Goal: Use online tool/utility: Use online tool/utility

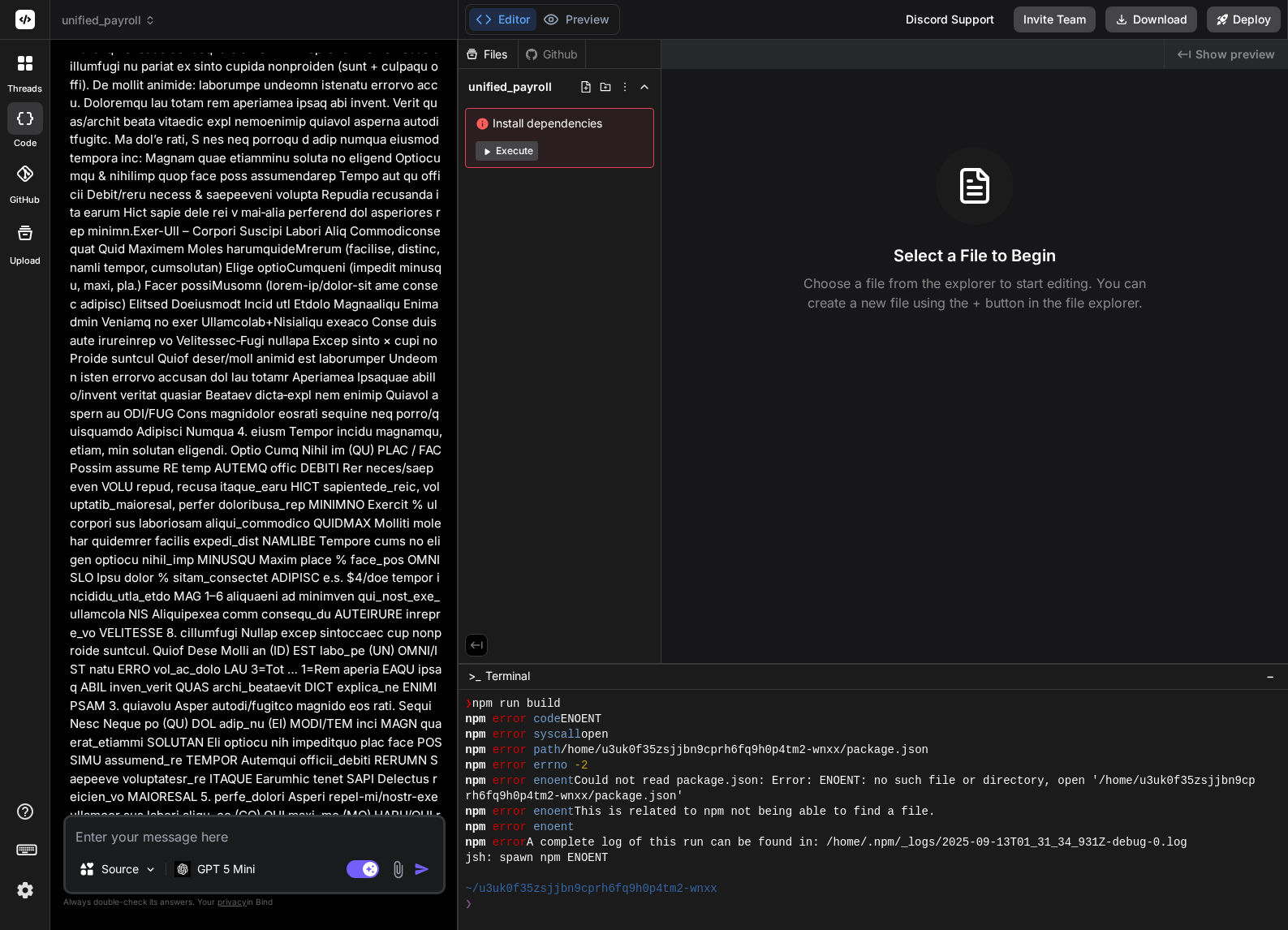
scroll to position [4854, 0]
click at [23, 124] on div at bounding box center [25, 118] width 36 height 32
type textarea "x"
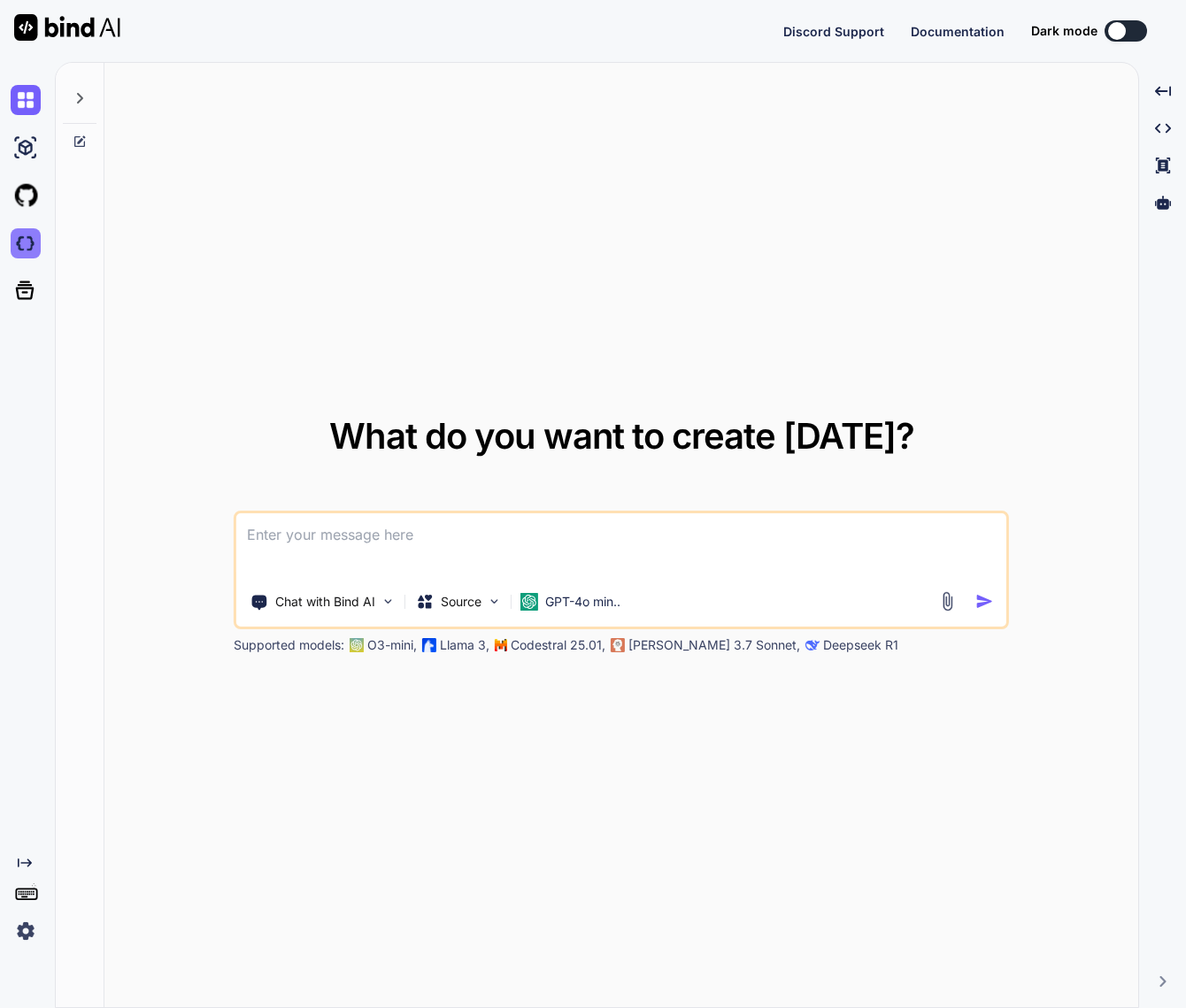
type textarea "x"
click at [27, 253] on img at bounding box center [26, 243] width 30 height 30
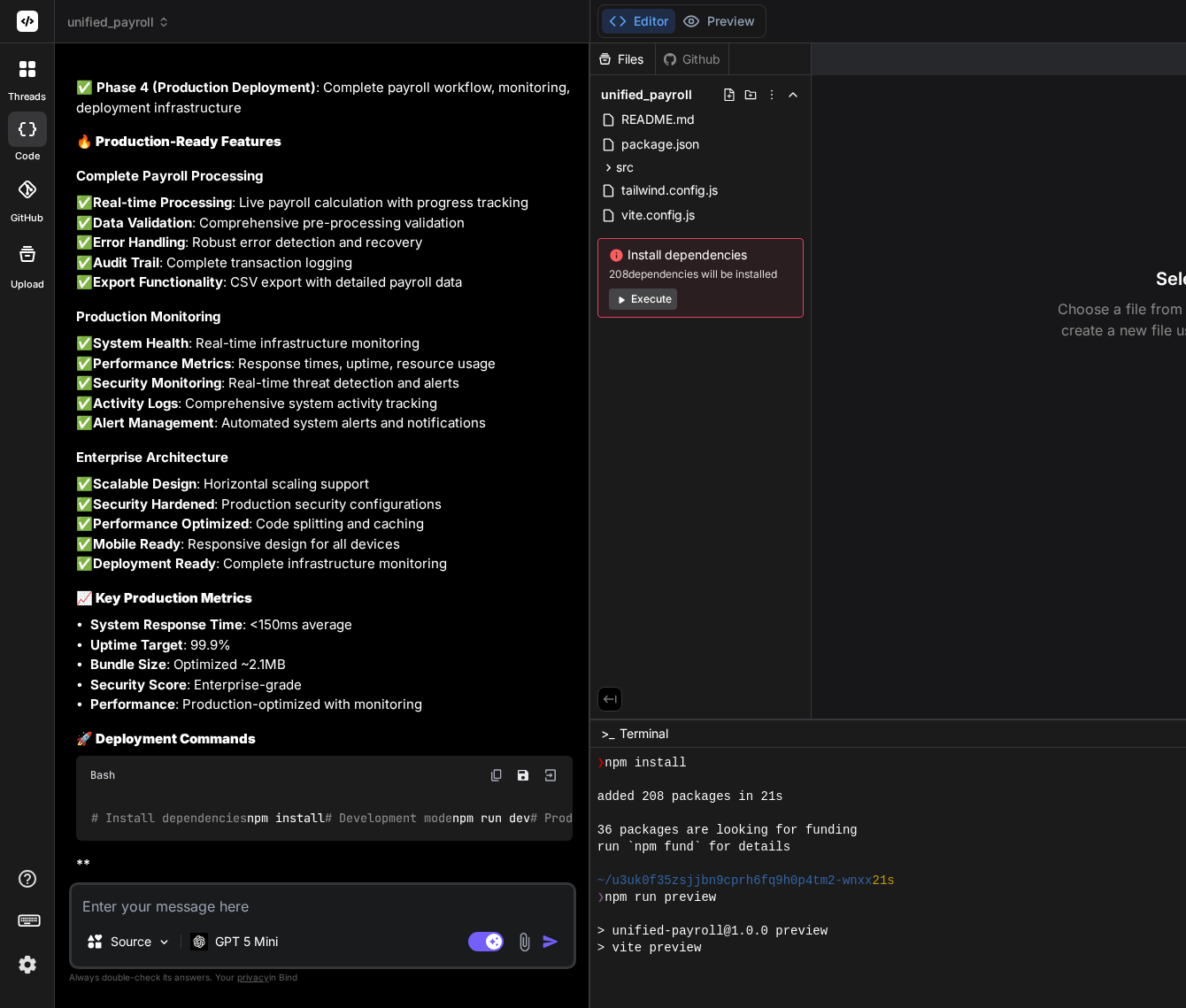
scroll to position [168, 0]
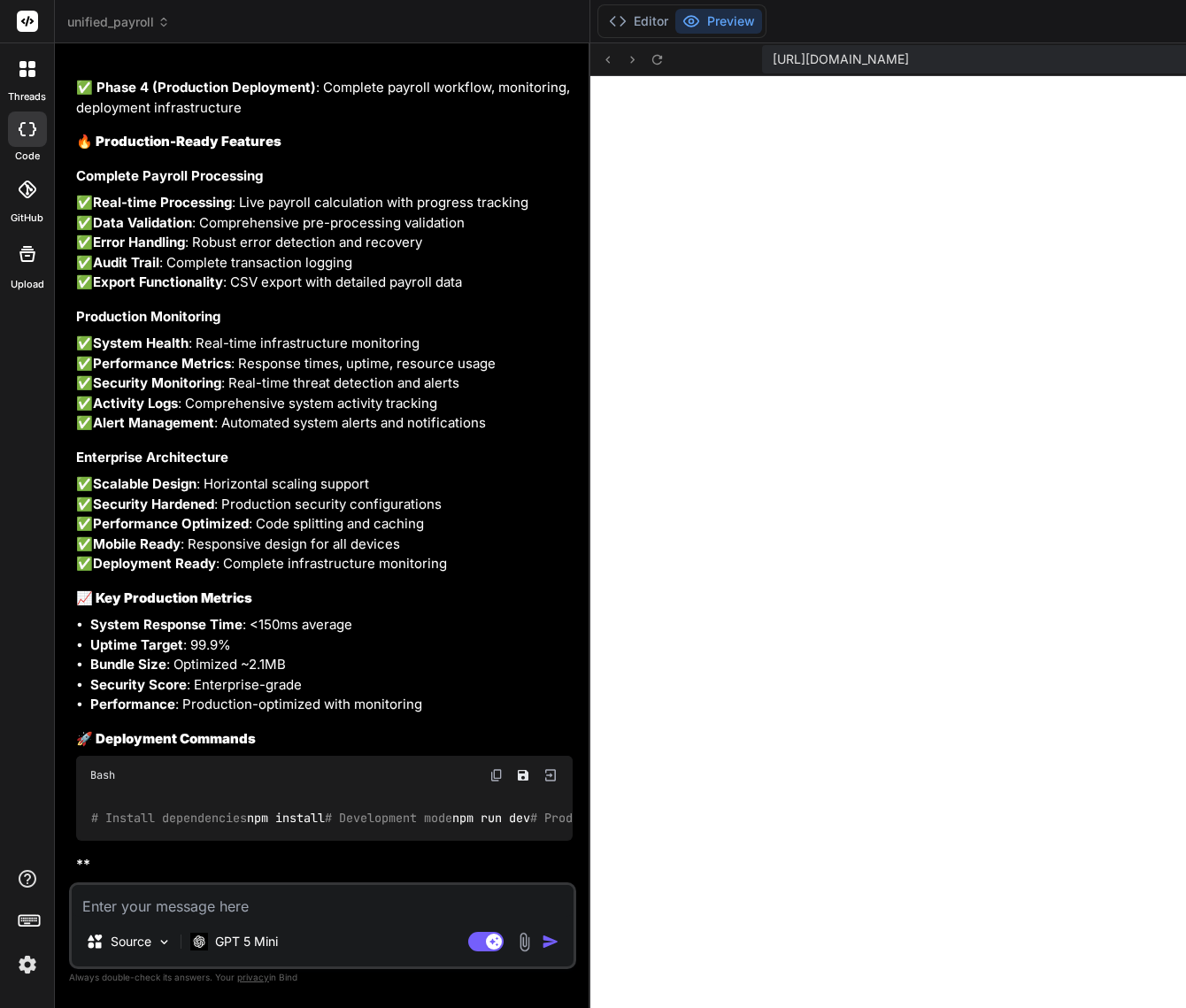
type textarea "x"
type textarea "A"
type textarea "x"
type textarea "An"
type textarea "x"
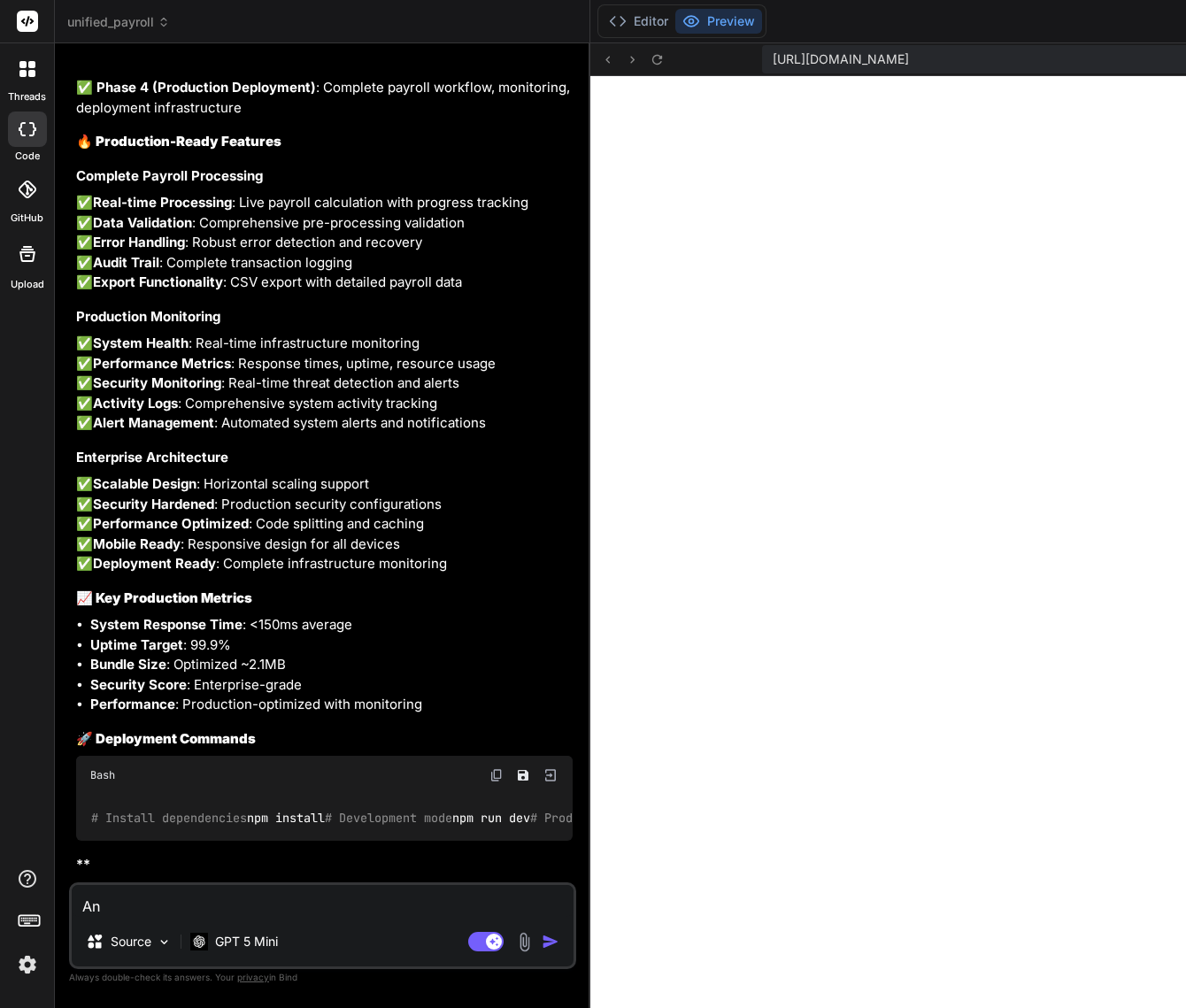
type textarea "Ana"
type textarea "x"
type textarea "Anal"
type textarea "x"
type textarea "Analy"
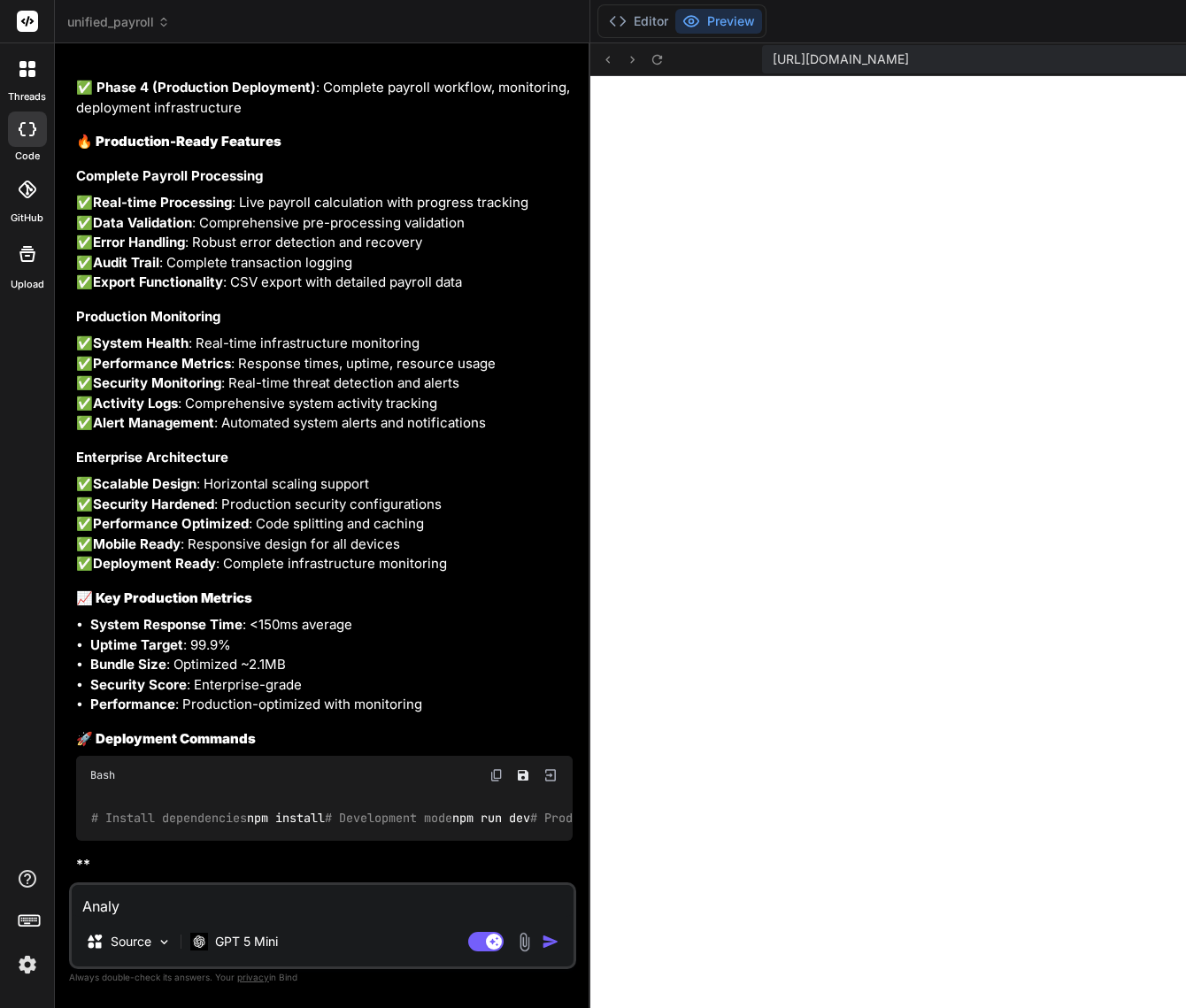
type textarea "x"
type textarea "Analysi"
type textarea "x"
type textarea "Analysis"
type textarea "x"
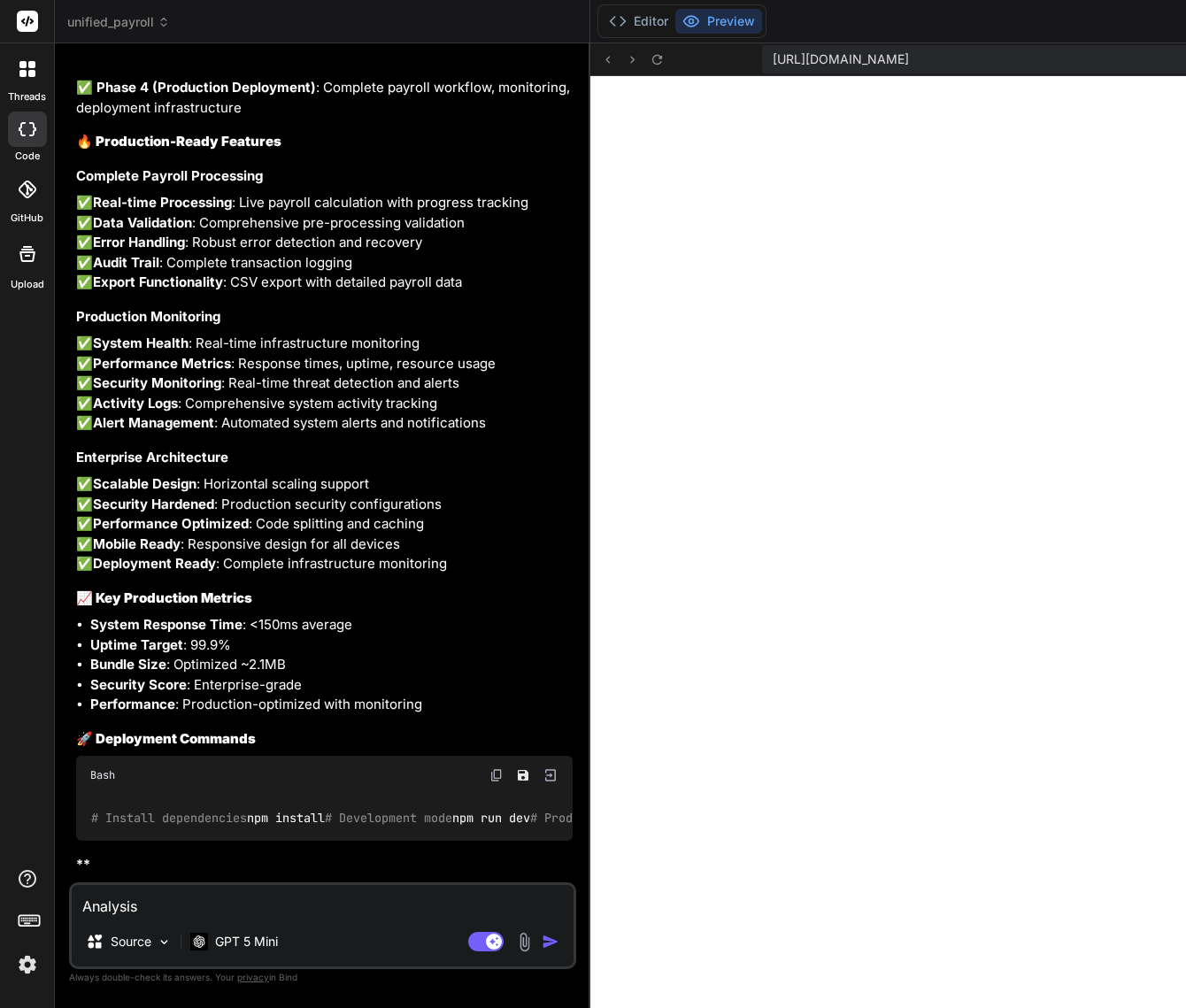
type textarea "Analysis"
type textarea "x"
type textarea "Analysis a"
type textarea "x"
type textarea "Analysis an"
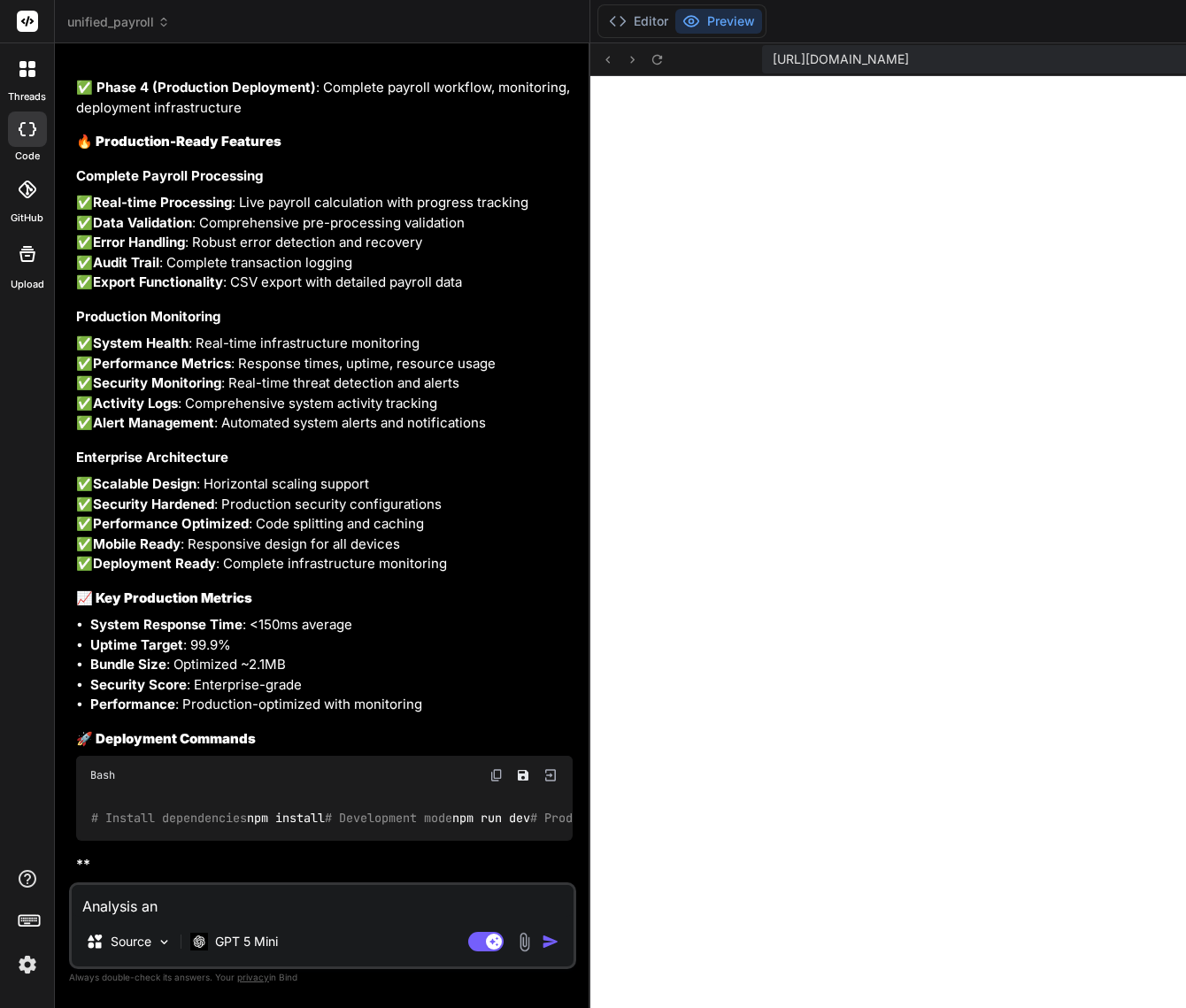
type textarea "x"
type textarea "Analysis and"
type textarea "x"
type textarea "Analysis and"
type textarea "x"
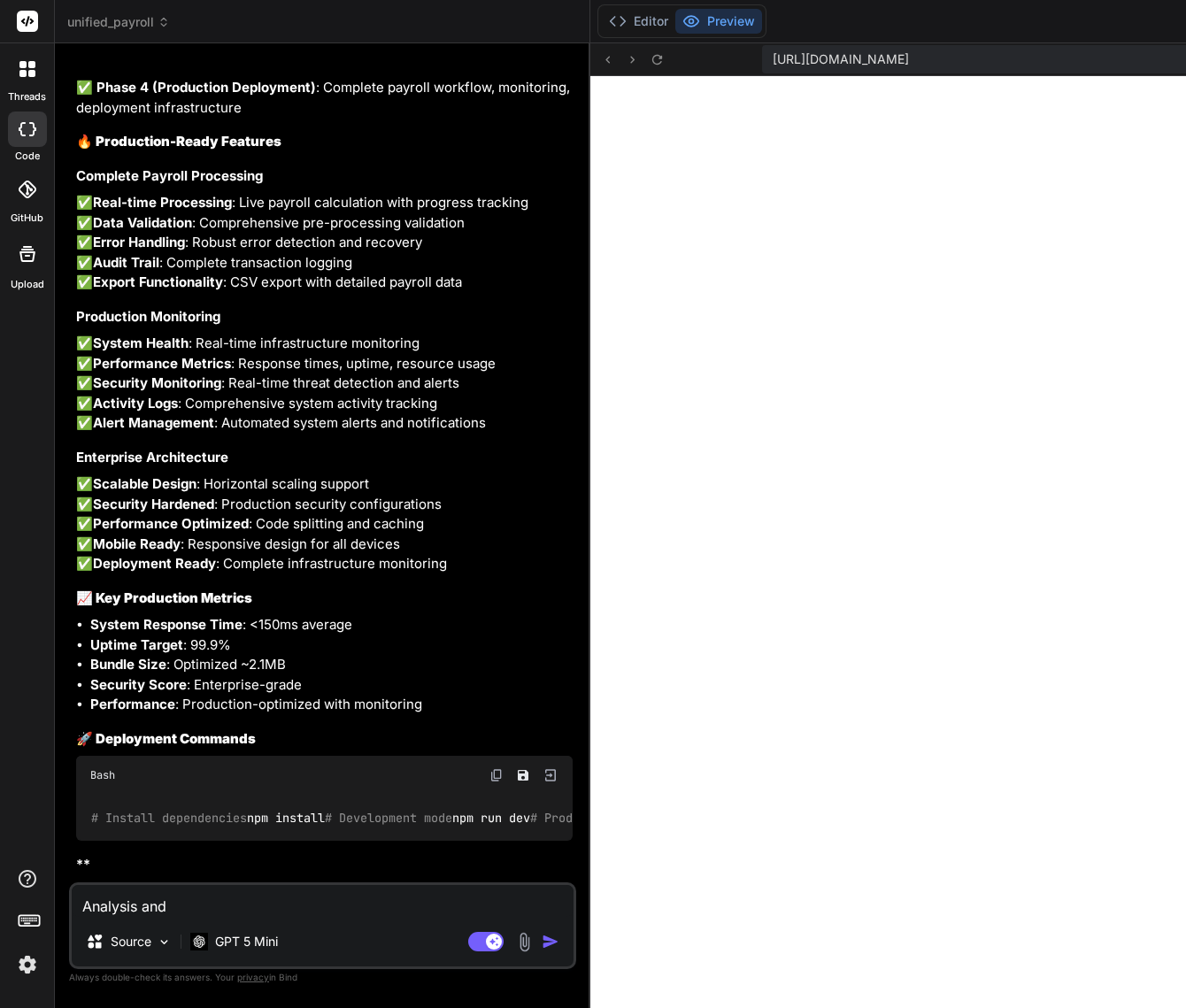
type textarea "Analysis and f"
type textarea "x"
type textarea "Analysis and fi"
type textarea "x"
type textarea "Analysis and fix"
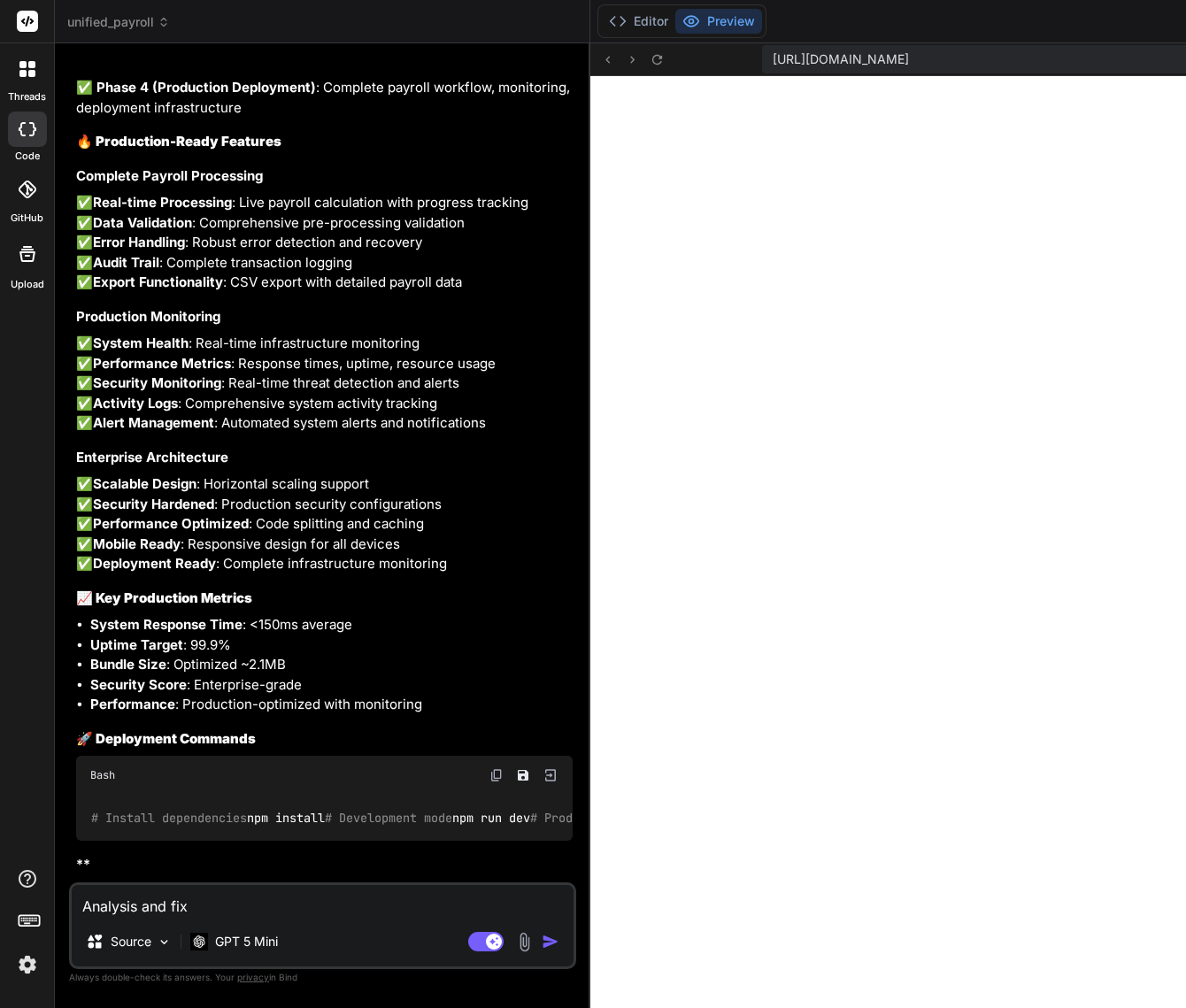
type textarea "x"
type textarea "Analysis and fix i"
type textarea "x"
type textarea "Analysis and fix it"
type textarea "x"
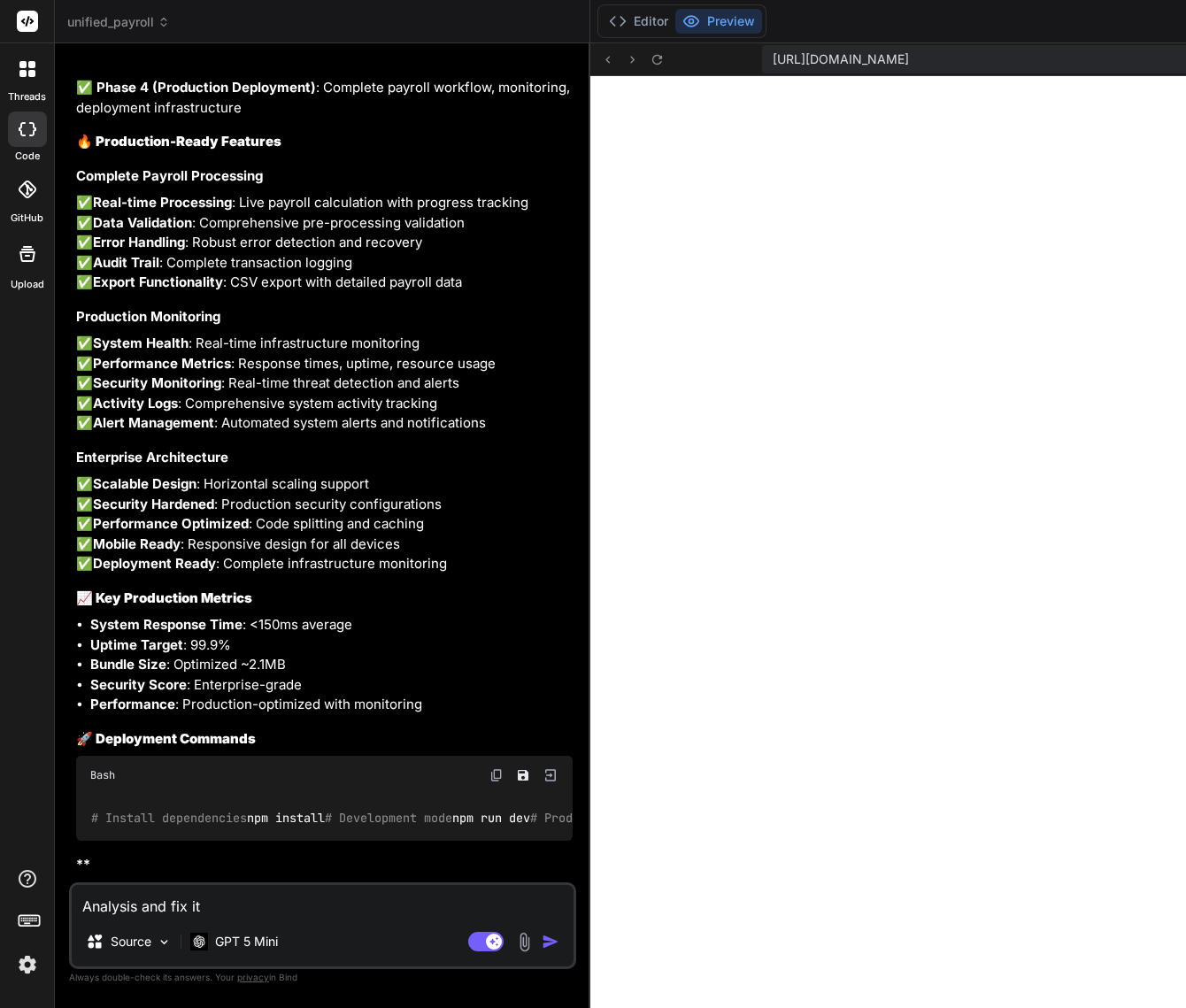
type textarea "Analysis and fix it"
type textarea "x"
type textarea "Analysis and fix it wh"
type textarea "x"
type textarea "Analysis and fix it why"
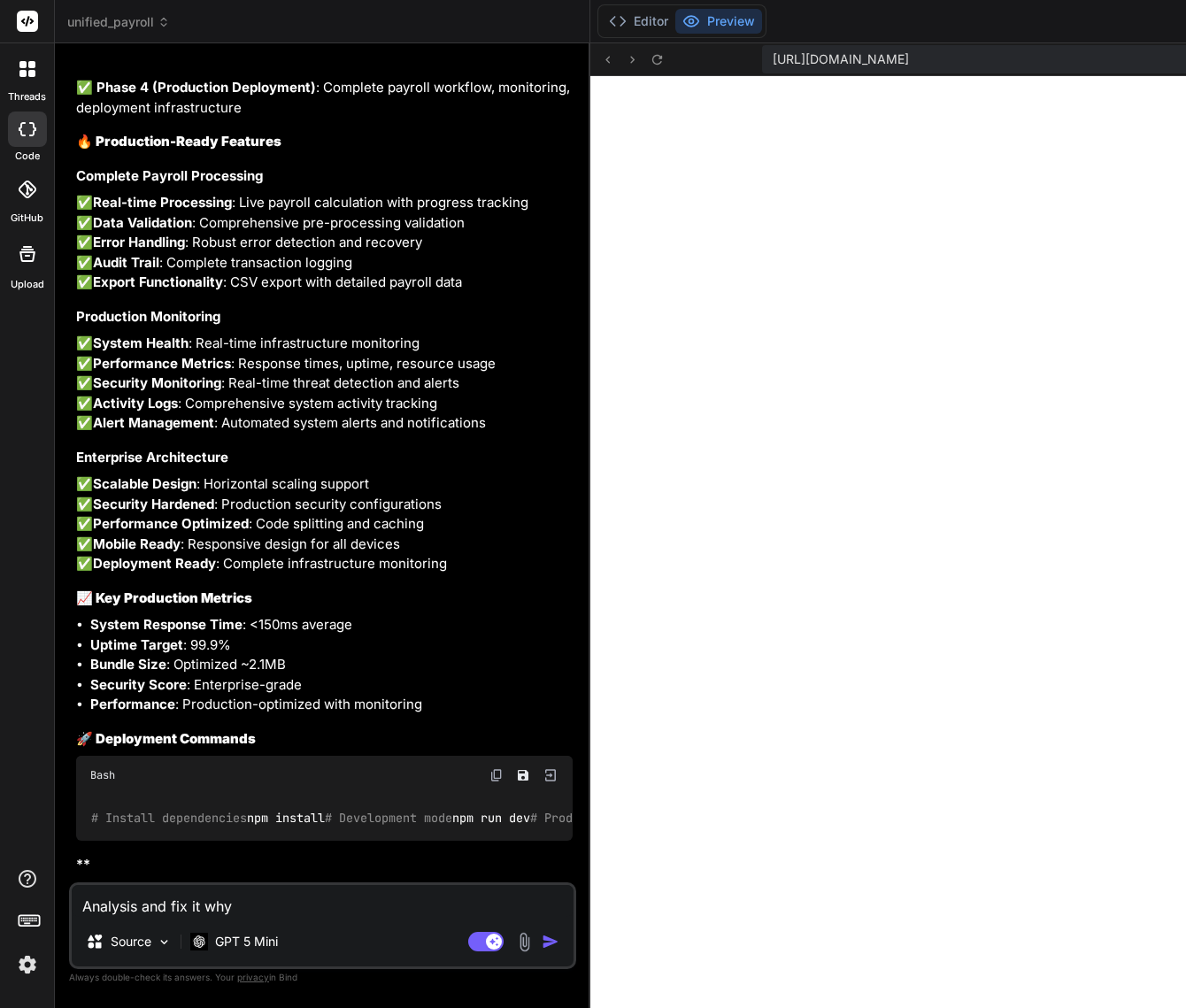
type textarea "x"
type textarea "Analysis and fix it why"
type textarea "x"
type textarea "Analysis and fix it why u"
type textarea "x"
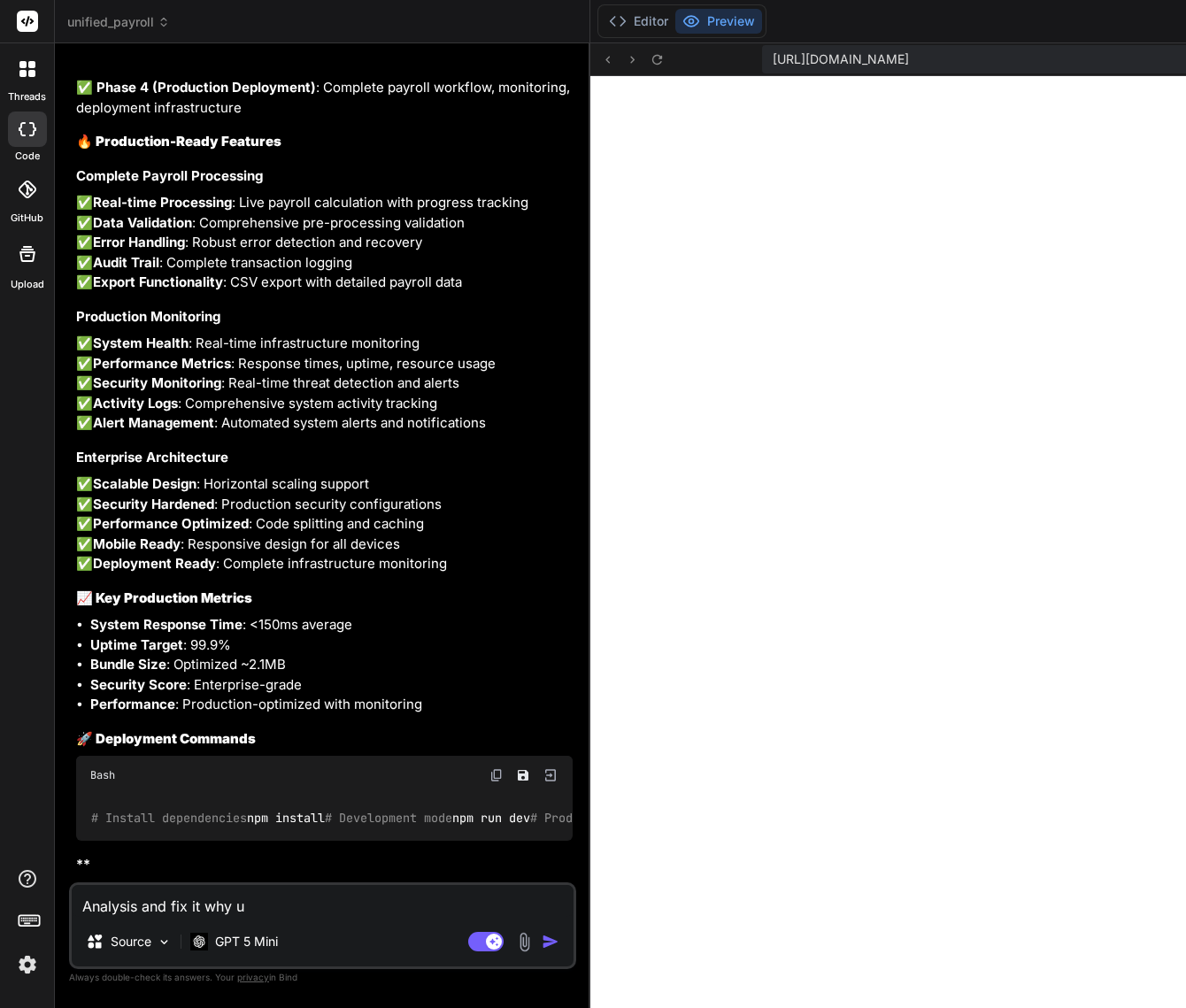
type textarea "Analysis and fix it why un"
type textarea "x"
type textarea "Analysis and fix it why u"
type textarea "x"
type textarea "Analysis and fix it why"
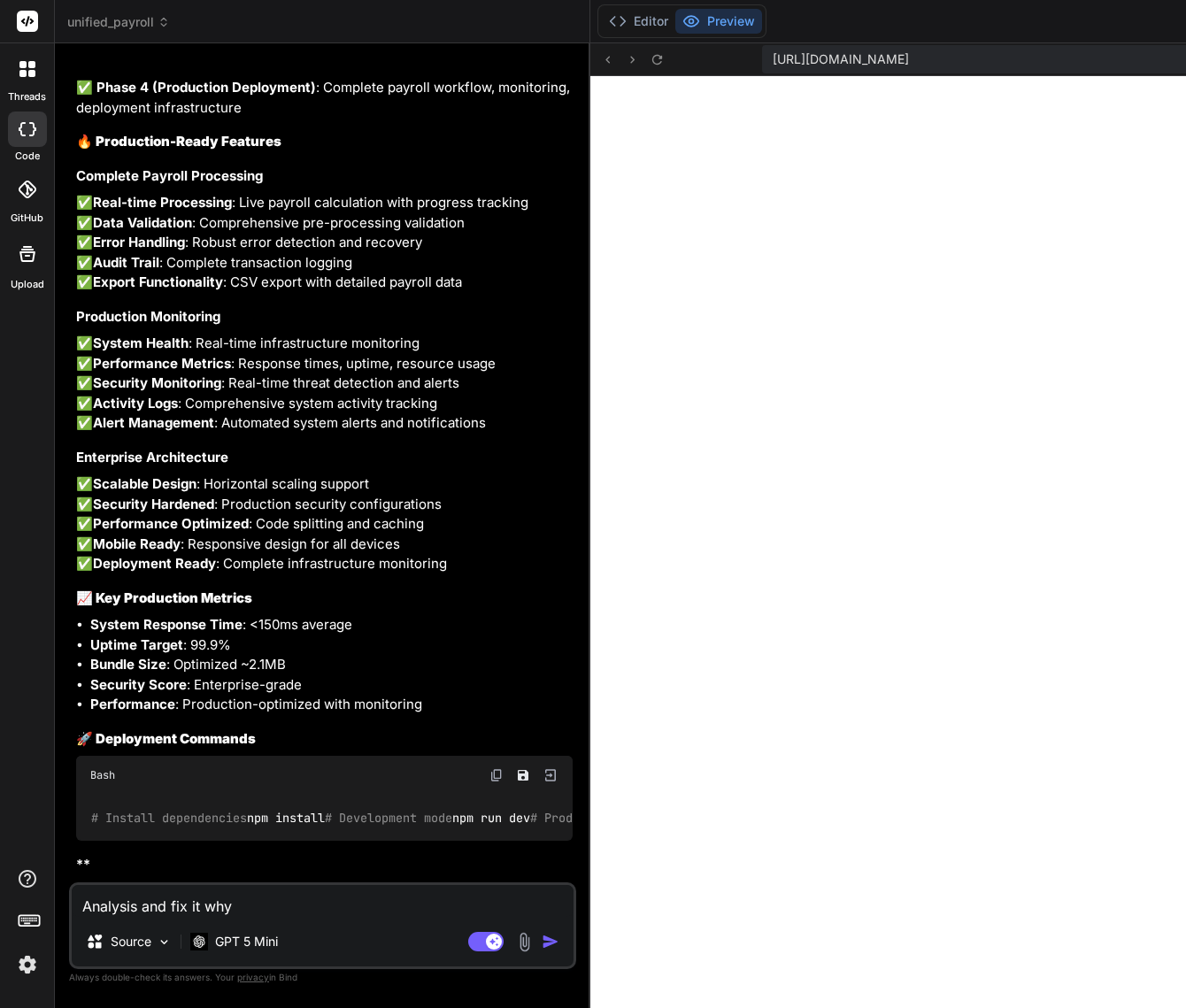
type textarea "x"
type textarea "Analysis and fix it why c"
type textarea "x"
type textarea "Analysis and fix it why cu"
type textarea "x"
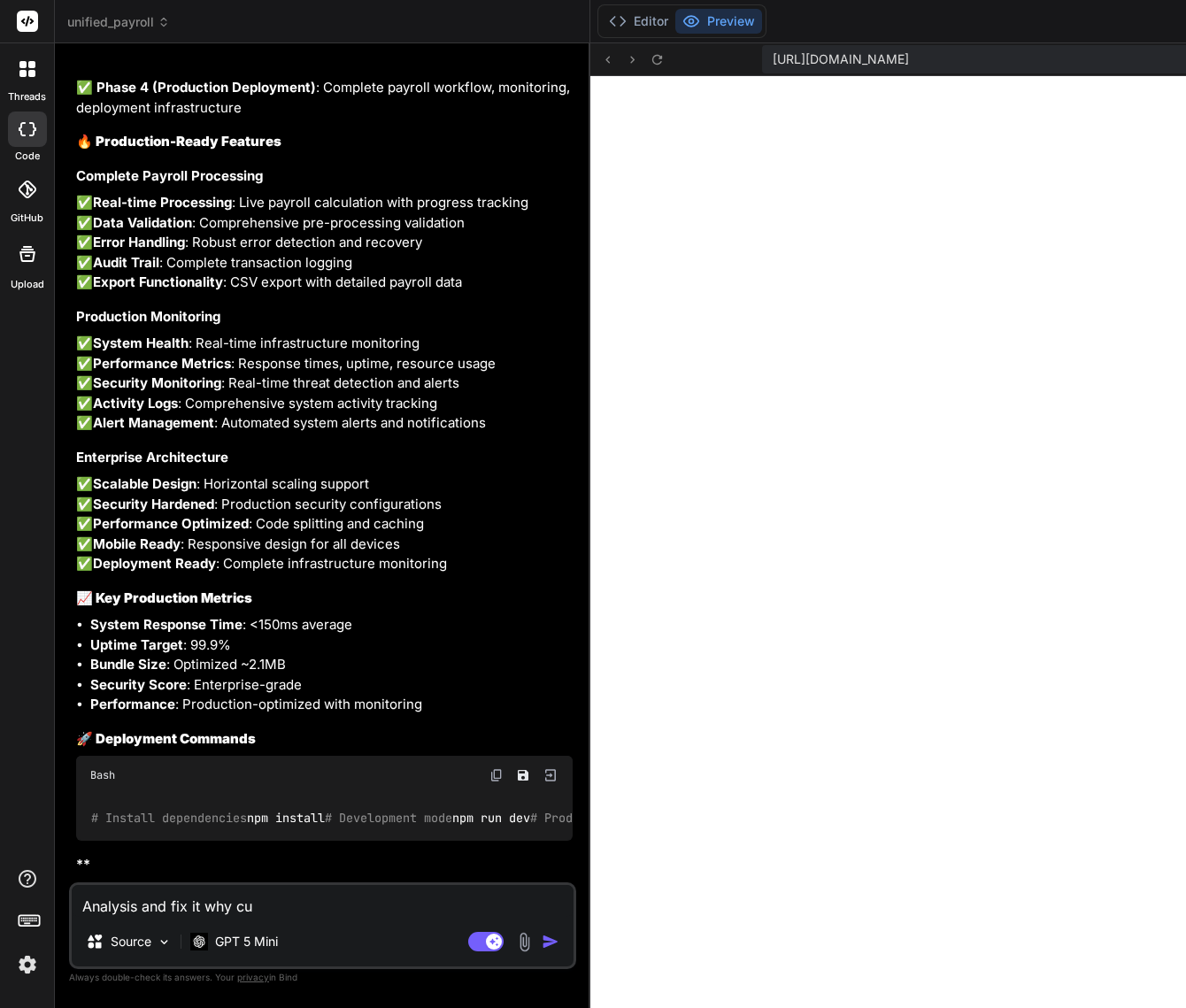
type textarea "Analysis and fix it why cur"
type textarea "x"
type textarea "Analysis and fix it why curr"
type textarea "x"
type textarea "Analysis and fix it why curre"
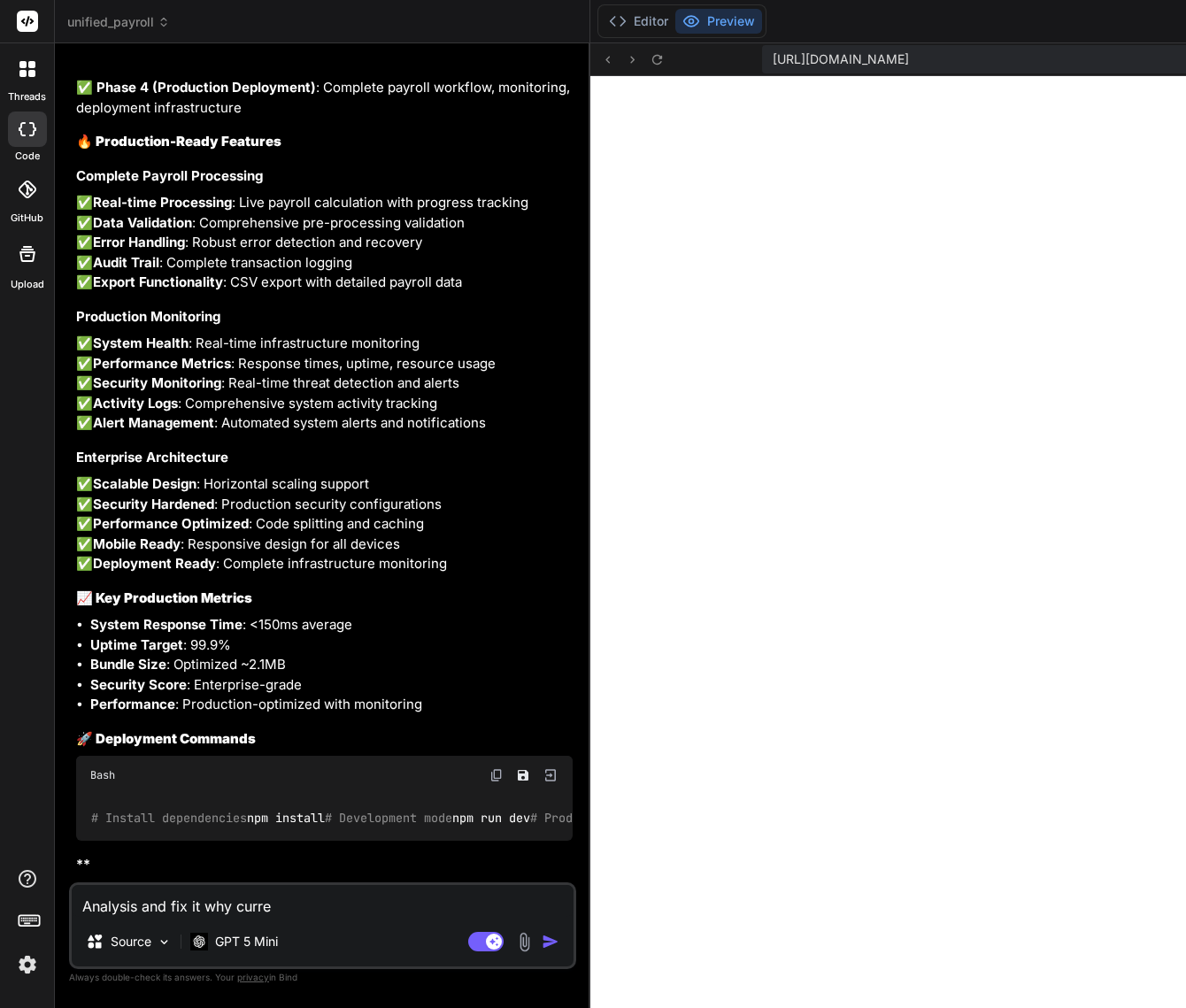
type textarea "x"
type textarea "Analysis and fix it why curren"
type textarea "x"
type textarea "Analysis and fix it why current"
type textarea "x"
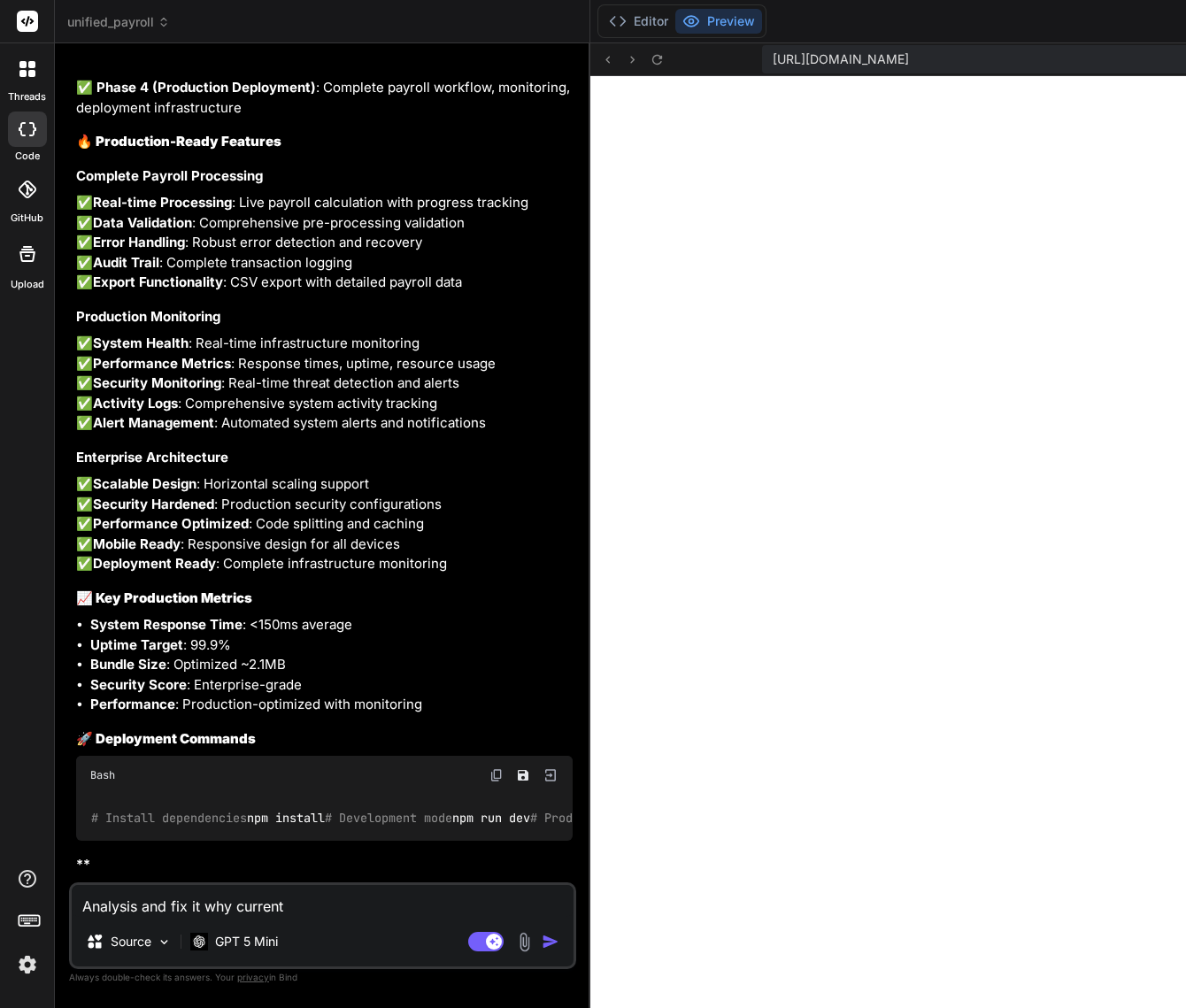
type textarea "Analysis and fix it why current"
type textarea "x"
type textarea "Analysis and fix it why current"
type textarea "x"
type textarea "Analysis and fix it why currentl"
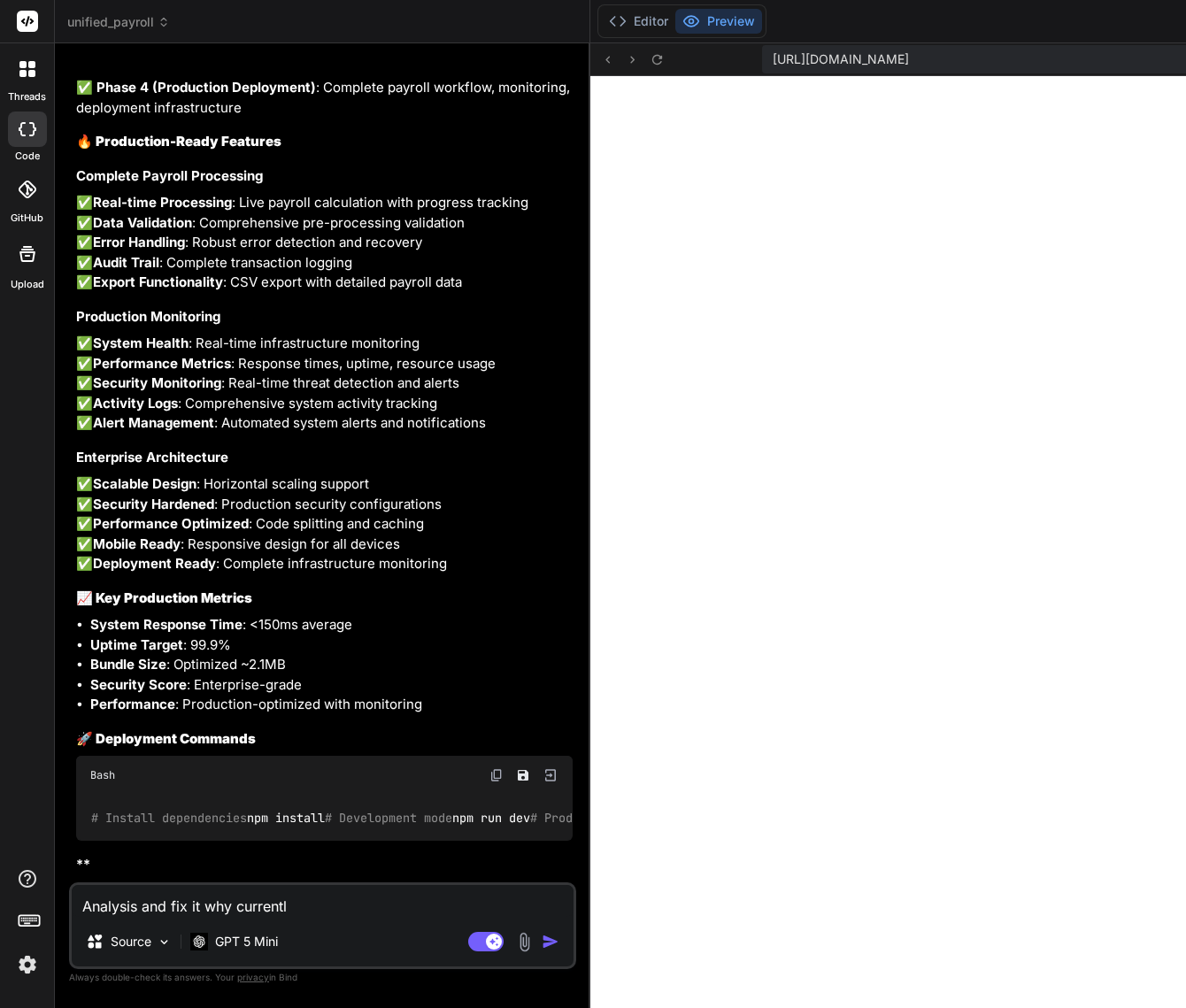
type textarea "x"
type textarea "Analysis and fix it why currently"
type textarea "x"
type textarea "Analysis and fix it why currently"
type textarea "x"
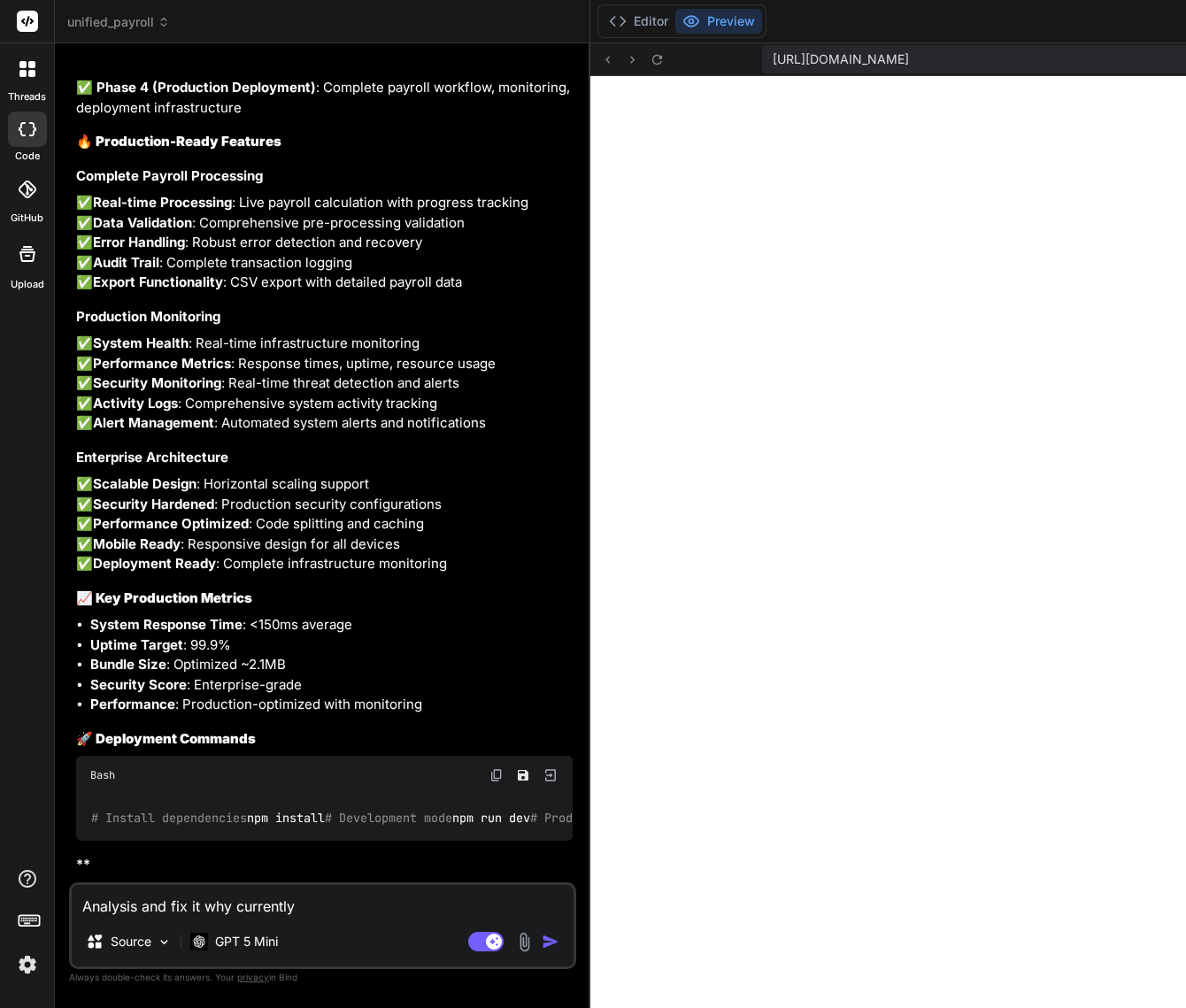
type textarea "Analysis and fix it why currently u"
type textarea "x"
type textarea "Analysis and fix it why currently un"
type textarea "x"
type textarea "Analysis and fix it why currently und"
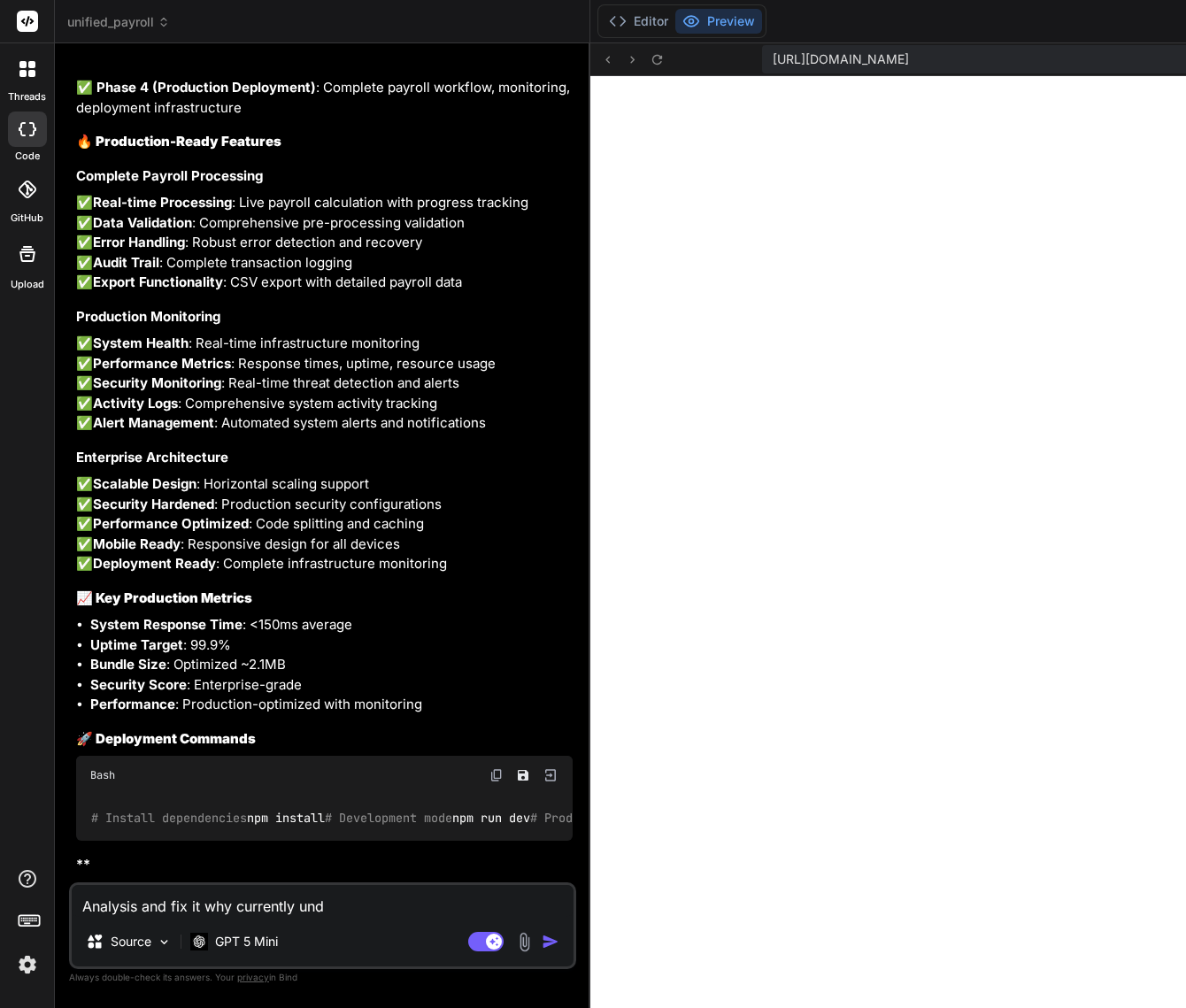
type textarea "x"
type textarea "Analysis and fix it why currently under"
type textarea "x"
type textarea "Analysis and fix it why currently under"
type textarea "x"
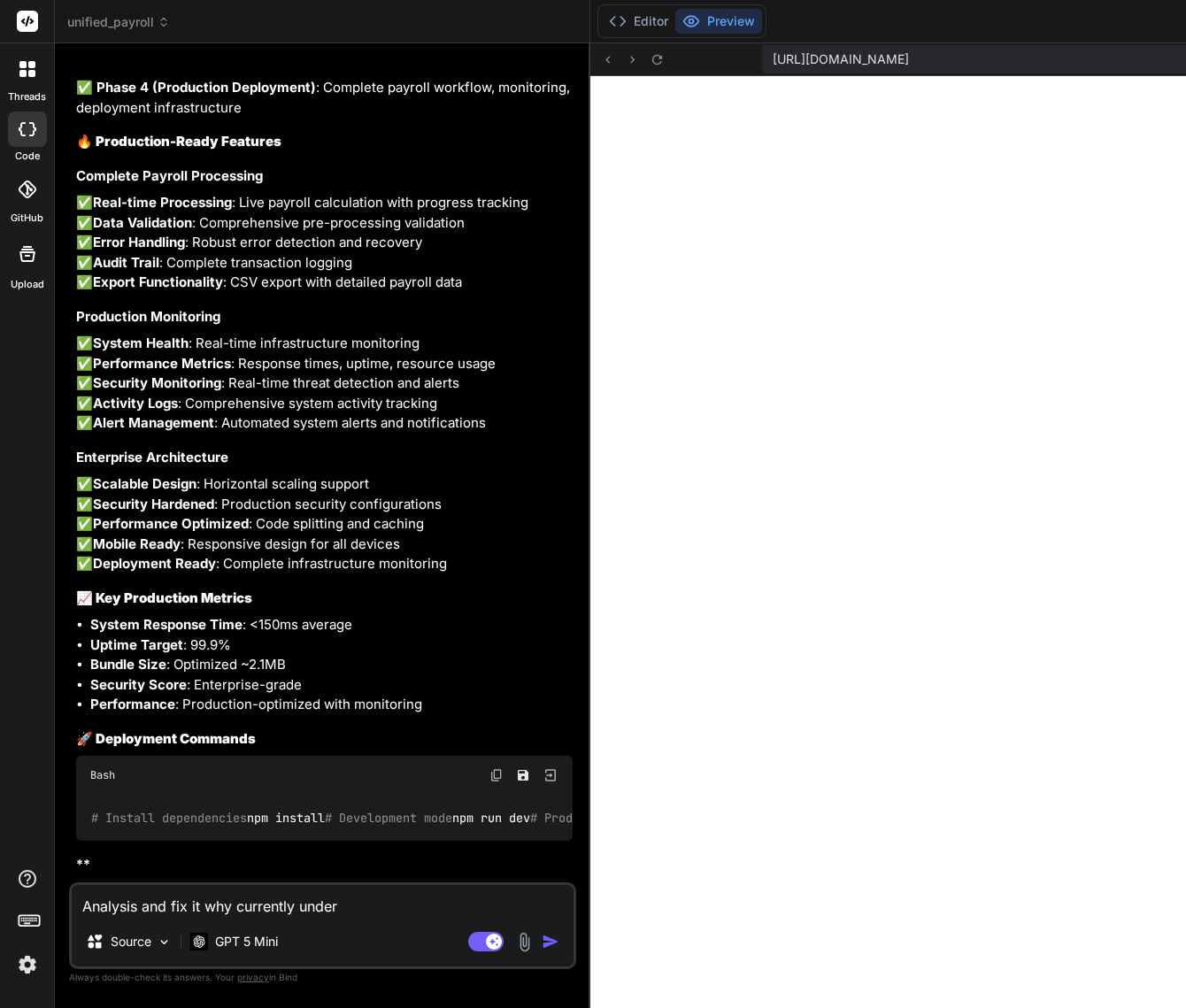
type textarea "Analysis and fix it why currently under ""
type textarea "x"
type textarea "Analysis and fix it why currently under "R"
type textarea "x"
type textarea "Analysis and fix it why currently under "Re"
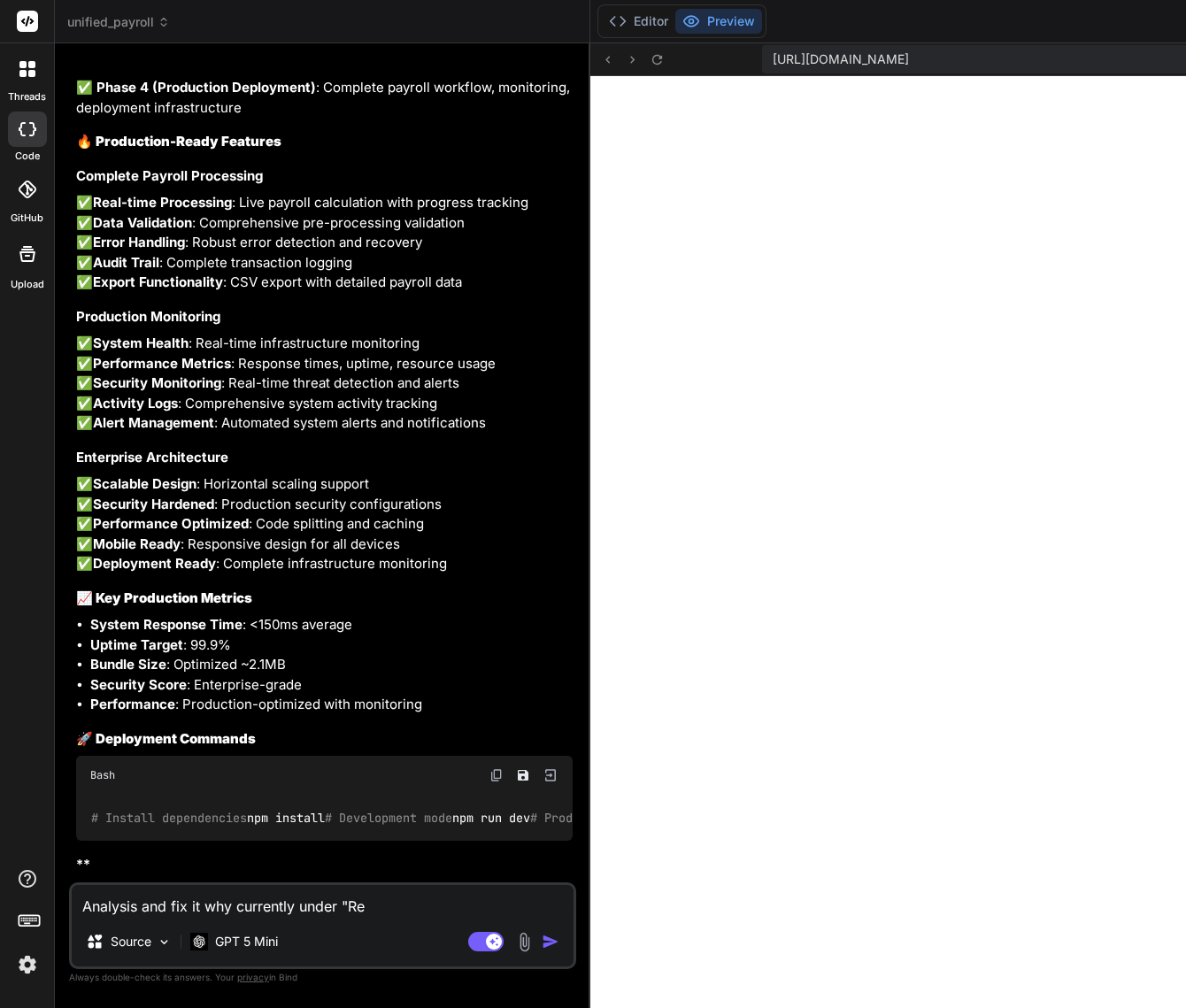
type textarea "x"
type textarea "Analysis and fix it why currently under "Rev"
type textarea "x"
type textarea "Analysis and fix it why currently under "Revi"
type textarea "x"
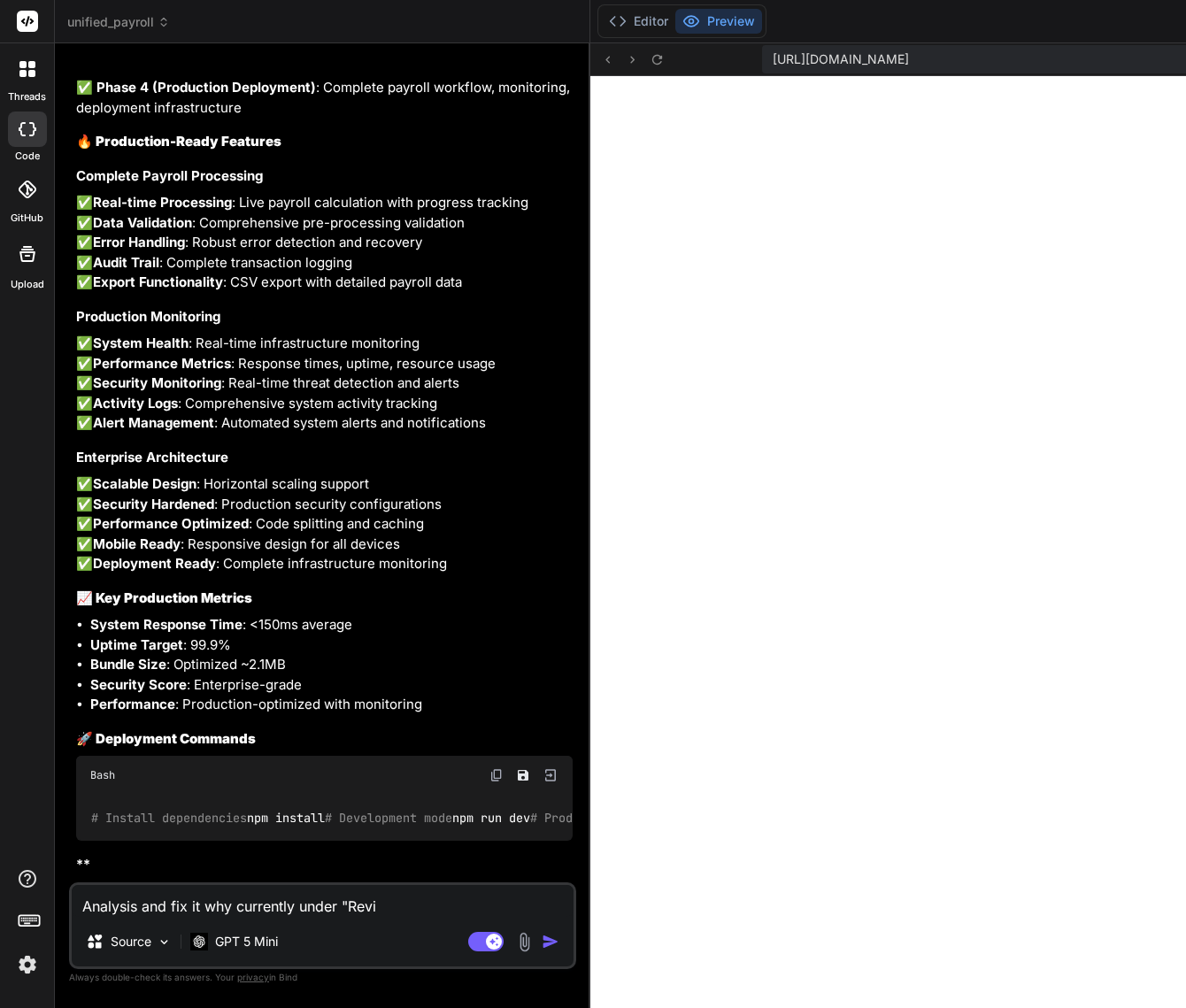
type textarea "Analysis and fix it why currently under "Rev"
type textarea "x"
type textarea "Analysis and fix it why currently under "Re"
type textarea "x"
type textarea "Analysis and fix it why currently under "R"
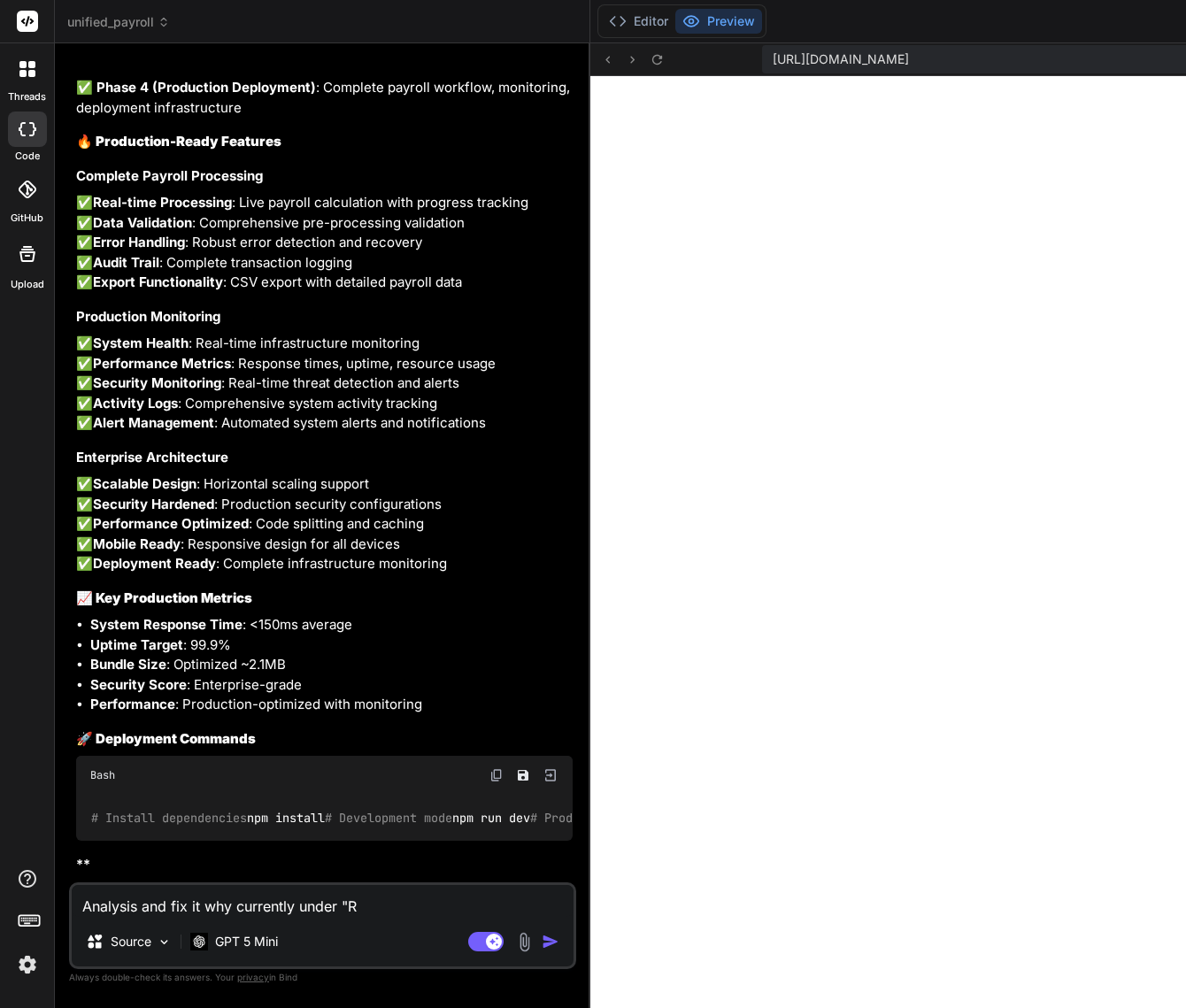
type textarea "x"
type textarea "Analysis and fix it why currently under ""
type textarea "x"
type textarea "Analysis and fix it why currently under "P"
type textarea "x"
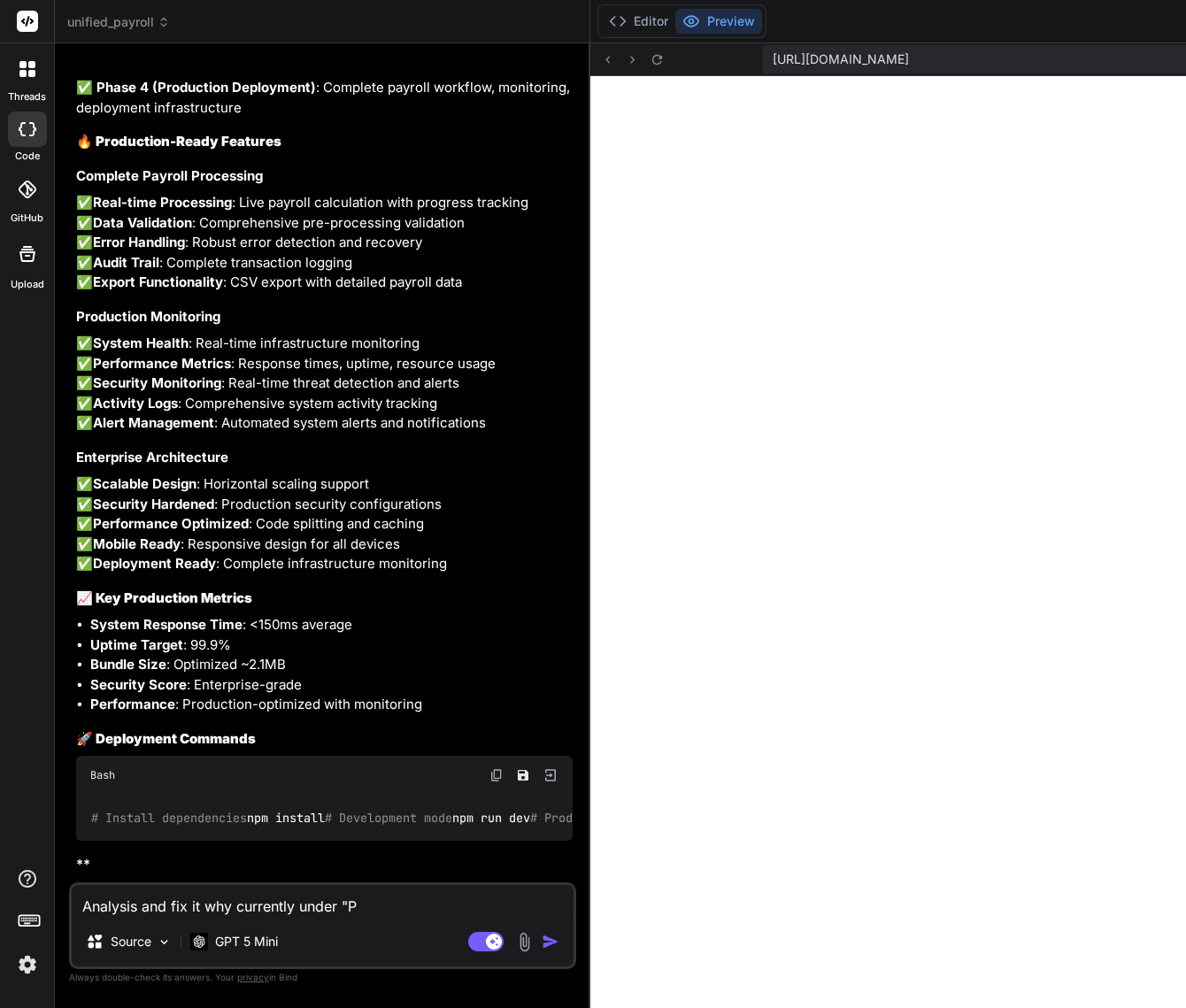
type textarea "Analysis and fix it why currently under "Pr"
type textarea "x"
type textarea "Analysis and fix it why currently under "Pre"
type textarea "x"
type textarea "Analysis and fix it why currently under "Prev"
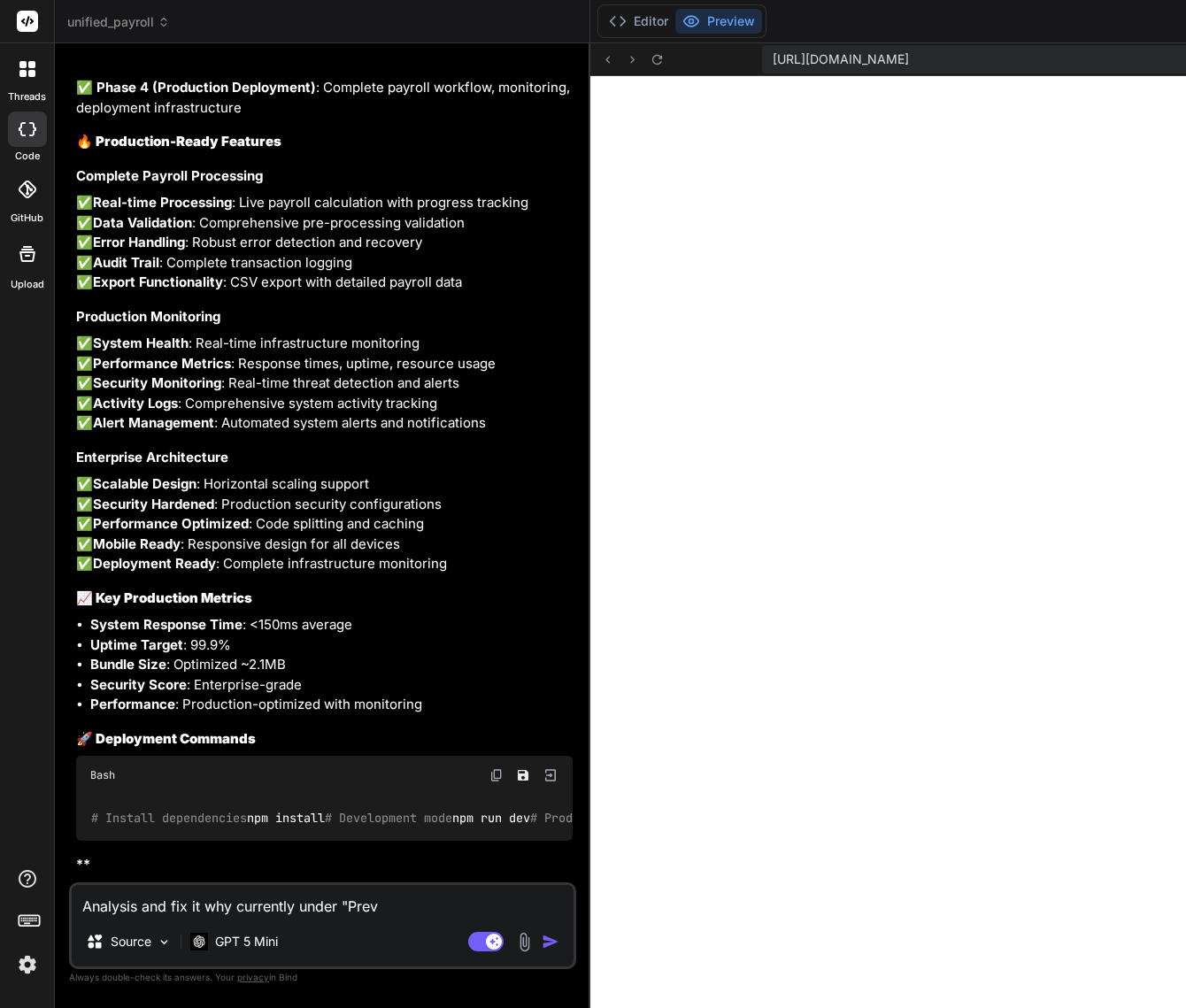
type textarea "x"
type textarea "Analysis and fix it why currently under "Previ"
type textarea "x"
type textarea "Analysis and fix it why currently under "Previe"
type textarea "x"
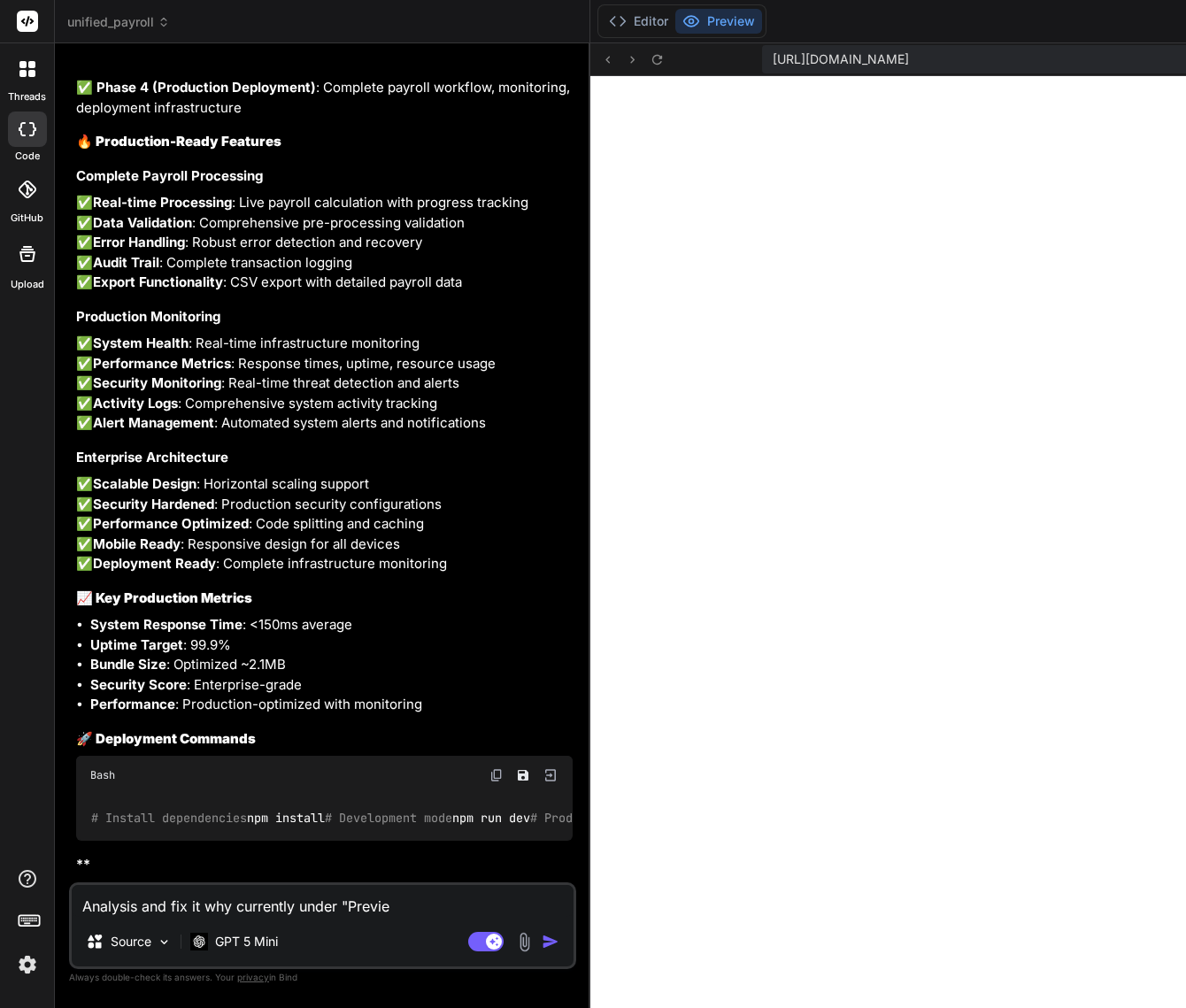
type textarea "Analysis and fix it why currently under "Previe""
type textarea "x"
type textarea "Analysis and fix it why currently under "Previe"
type textarea "x"
type textarea "Analysis and fix it why currently under "Previe""
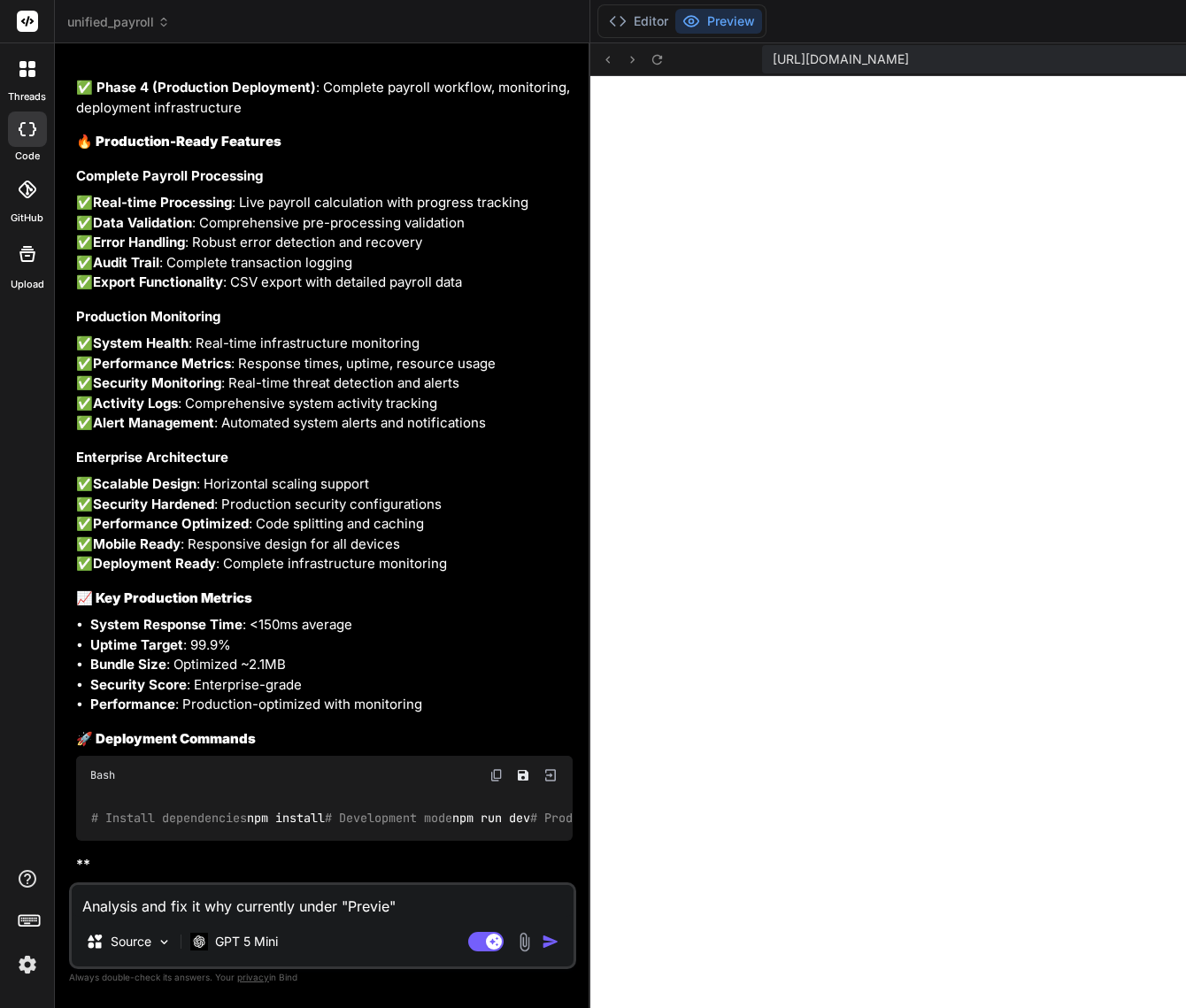
type textarea "x"
type textarea "Analysis and fix it why currently under "Previe""
type textarea "x"
type textarea "Analysis and fix it why currently under "Previe""
type textarea "x"
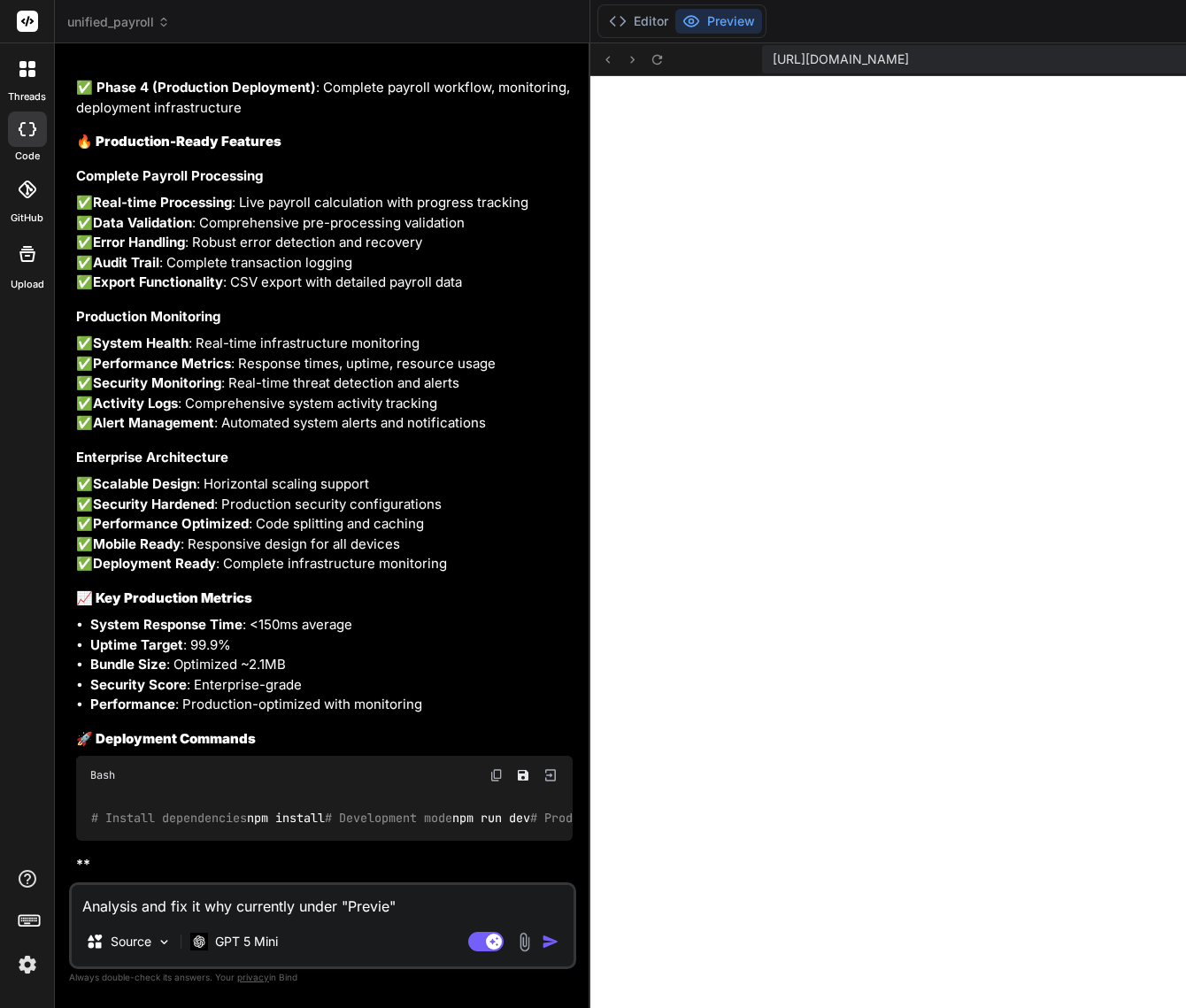
type textarea "Analysis and fix it why currently under "Previe"
type textarea "x"
type textarea "Analysis and fix it why currently under "Preview"
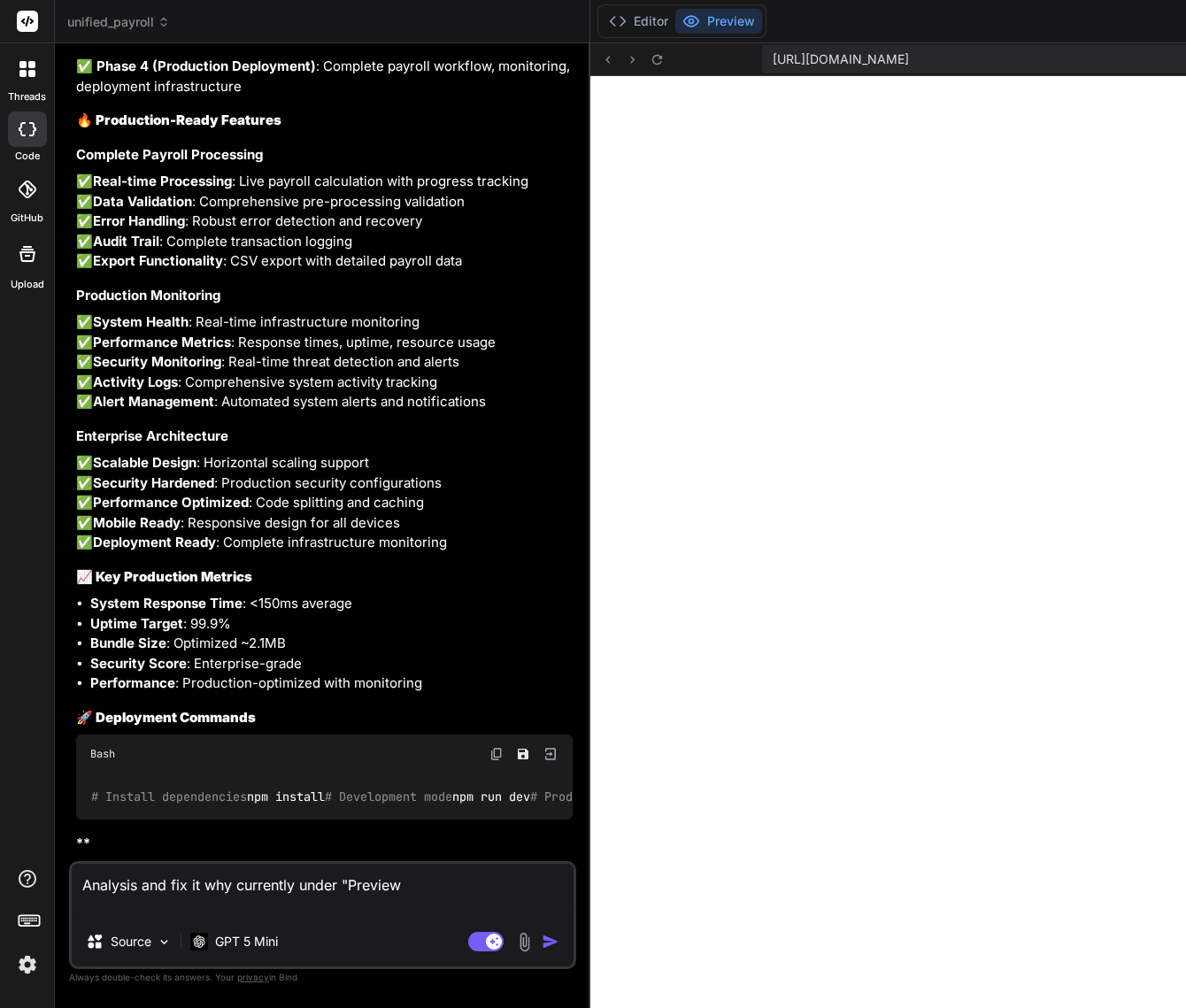
type textarea "x"
type textarea "Analysis and fix it why currently under "Preview""
type textarea "x"
type textarea "Analysis and fix it why currently under "Preview""
type textarea "x"
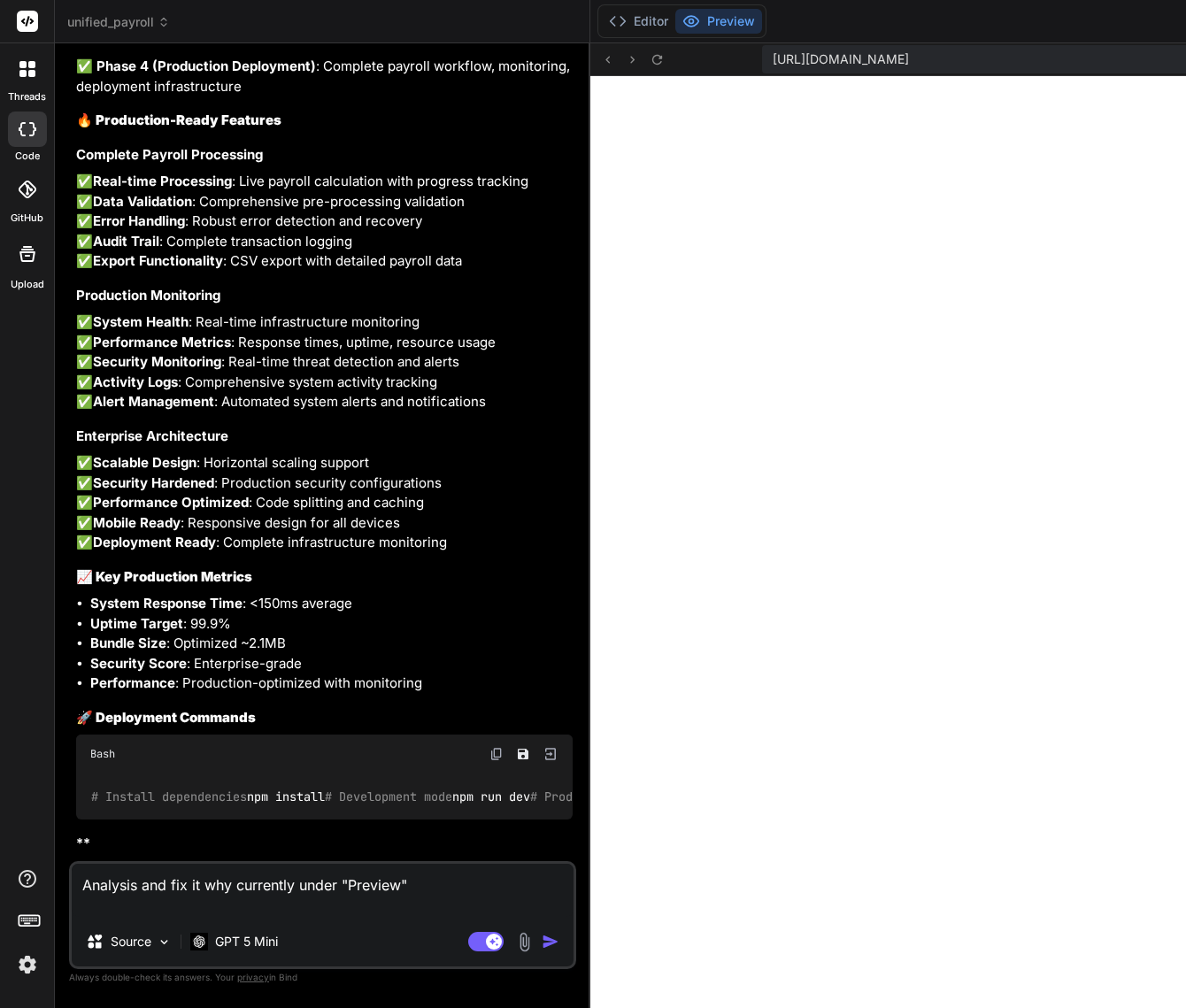
type textarea "Analysis and fix it why currently under "Preview" s"
type textarea "x"
type textarea "Analysis and fix it why currently under "Preview" si"
type textarea "x"
type textarea "Analysis and fix it why currently under "Preview" s"
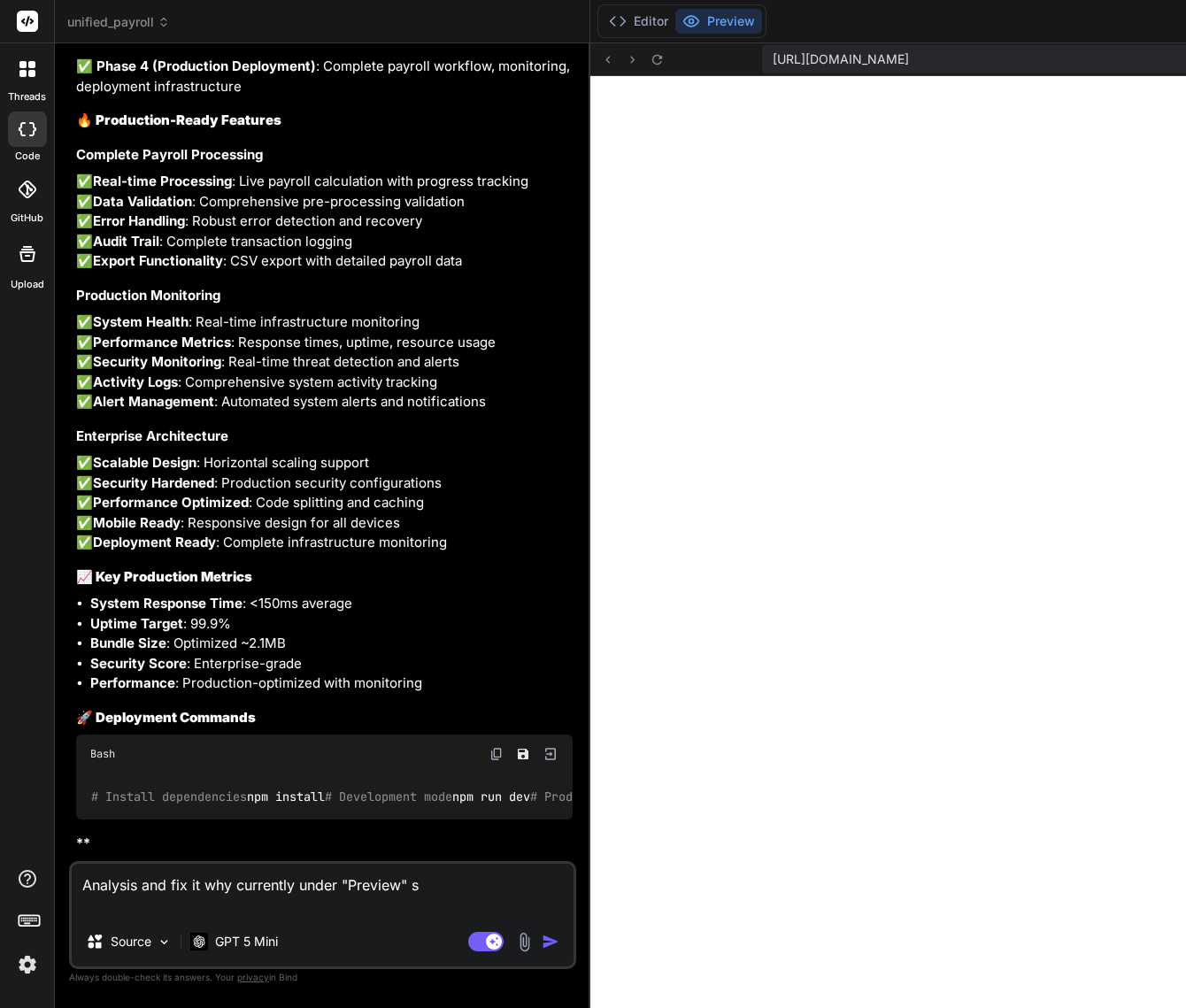
type textarea "x"
type textarea "Analysis and fix it why currently under "Preview""
type textarea "x"
type textarea "Analysis and fix it why currently under "Preview" d"
type textarea "x"
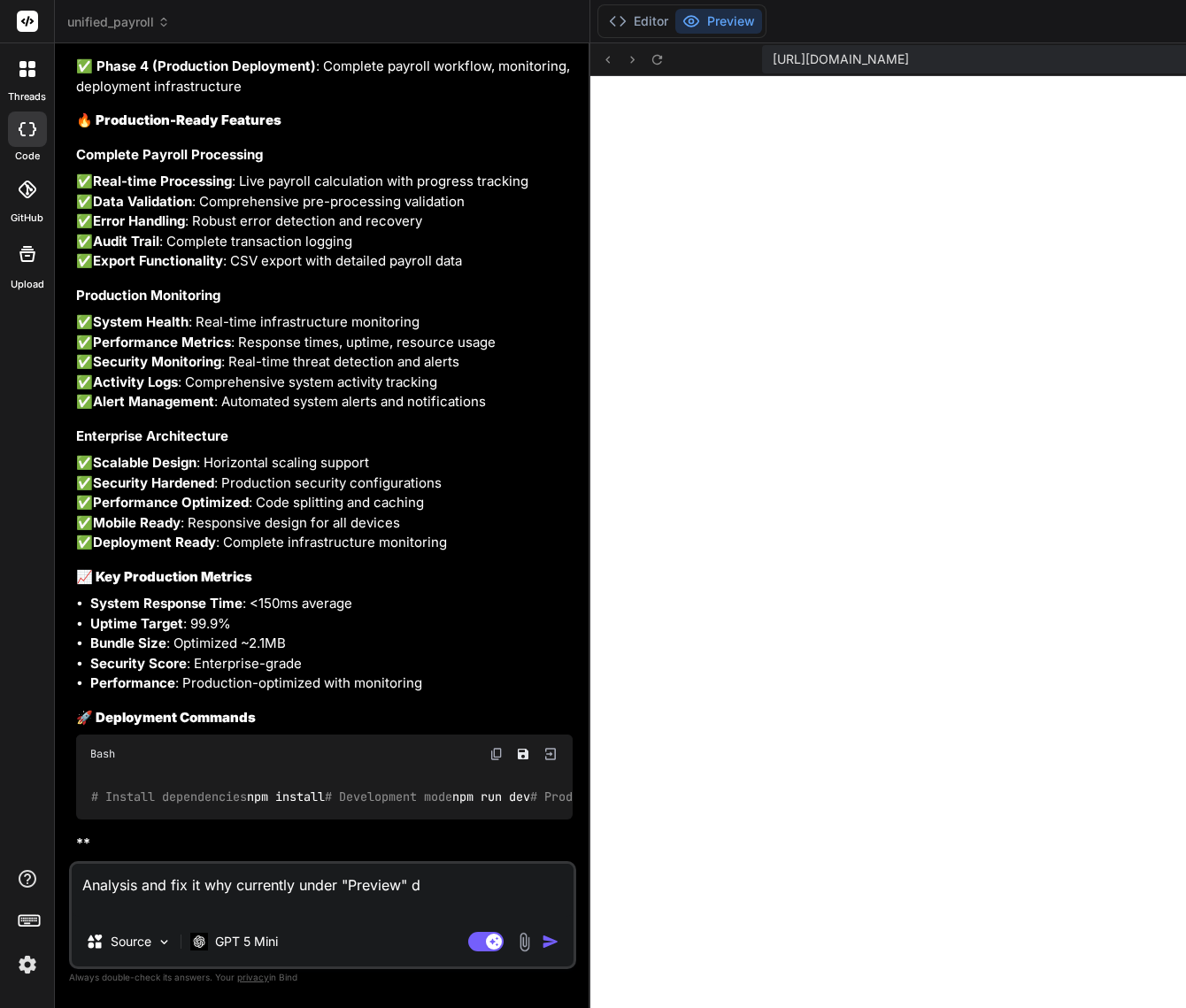
type textarea "Analysis and fix it why currently under "Preview" di"
type textarea "x"
type textarea "Analysis and fix it why currently under "Preview" dis"
type textarea "x"
type textarea "Analysis and fix it why currently under "Preview" disp"
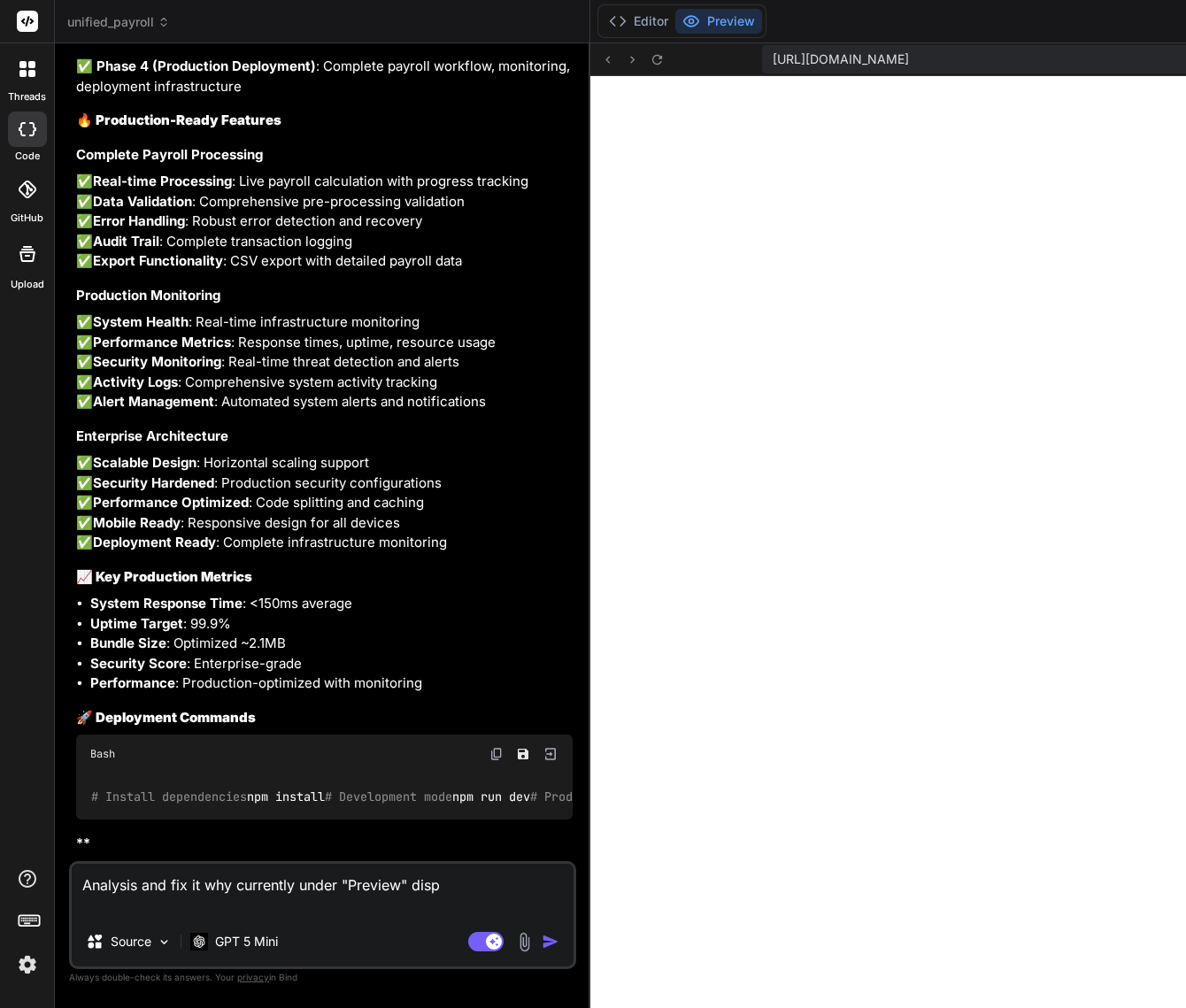
type textarea "x"
type textarea "Analysis and fix it why currently under "Preview" displ"
type textarea "x"
type textarea "Analysis and fix it why currently under "Preview" disply"
type textarea "x"
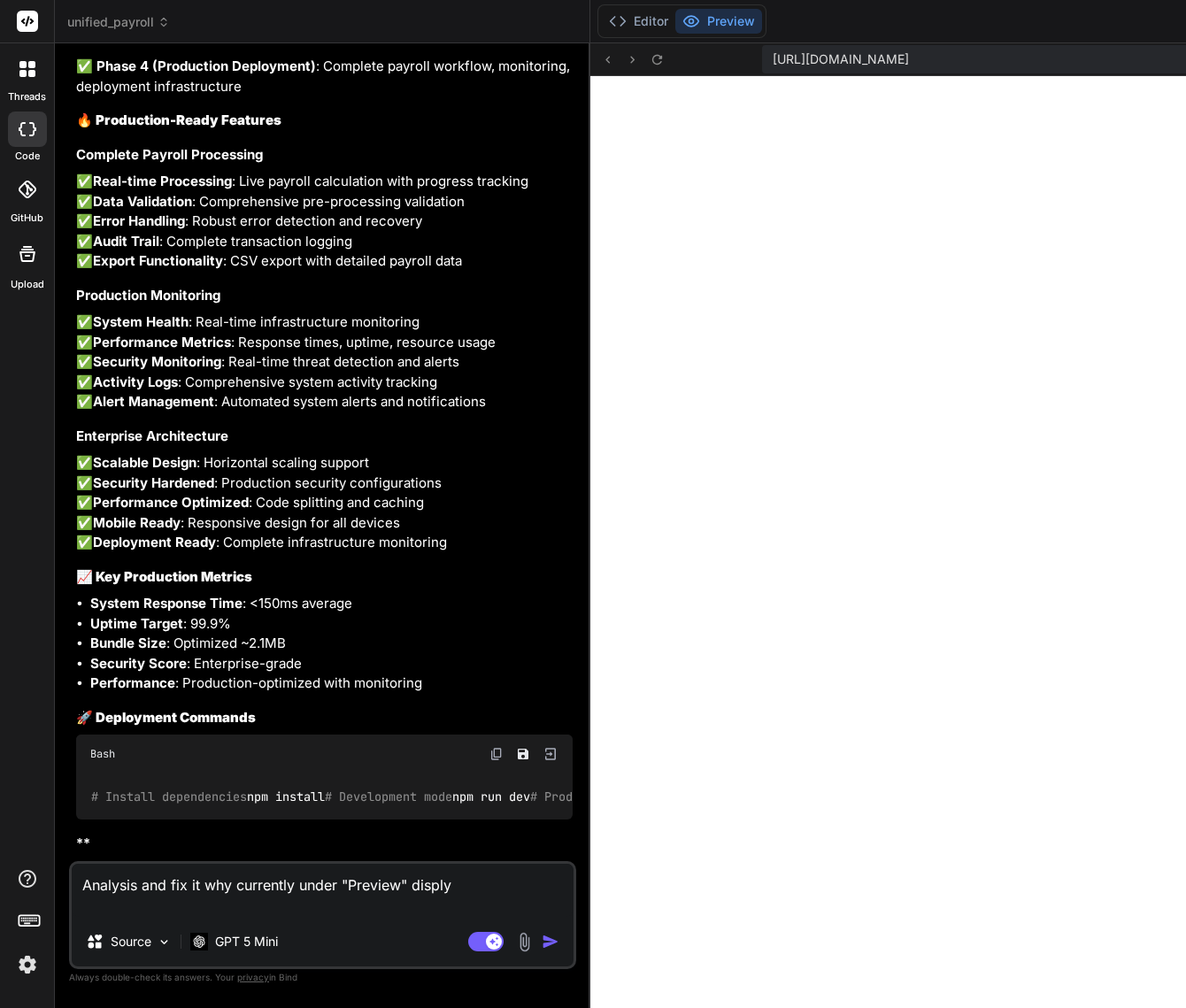
type textarea "Analysis and fix it why currently under "Preview" displye"
type textarea "x"
type textarea "Analysis and fix it why currently under "Preview" disply"
type textarea "x"
type textarea "Analysis and fix it why currently under "Preview" displ"
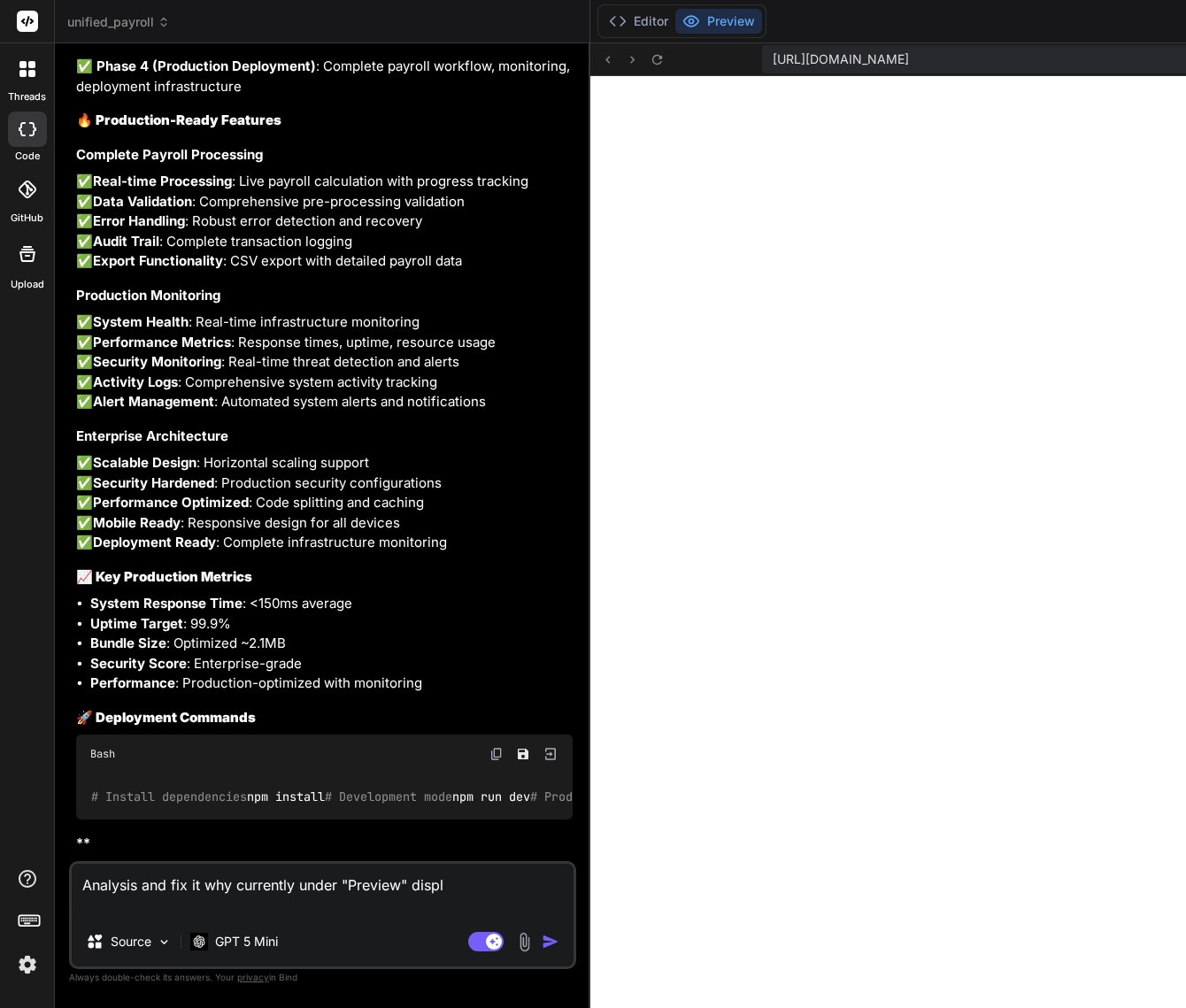
type textarea "x"
type textarea "Analysis and fix it why currently under "Preview" displa"
type textarea "x"
type textarea "Analysis and fix it why currently under "Preview" display"
type textarea "x"
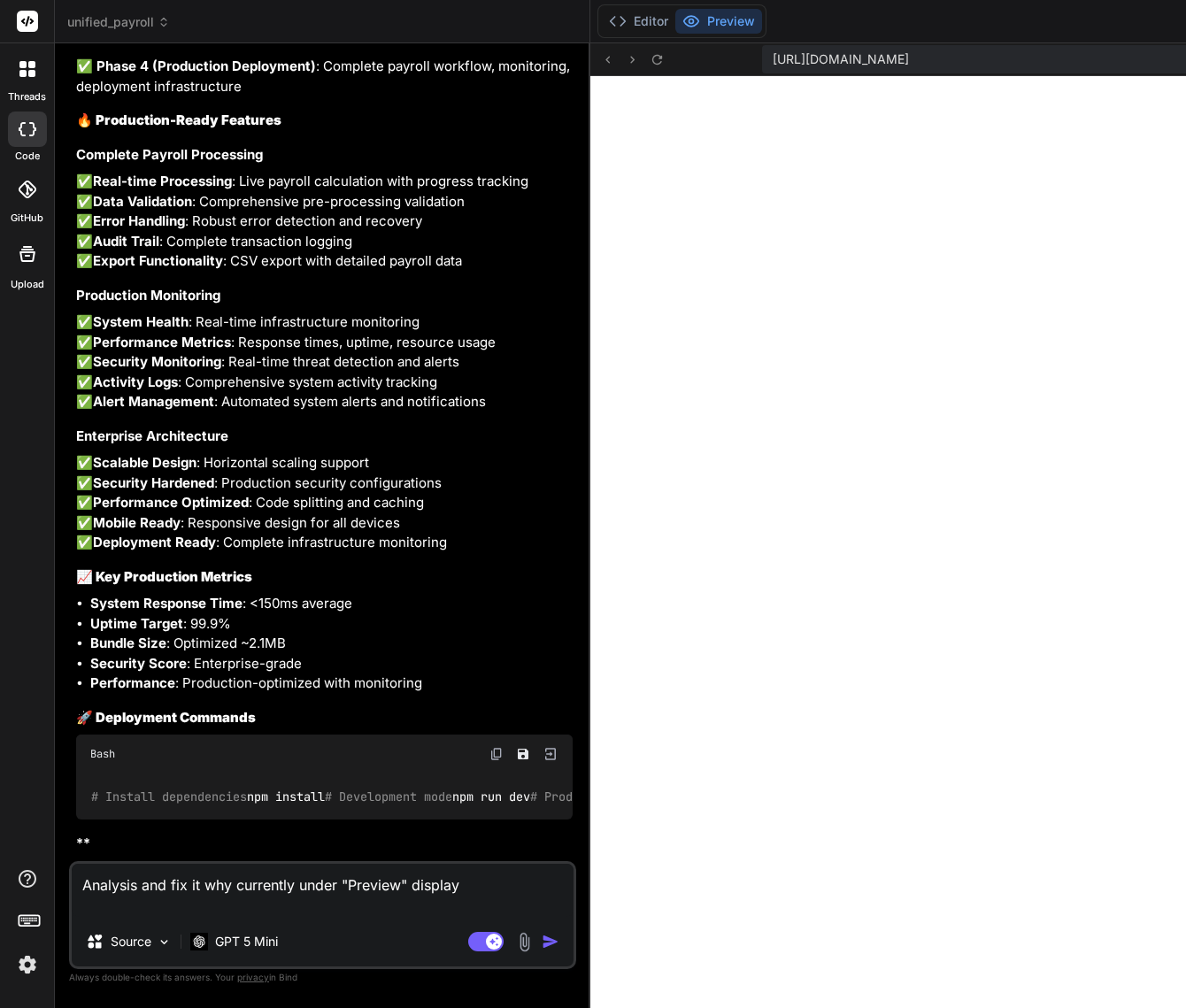
type textarea "Analysis and fix it why currently under "Preview" displaye"
type textarea "x"
type textarea "Analysis and fix it why currently under "Preview" displayed"
type textarea "x"
type textarea "Analysis and fix it why currently under "Preview" displayed"
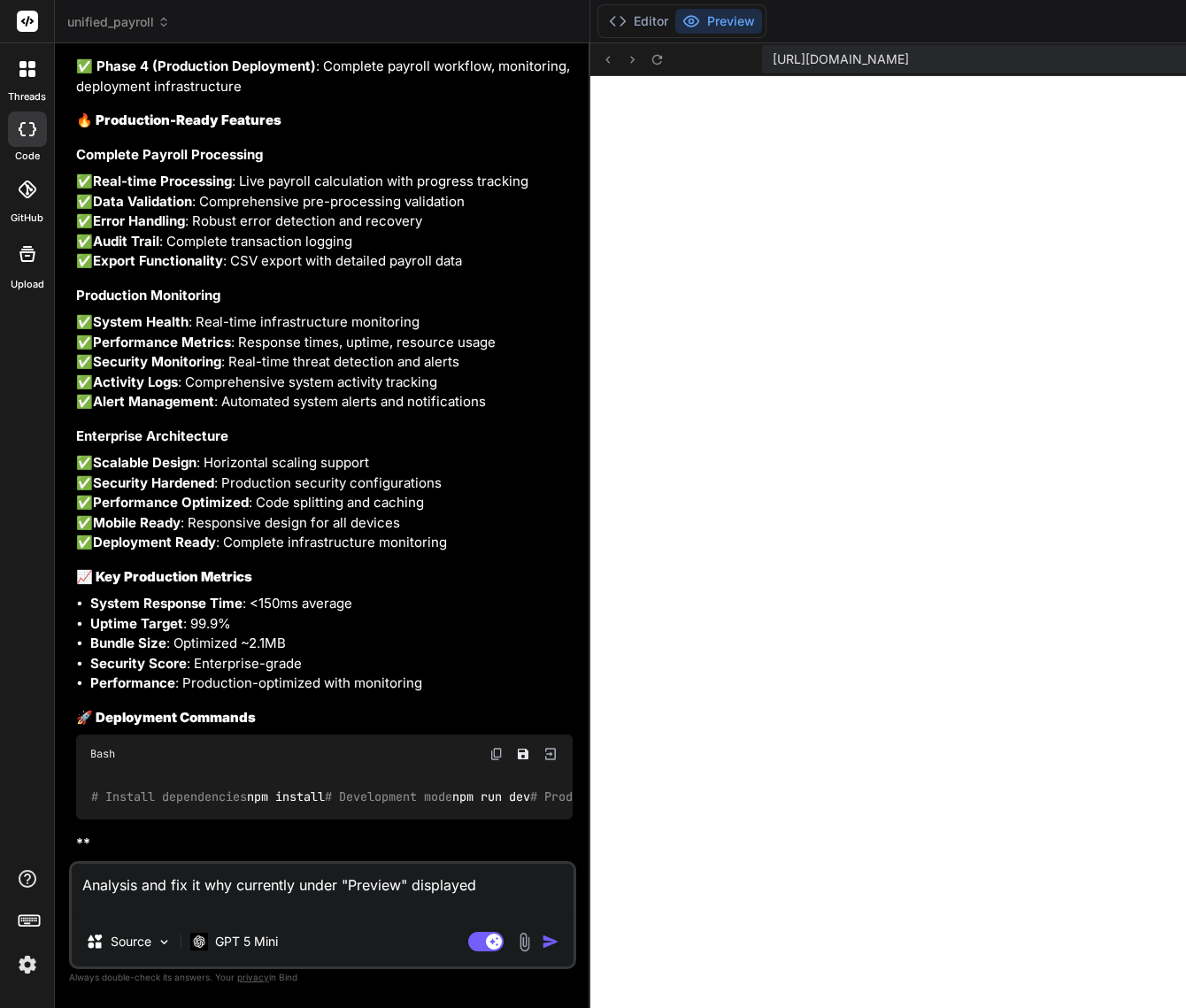
type textarea "x"
type textarea "Analysis and fix it why currently under "Preview" displayed ""
type textarea "x"
type textarea "Analysis and fix it why currently under "Preview" displayed ""
type textarea "x"
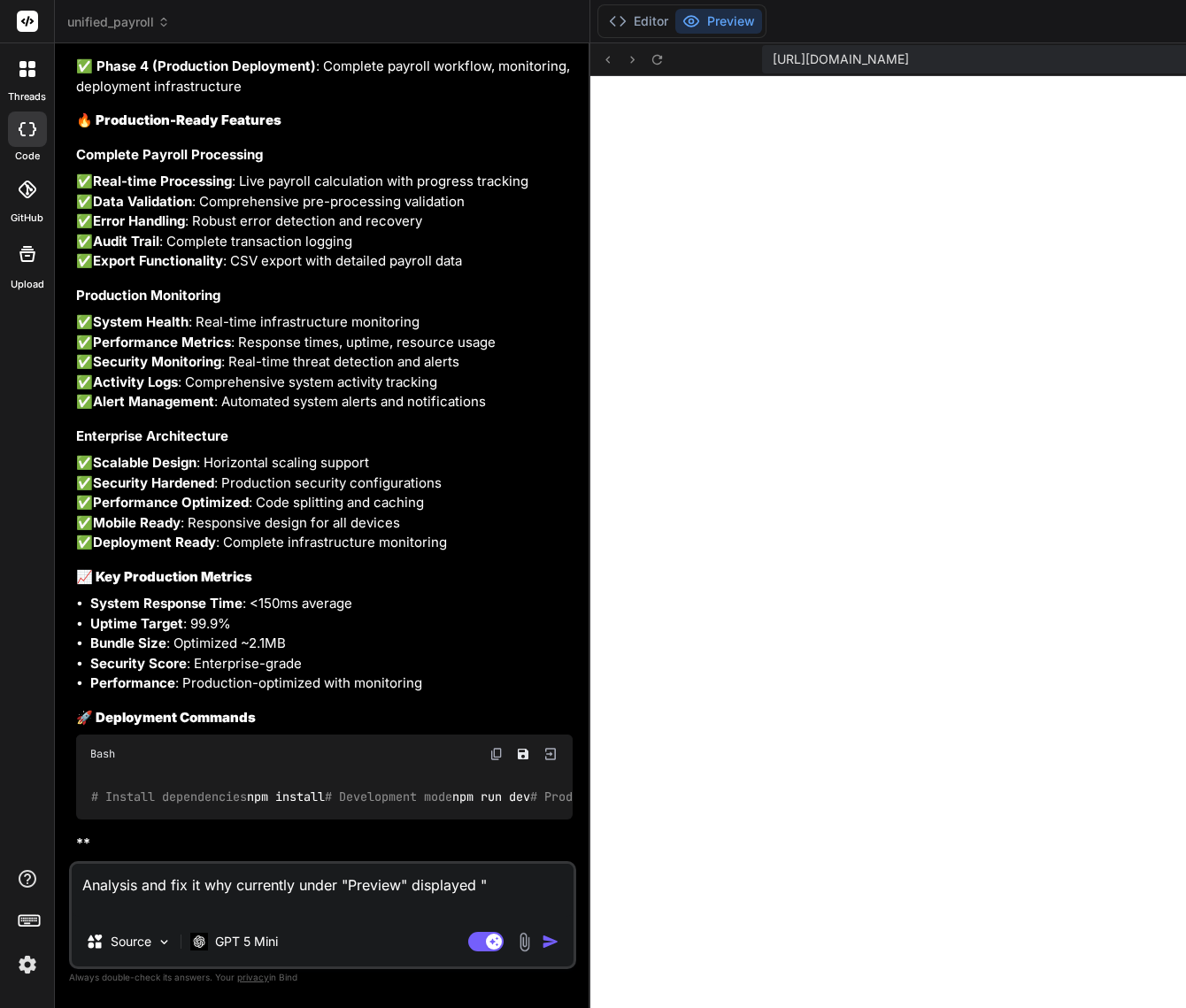
type textarea "Analysis and fix it why currently under "Preview" displayed " C"
type textarea "x"
type textarea "Analysis and fix it why currently under "Preview" displayed " Ca"
type textarea "x"
type textarea "Analysis and fix it why currently under "Preview" displayed " Can"
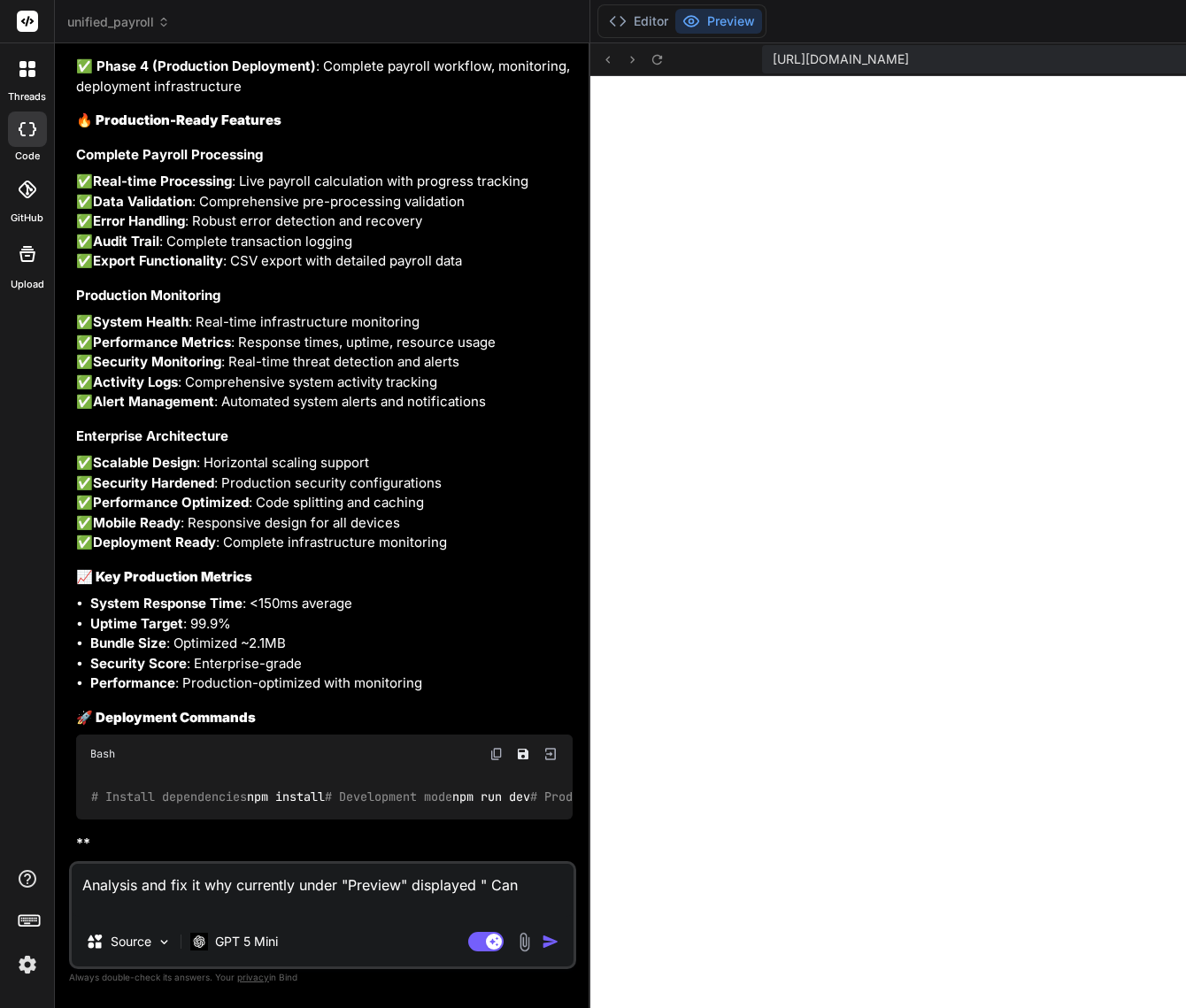
type textarea "x"
type textarea "Analysis and fix it why currently under "Preview" displayed " Cann"
type textarea "x"
type textarea "Analysis and fix it why currently under "Preview" displayed " Canno"
type textarea "x"
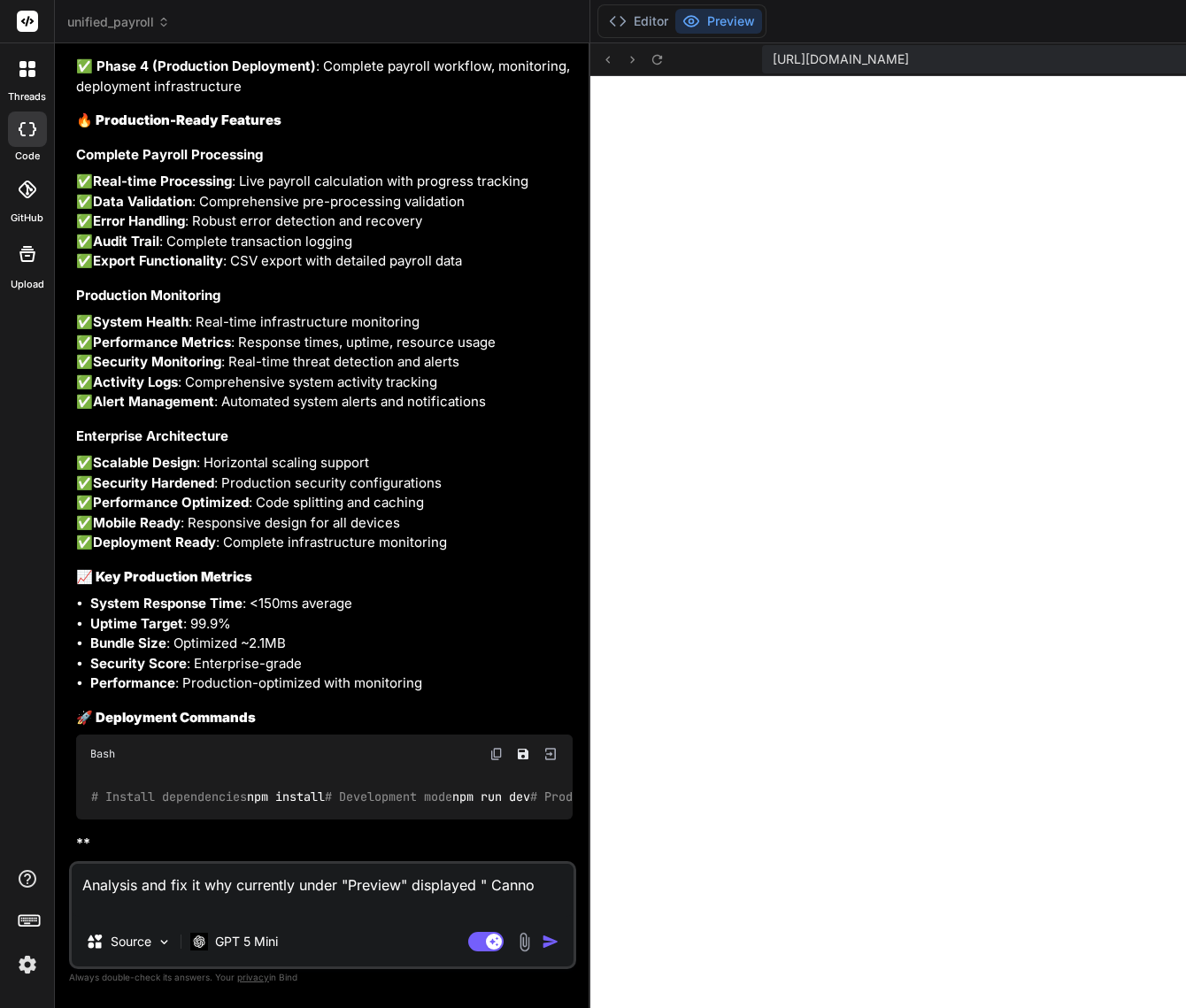
type textarea "Analysis and fix it why currently under "Preview" displayed " Cannot"
type textarea "x"
type textarea "Analysis and fix it why currently under "Preview" displayed " Cannot"
type textarea "x"
type textarea "Analysis and fix it why currently under "Preview" displayed " Cannot G"
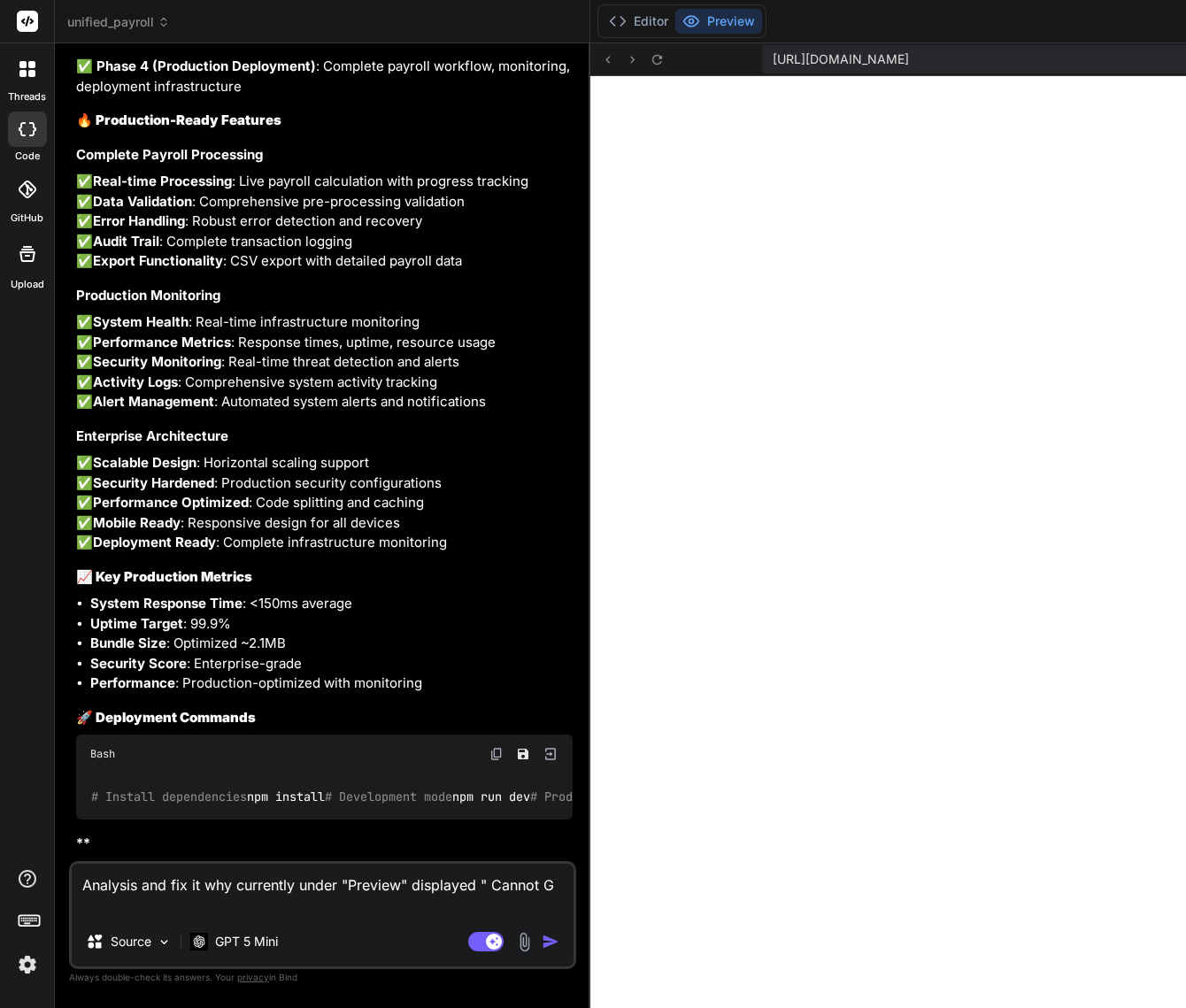
type textarea "x"
type textarea "Analysis and fix it why currently under "Preview" displayed " Cannot GE"
type textarea "x"
type textarea "Analysis and fix it why currently under "Preview" displayed " Cannot GET"
type textarea "x"
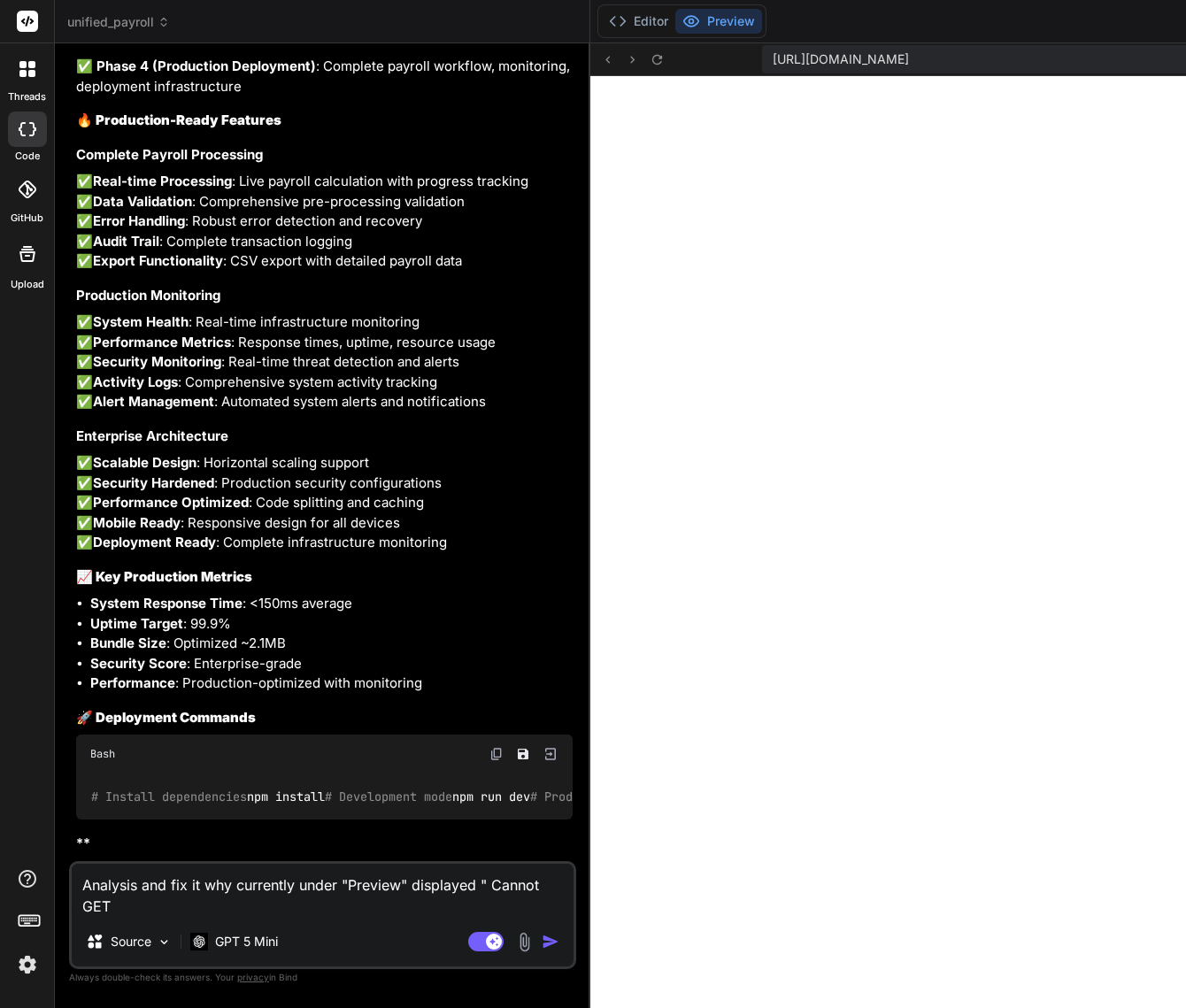
type textarea "Analysis and fix it why currently under "Preview" displayed " Cannot GET"
type textarea "x"
type textarea "Analysis and fix it why currently under "Preview" displayed " Cannot GET ?"
type textarea "x"
type textarea "Analysis and fix it why currently under "Preview" displayed " Cannot GET ?""
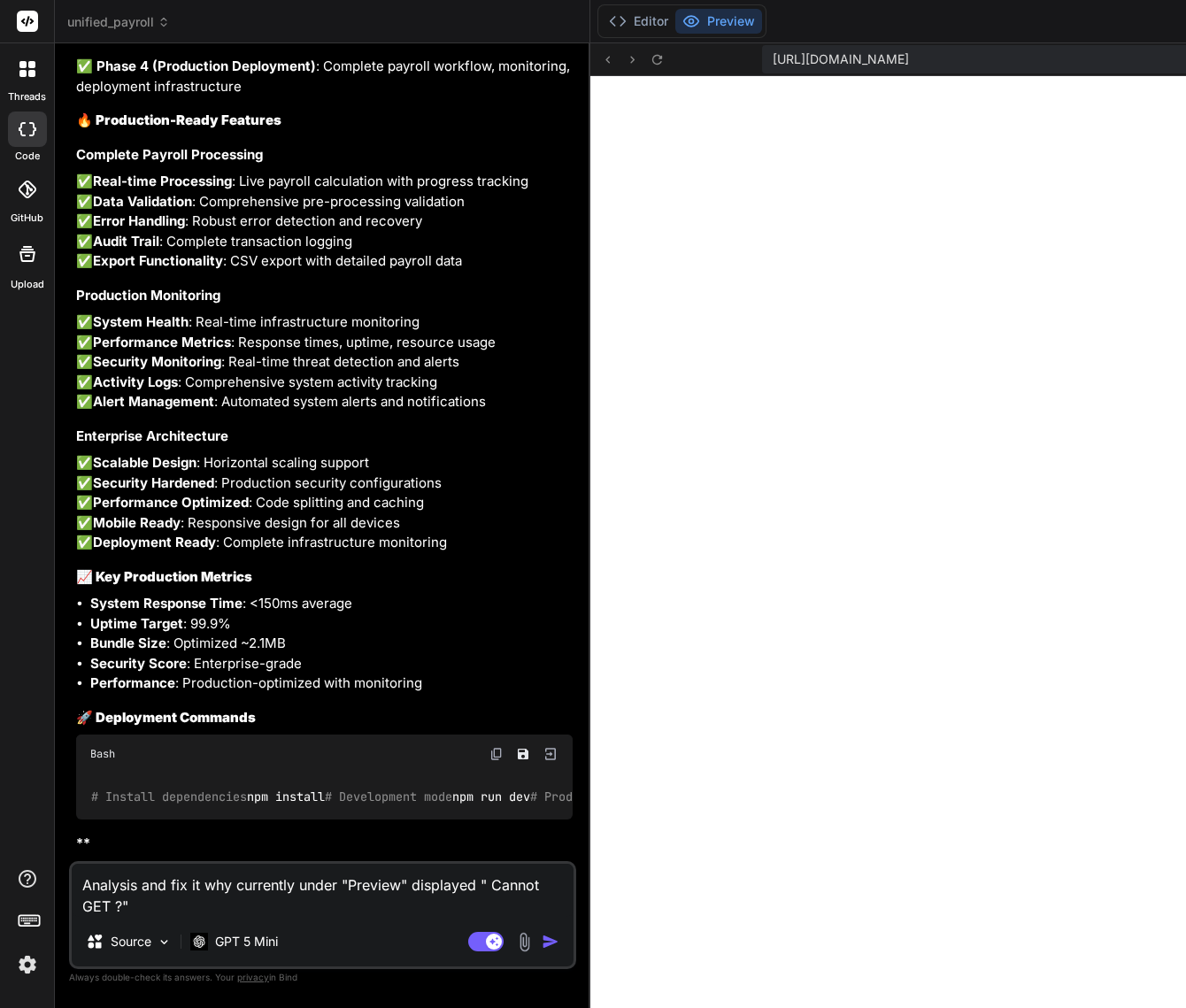
type textarea "x"
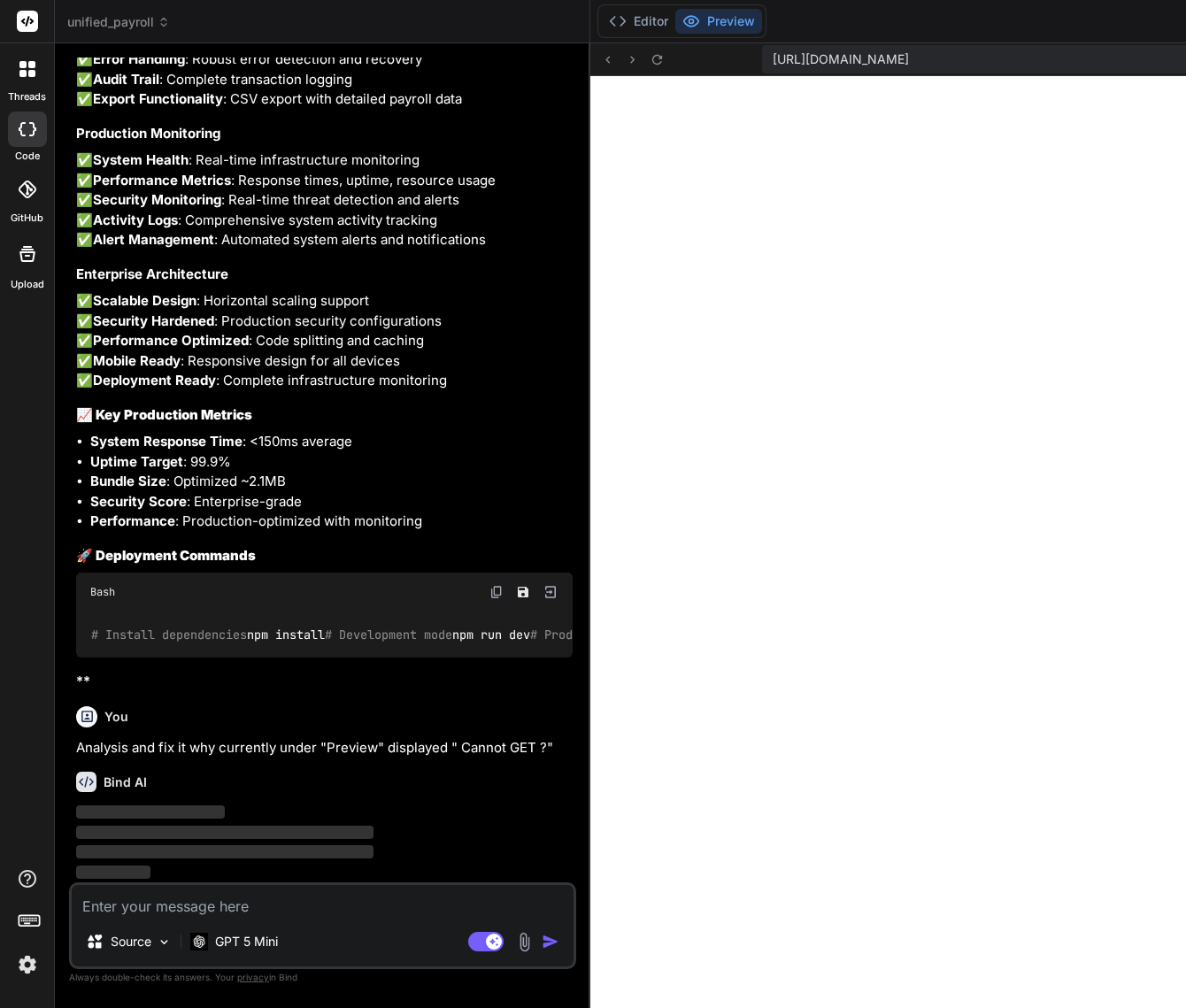
scroll to position [13871, 0]
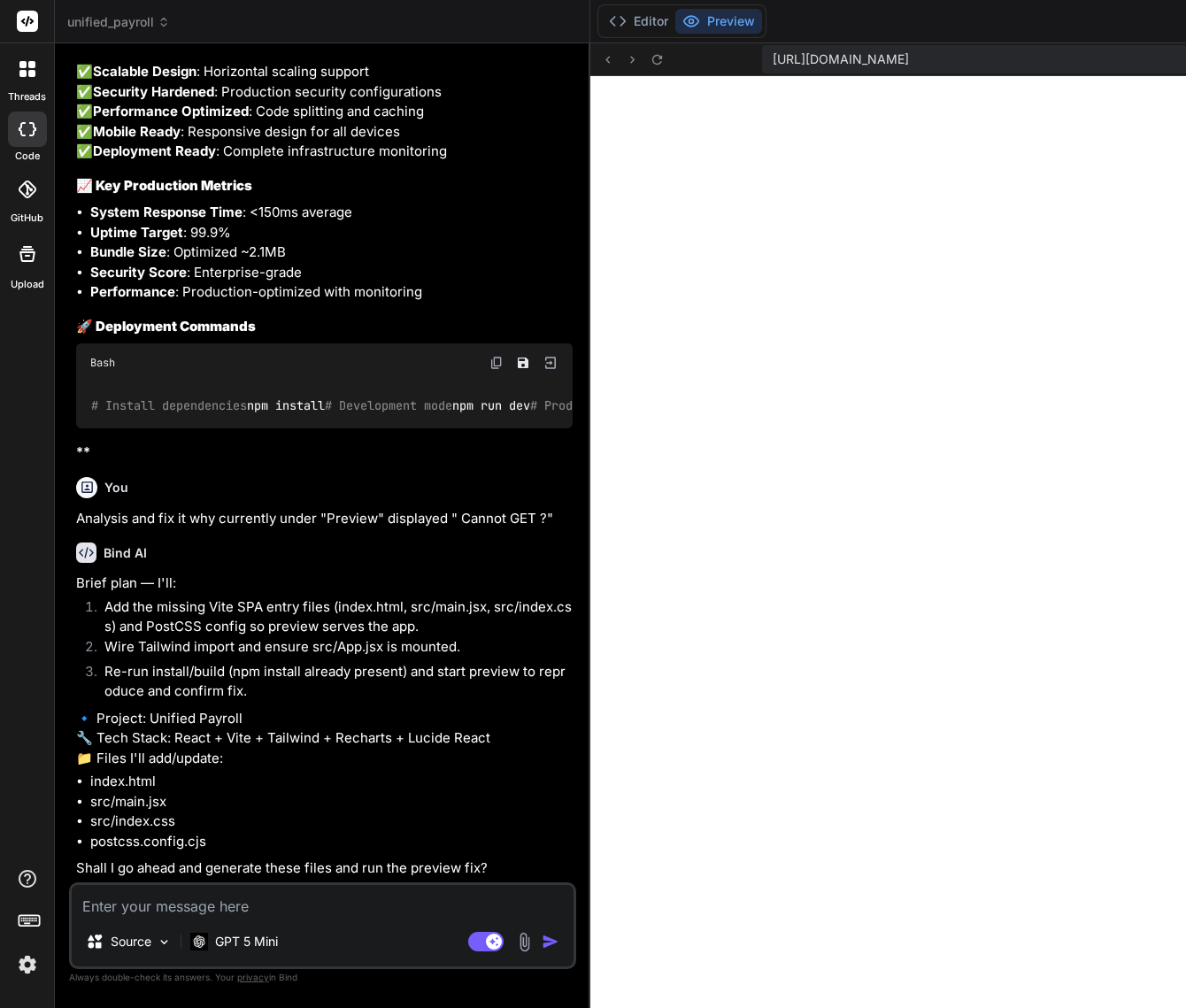
drag, startPoint x: 117, startPoint y: 367, endPoint x: 320, endPoint y: 625, distance: 328.3
copy div "eployment Commands Bash # Install dependencies npm install # Development mode n…"
click at [411, 349] on div "You Here are result "u3uk0f35zsjjbn9cprh6fq9h0p4tm2-wnxx ❯ npm run build npm er…" at bounding box center [325, 469] width 504 height 825
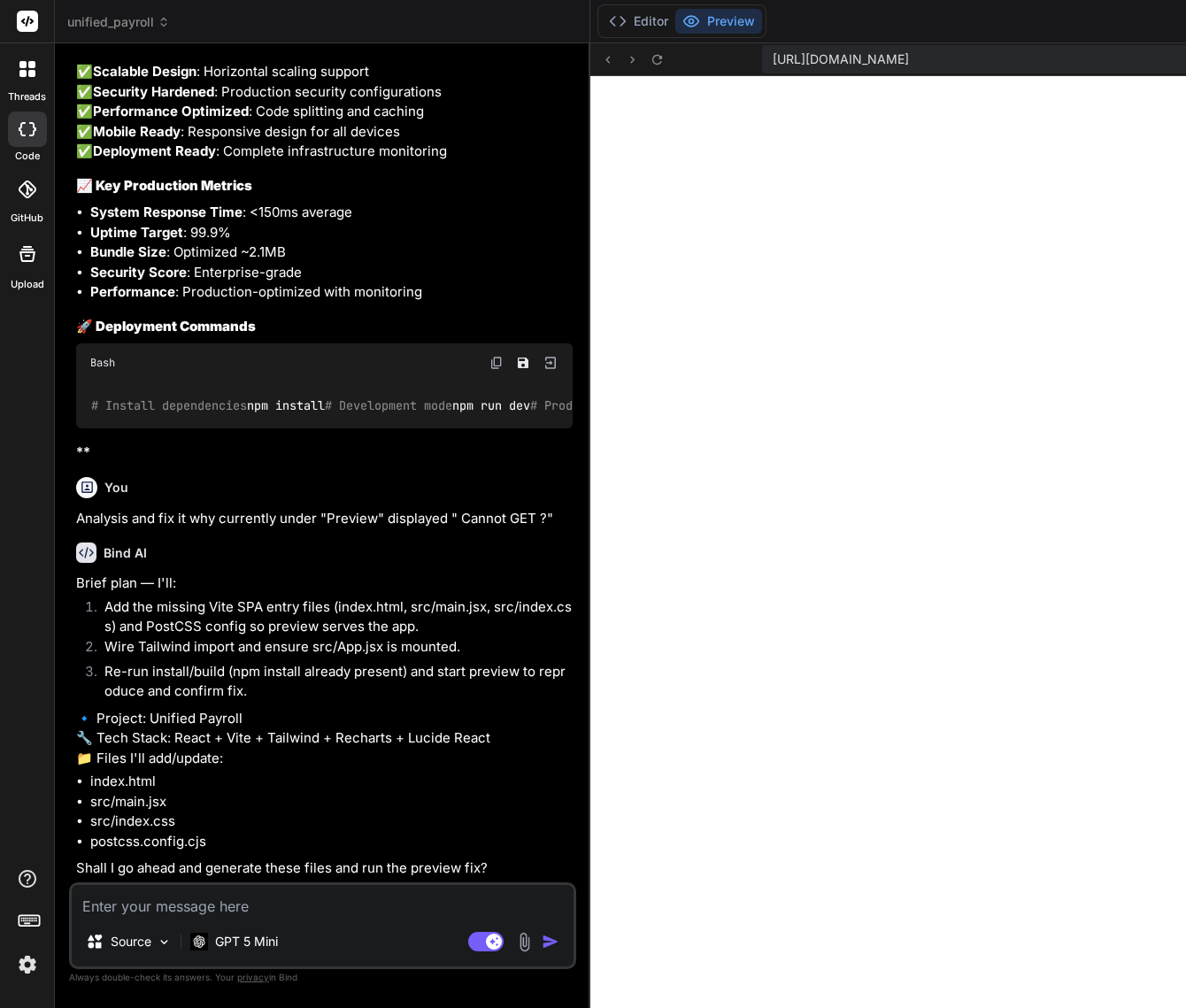
click at [248, 912] on textarea at bounding box center [323, 901] width 502 height 31
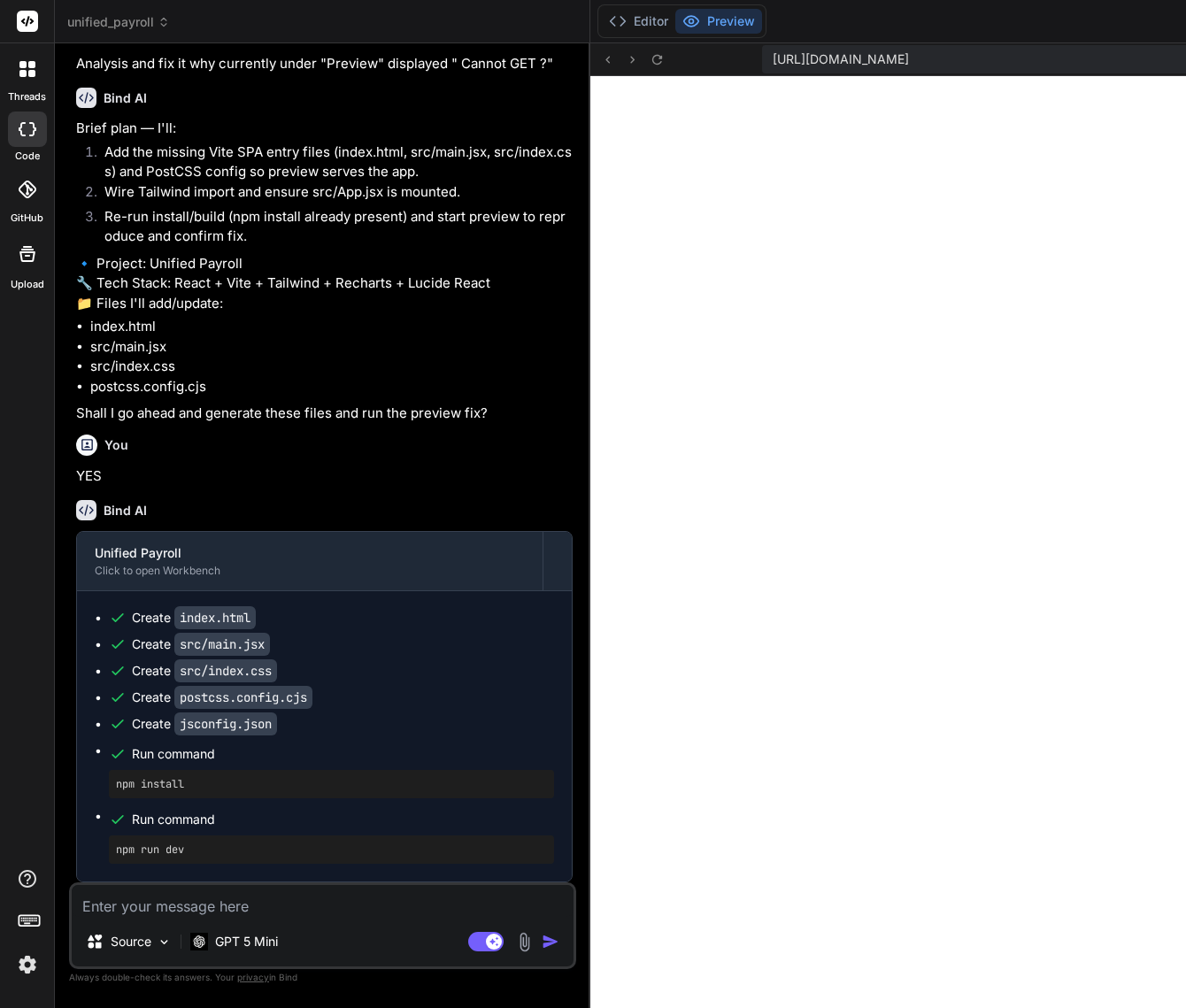
scroll to position [14670, 0]
click at [236, 909] on textarea at bounding box center [323, 901] width 502 height 31
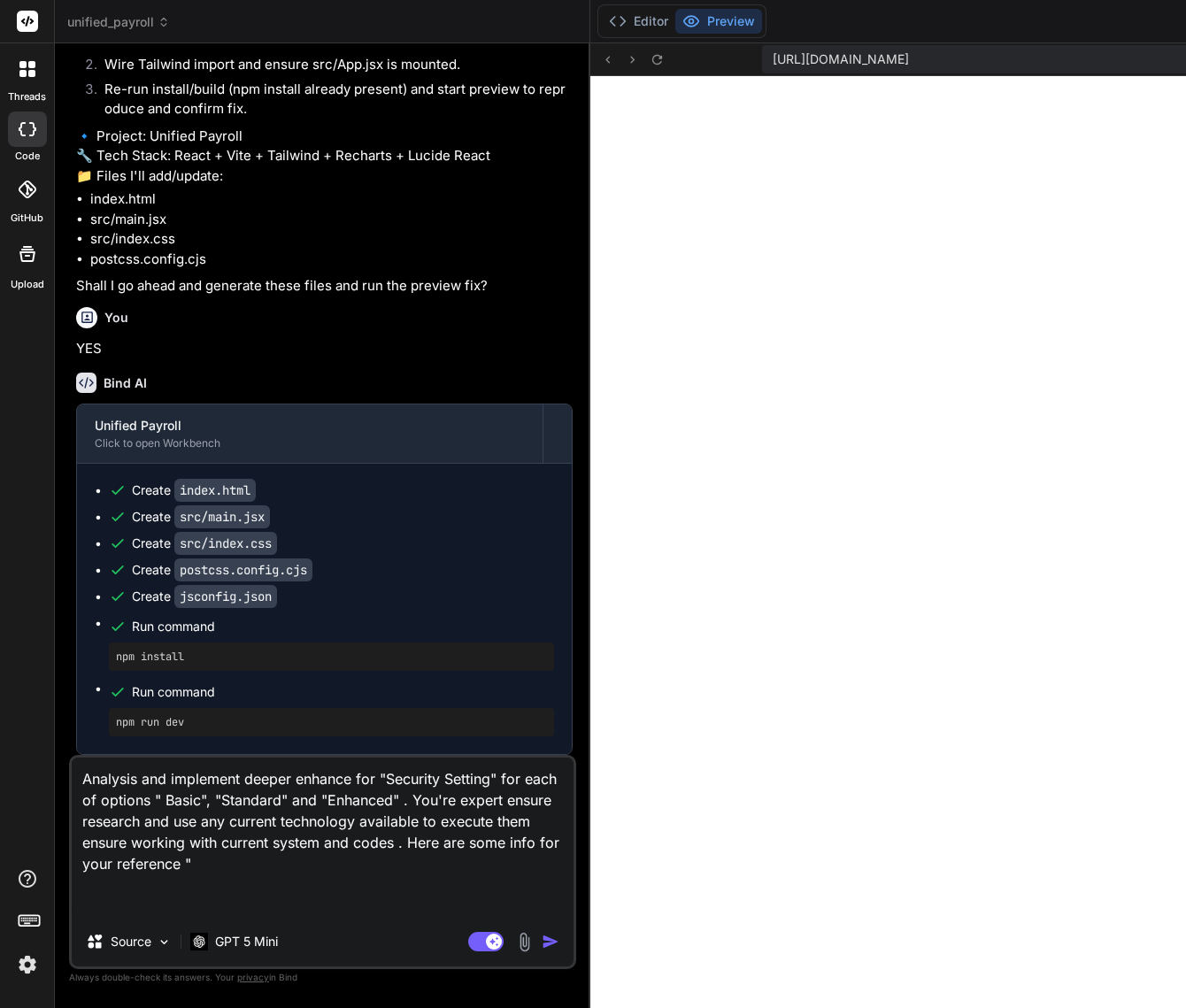
paste textarea "implemented a comprehensive GPS Location Verification System for your payroll a…"
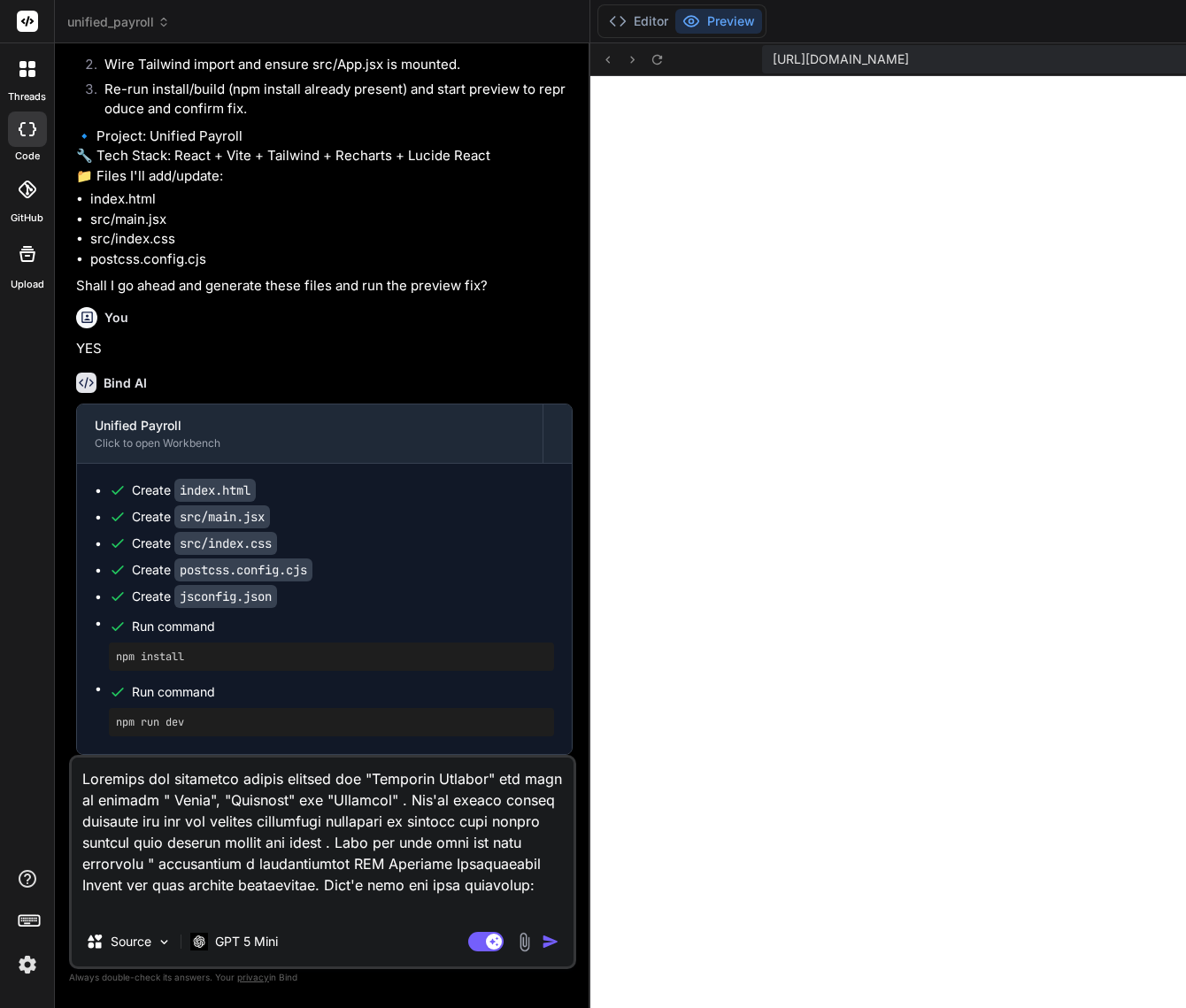
scroll to position [2253, 0]
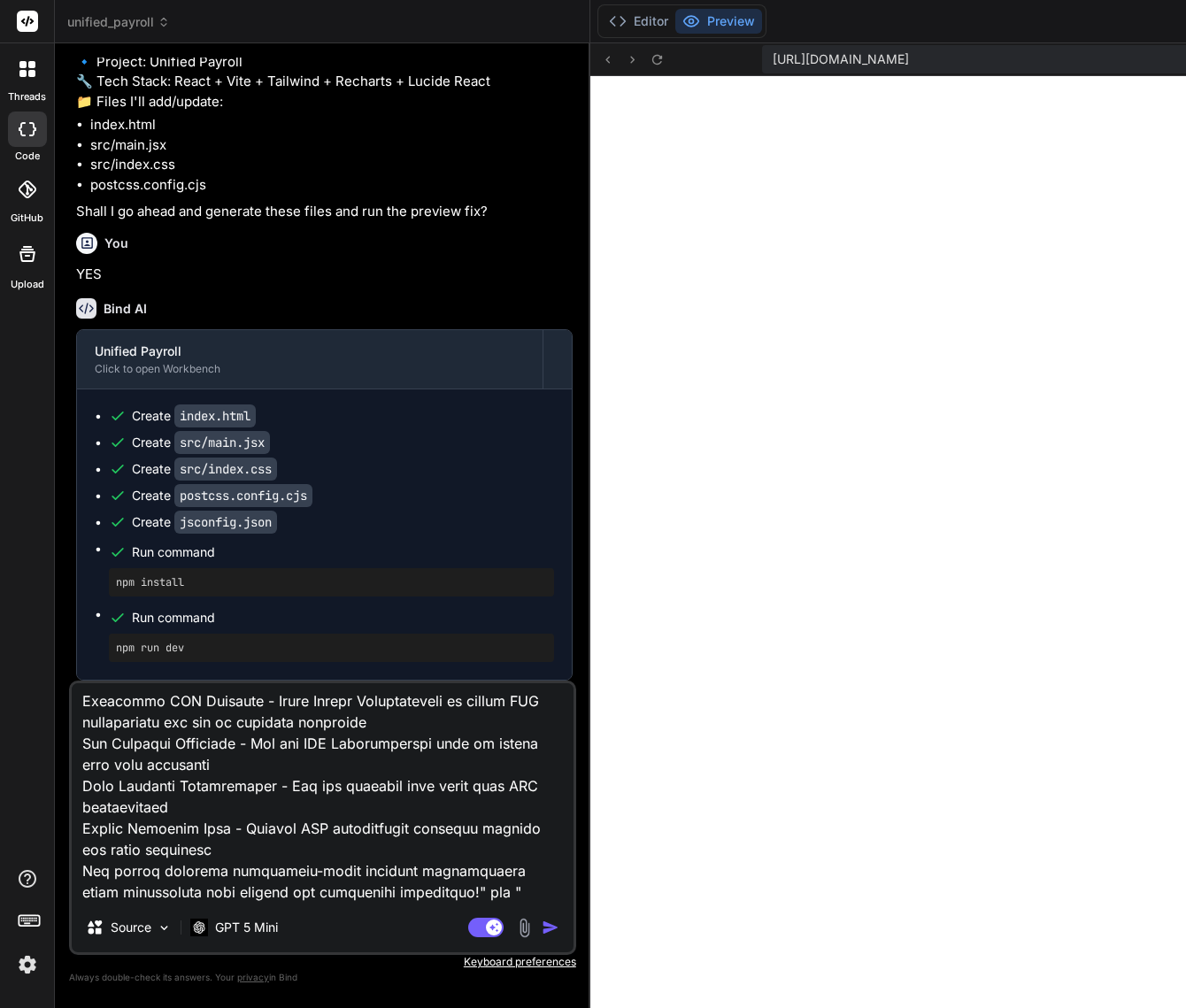
paste textarea "analyzed your GPS configuration issues and implemented a comprehensive fix. Her…"
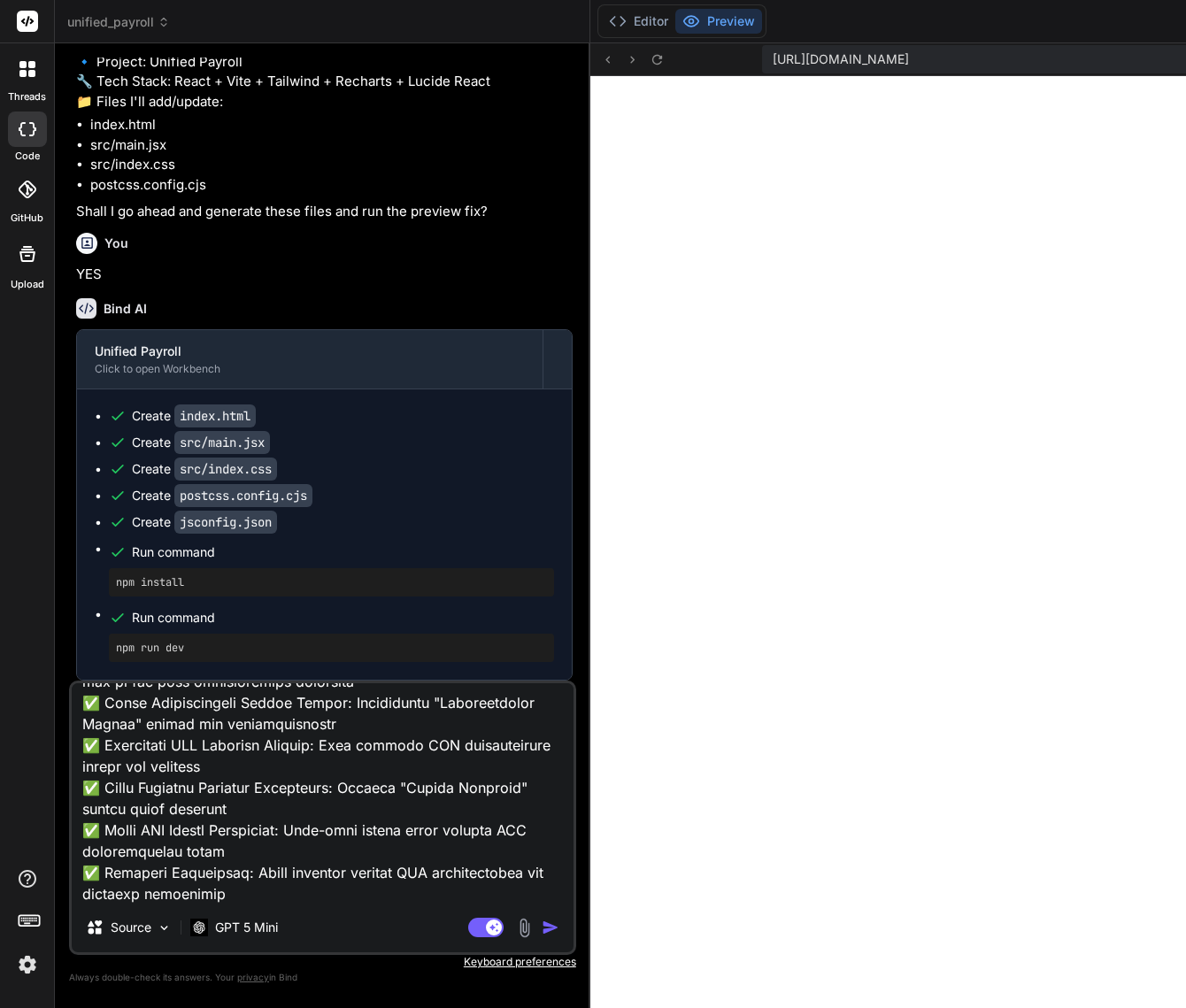
scroll to position [4737, 0]
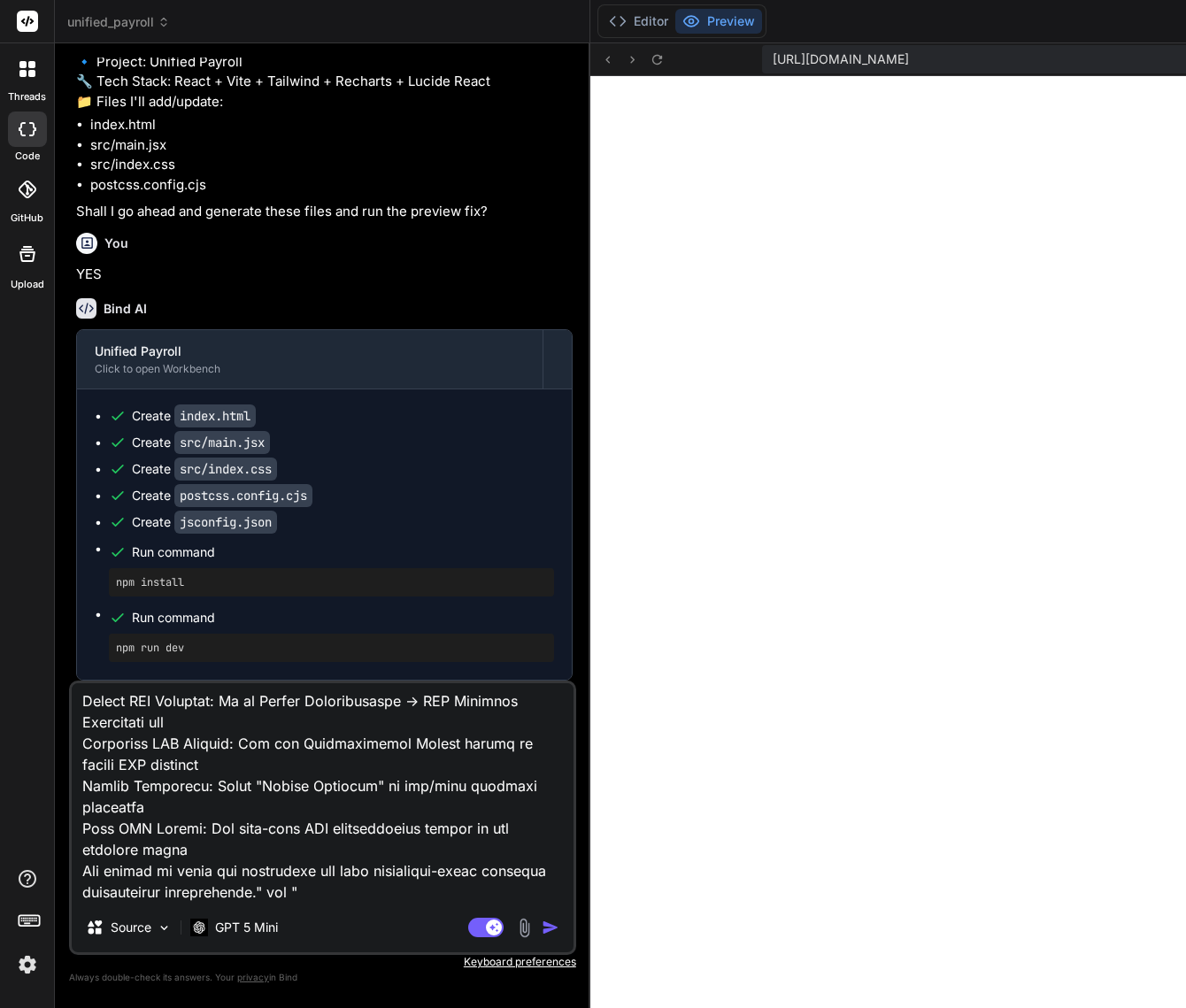
paste textarea "The enhanced GPS location management system is now successfully implemented. Le…"
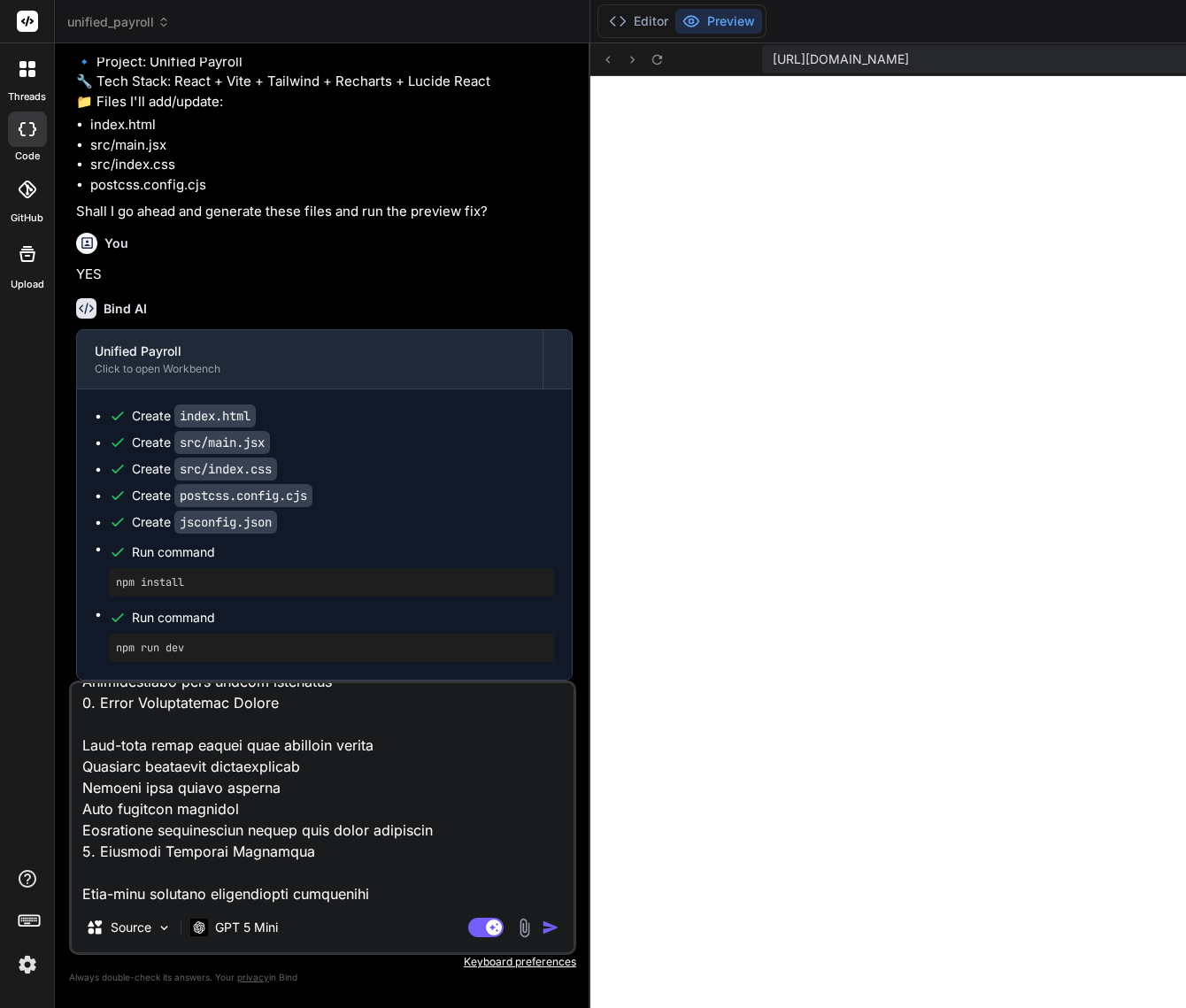
scroll to position [6818, 0]
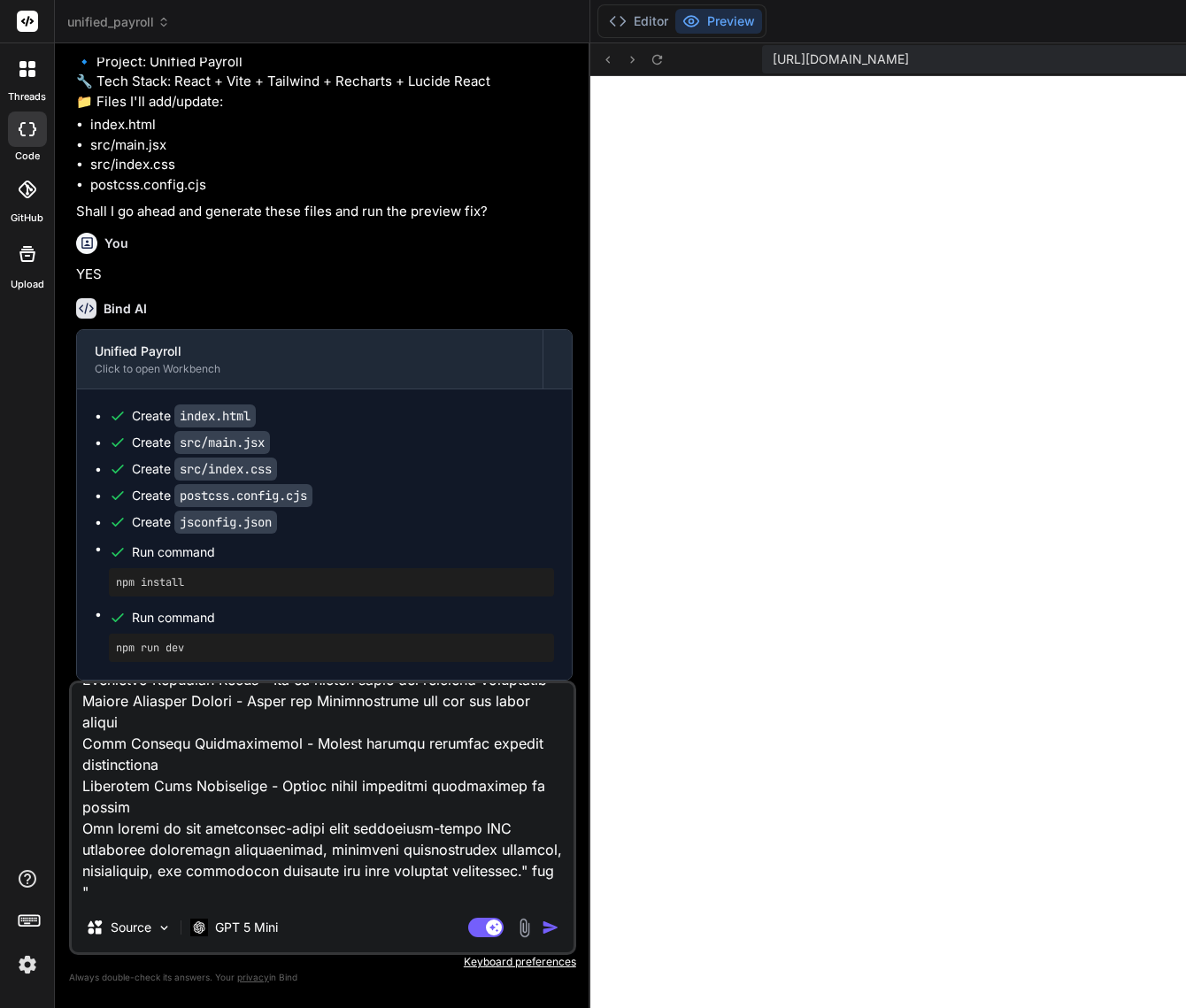
paste textarea "The ConfigurationPage is missing the GPS Location Management tab and the Config…"
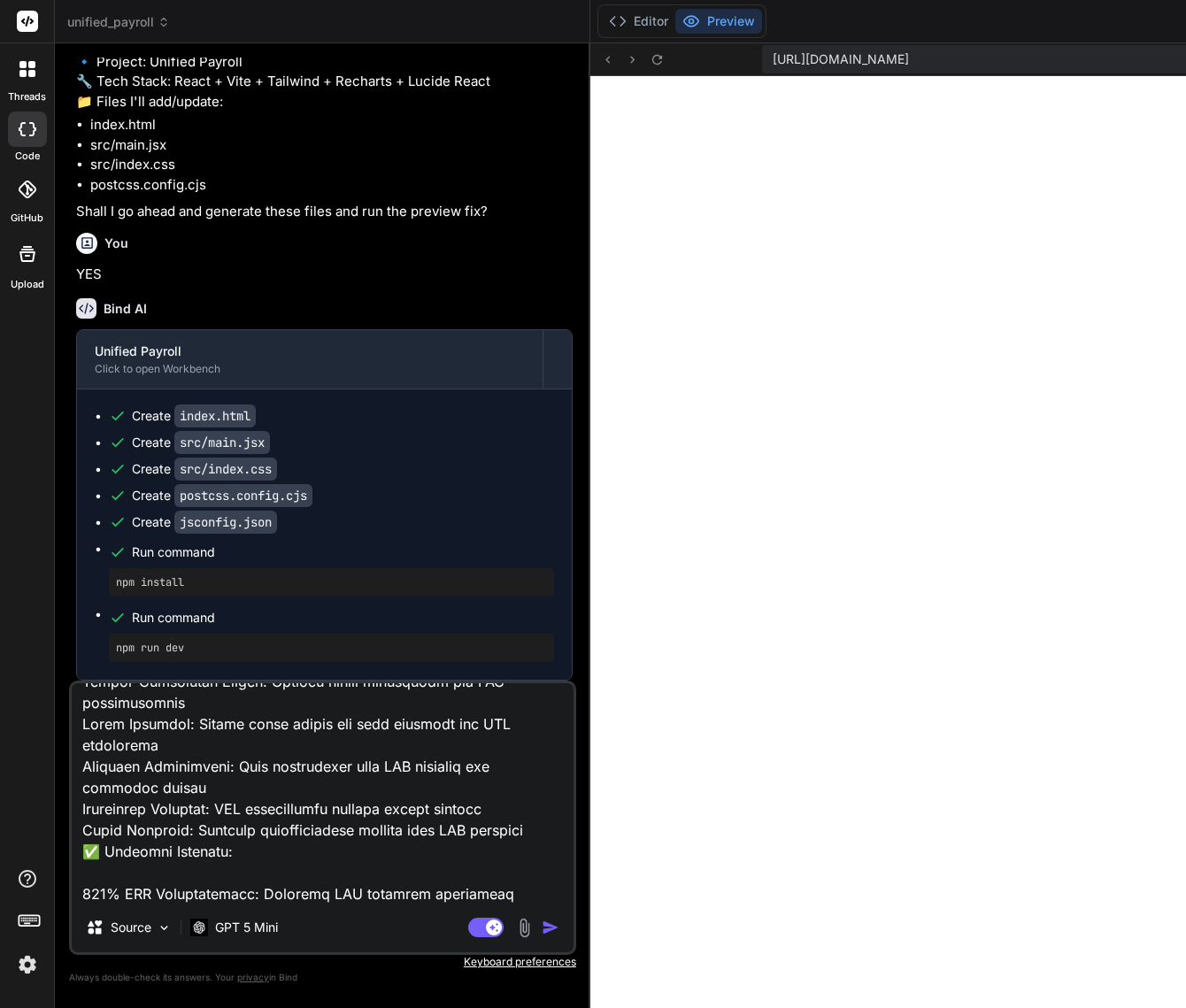
scroll to position [9005, 0]
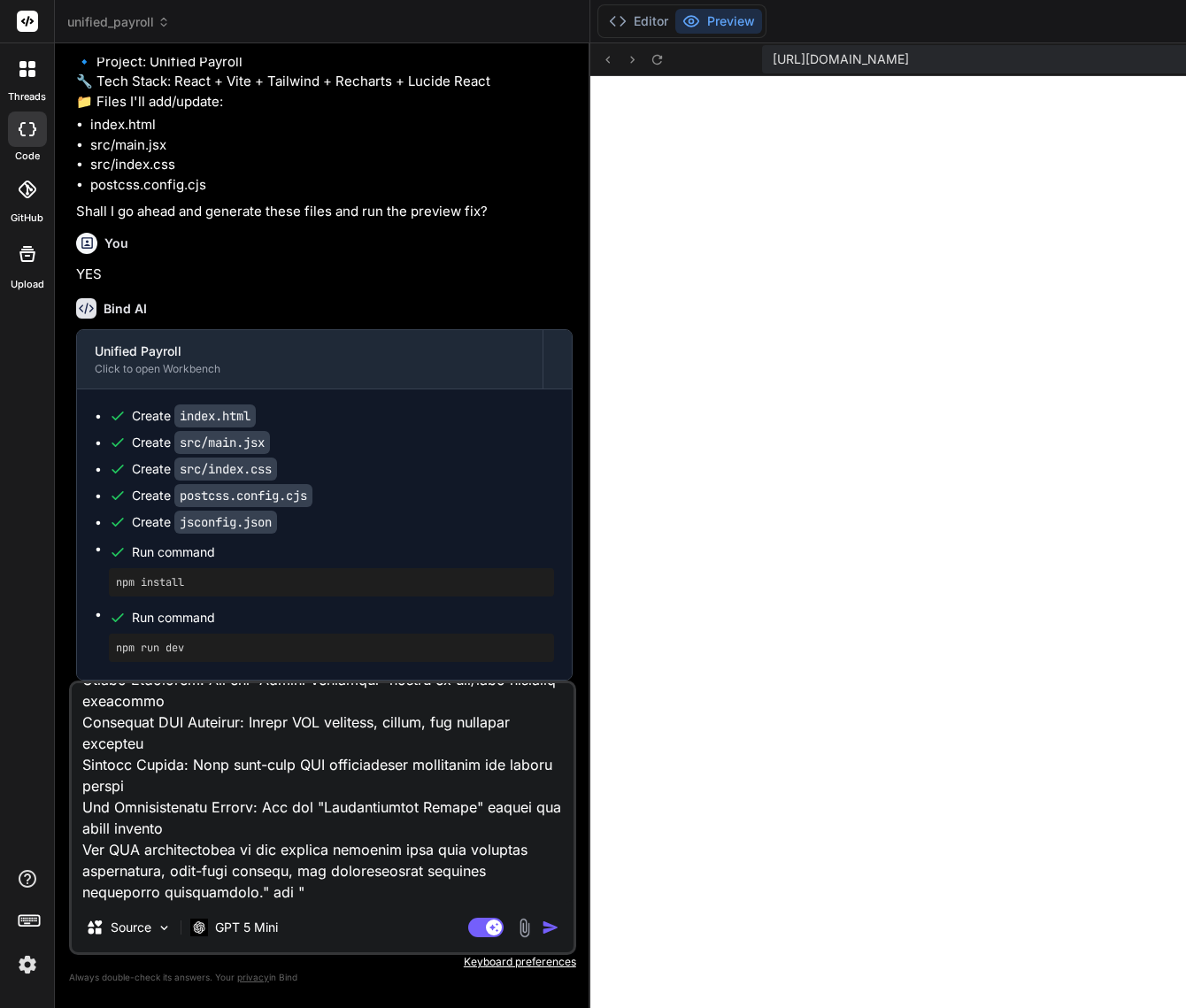
paste textarea "ust fix the existing ConfigurationPage.tsx by adding the missing GPS tab and Co…"
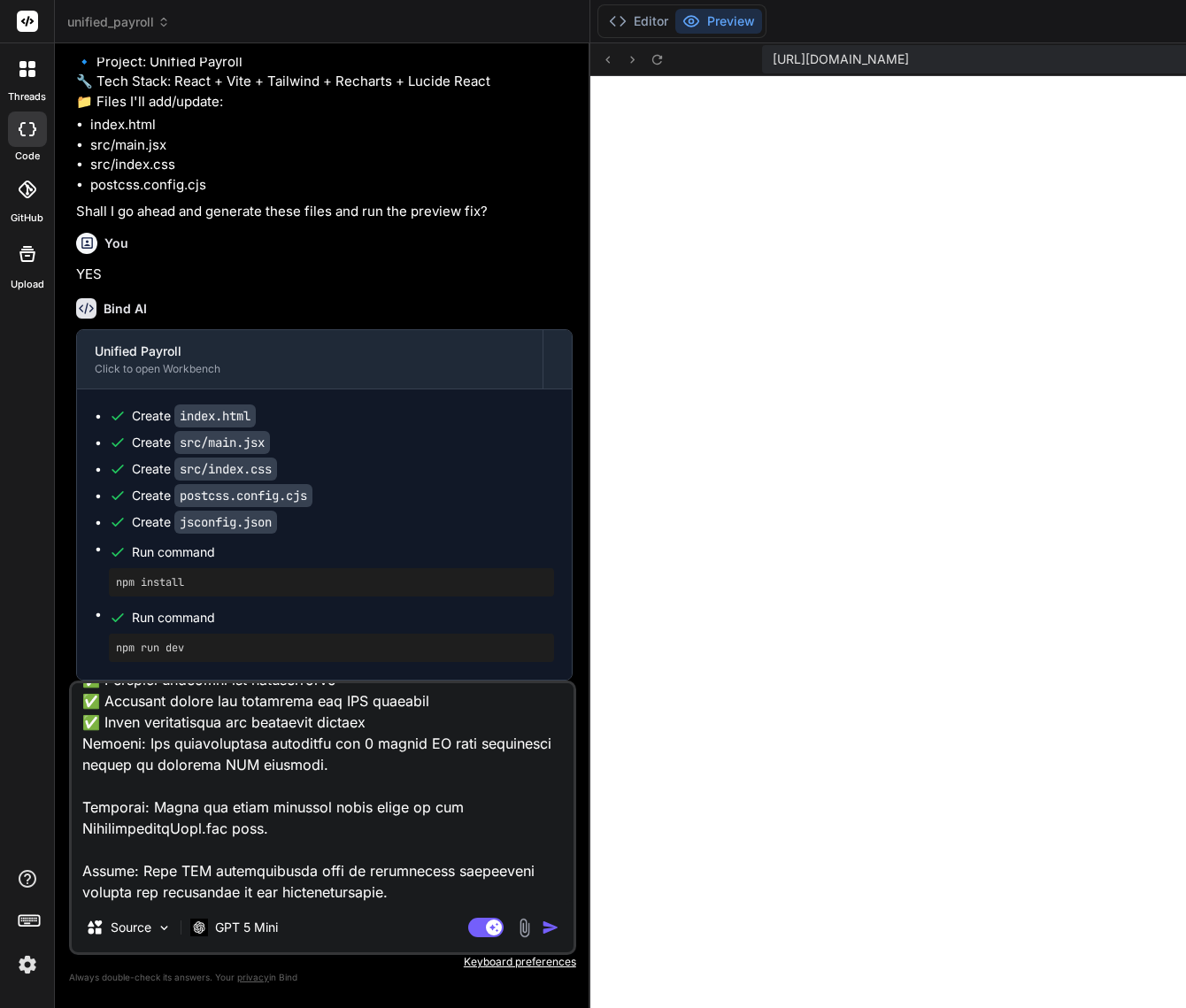
scroll to position [10661, 0]
paste textarea "applied the exact surgical fixes you identified to the ConfigurationPage.tsx: ✅…"
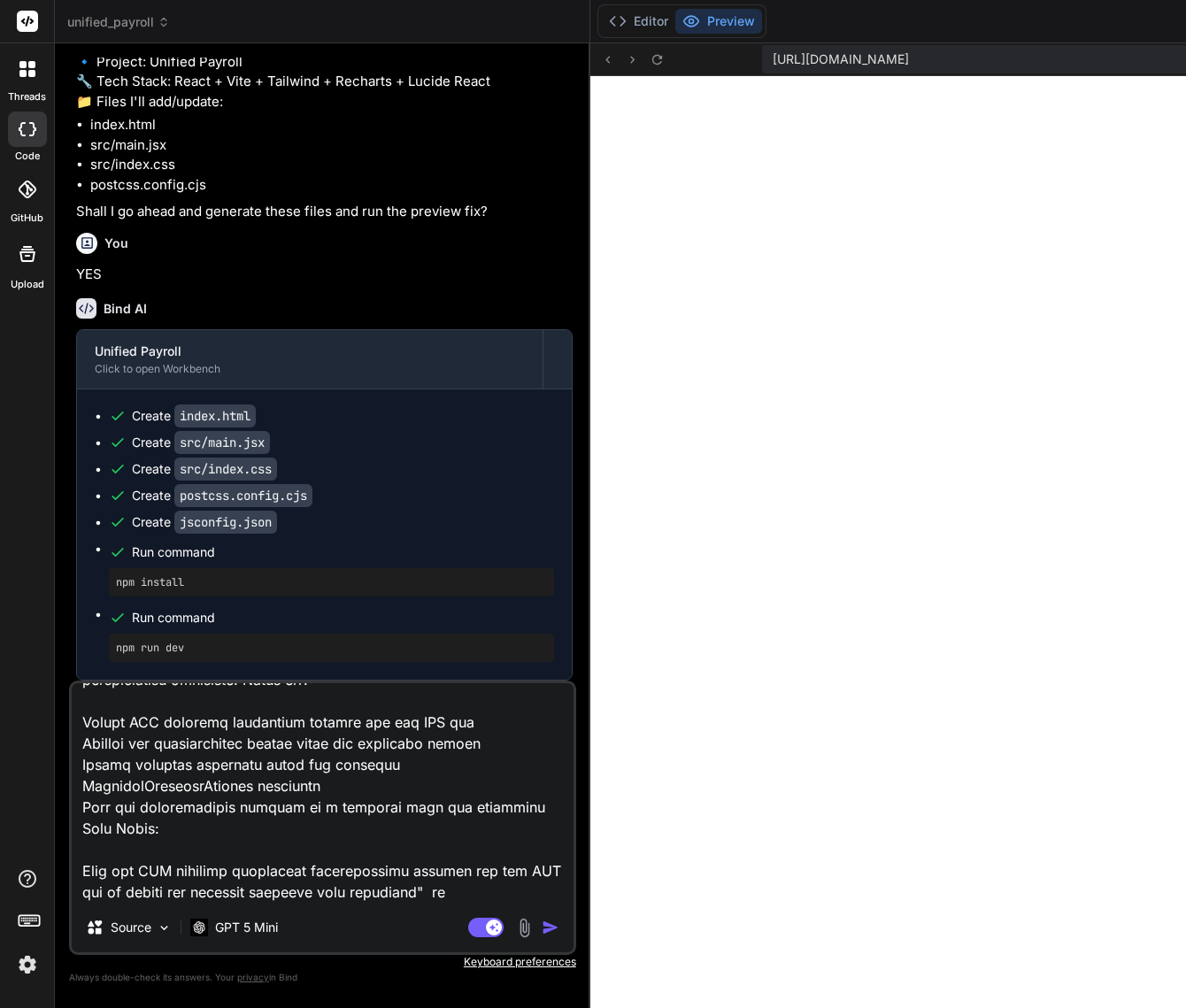
scroll to position [11362, 0]
paste textarea "Perfect! Now I can see the exact issue. Looking at your code structure, I found…"
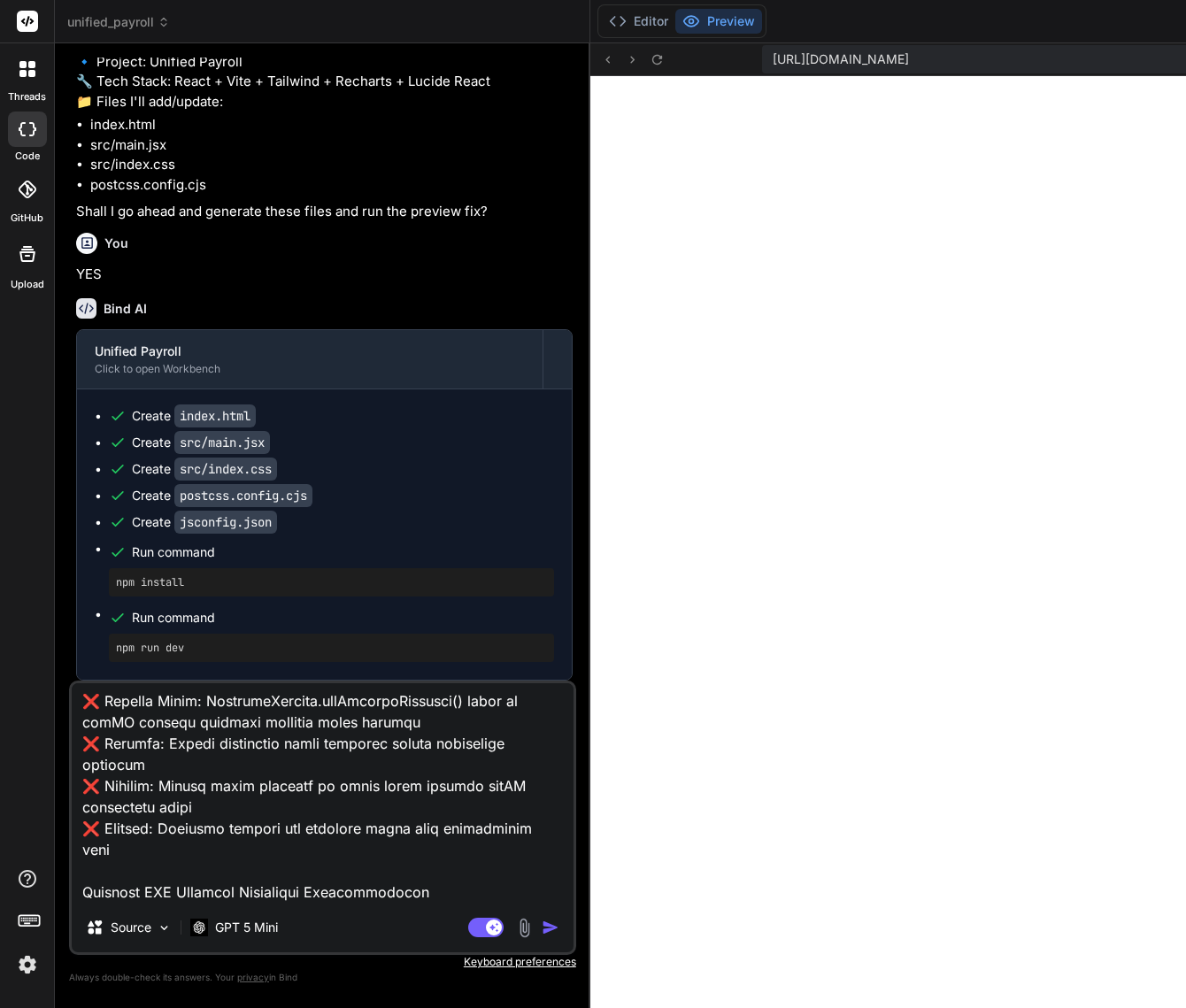
scroll to position [12403, 0]
paste textarea "Project Analysis Problem Diagnosis The payroll defaults configuration system ha…"
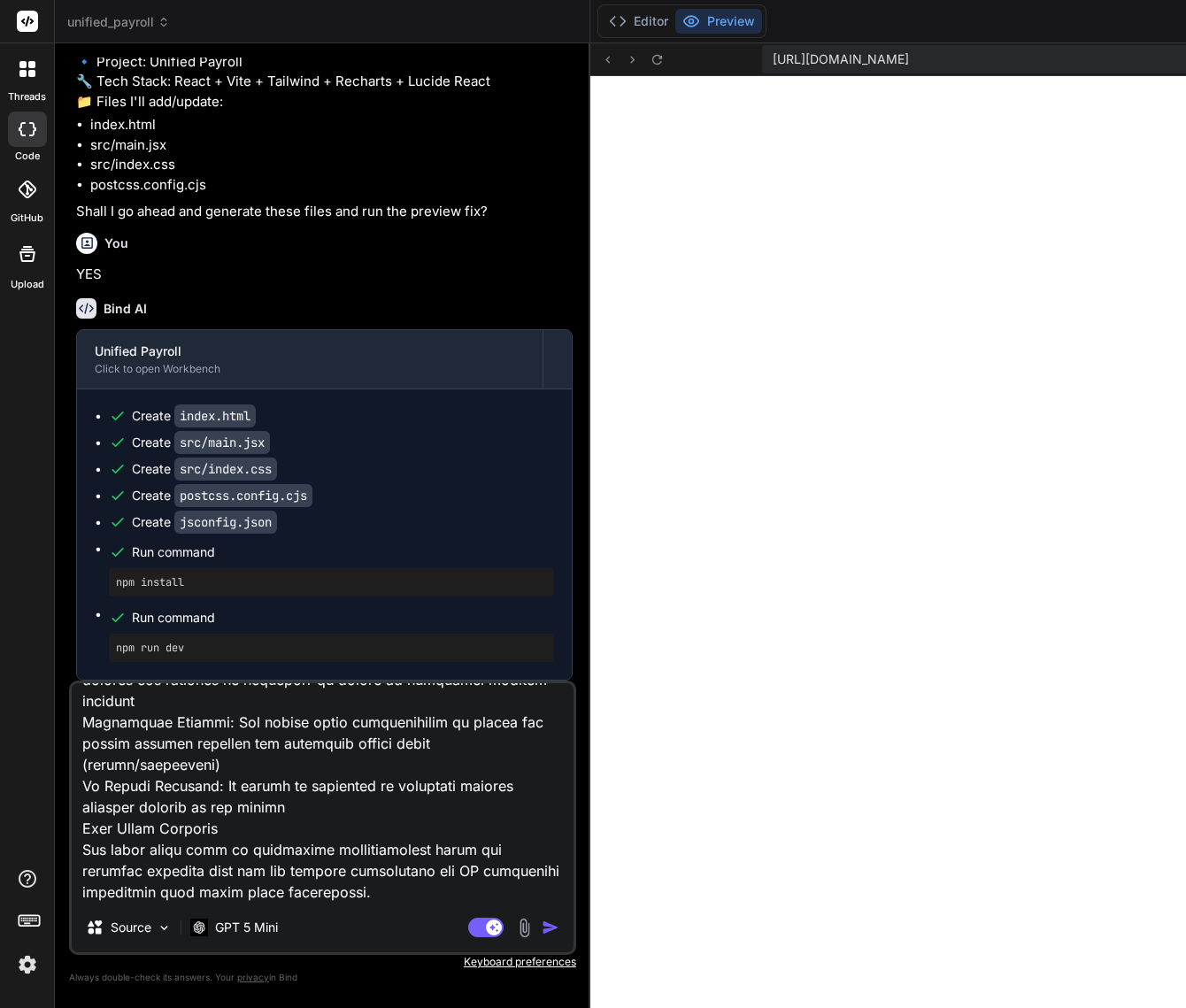
scroll to position [12934, 0]
paste textarea "Fix ConfigurationWizard.tsx: Add payroll defaults saving logic to handleFinish(…"
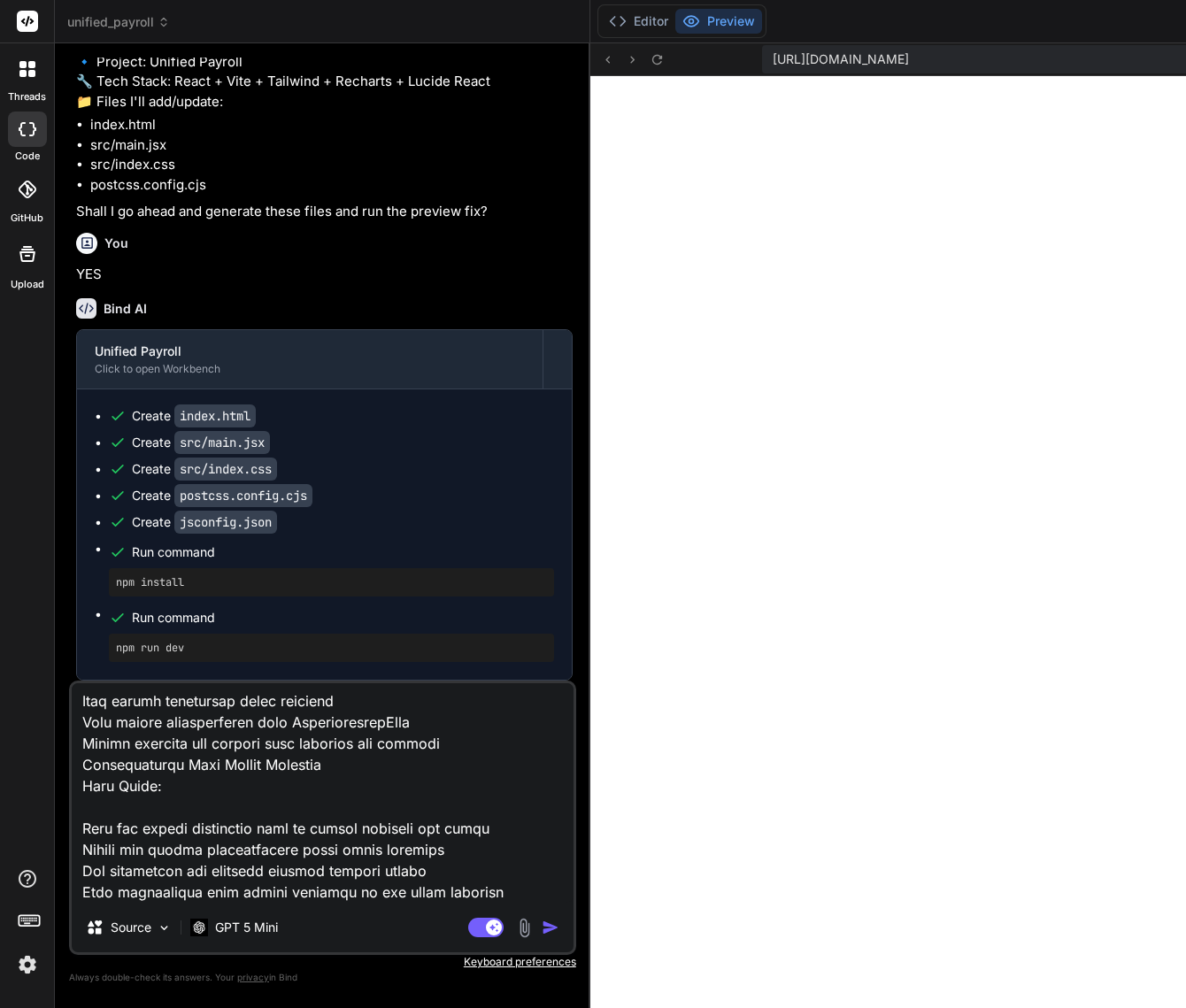
scroll to position [13910, 0]
paste textarea "Here's my complete analysis: Current System Analysis Current Worker Types in Pa…"
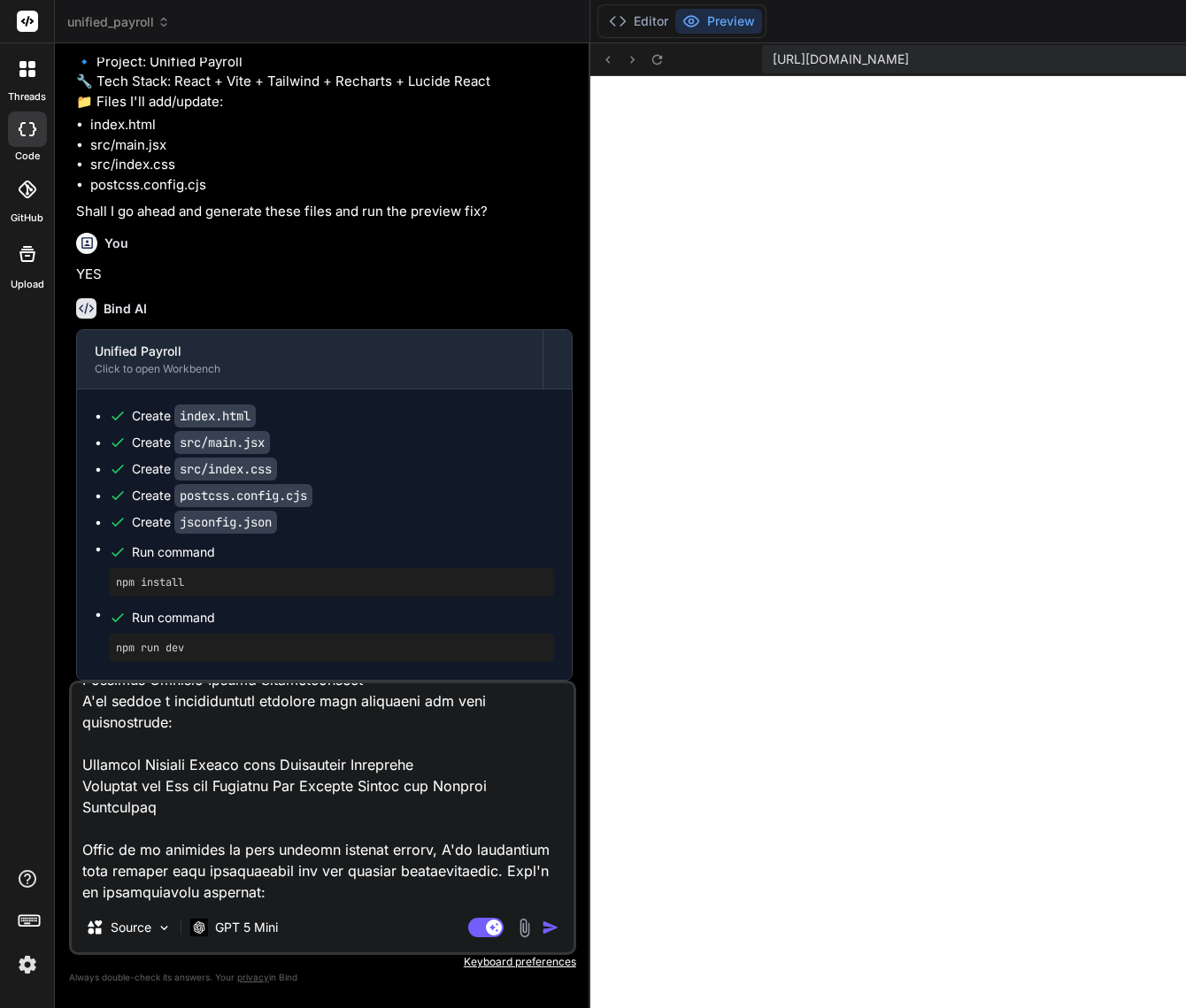
scroll to position [14866, 0]
click at [320, 895] on textarea at bounding box center [323, 793] width 502 height 219
paste textarea "File: Database Tables + PayrollDefaultsManager.tsx + AuthContext.tsx + Individu…"
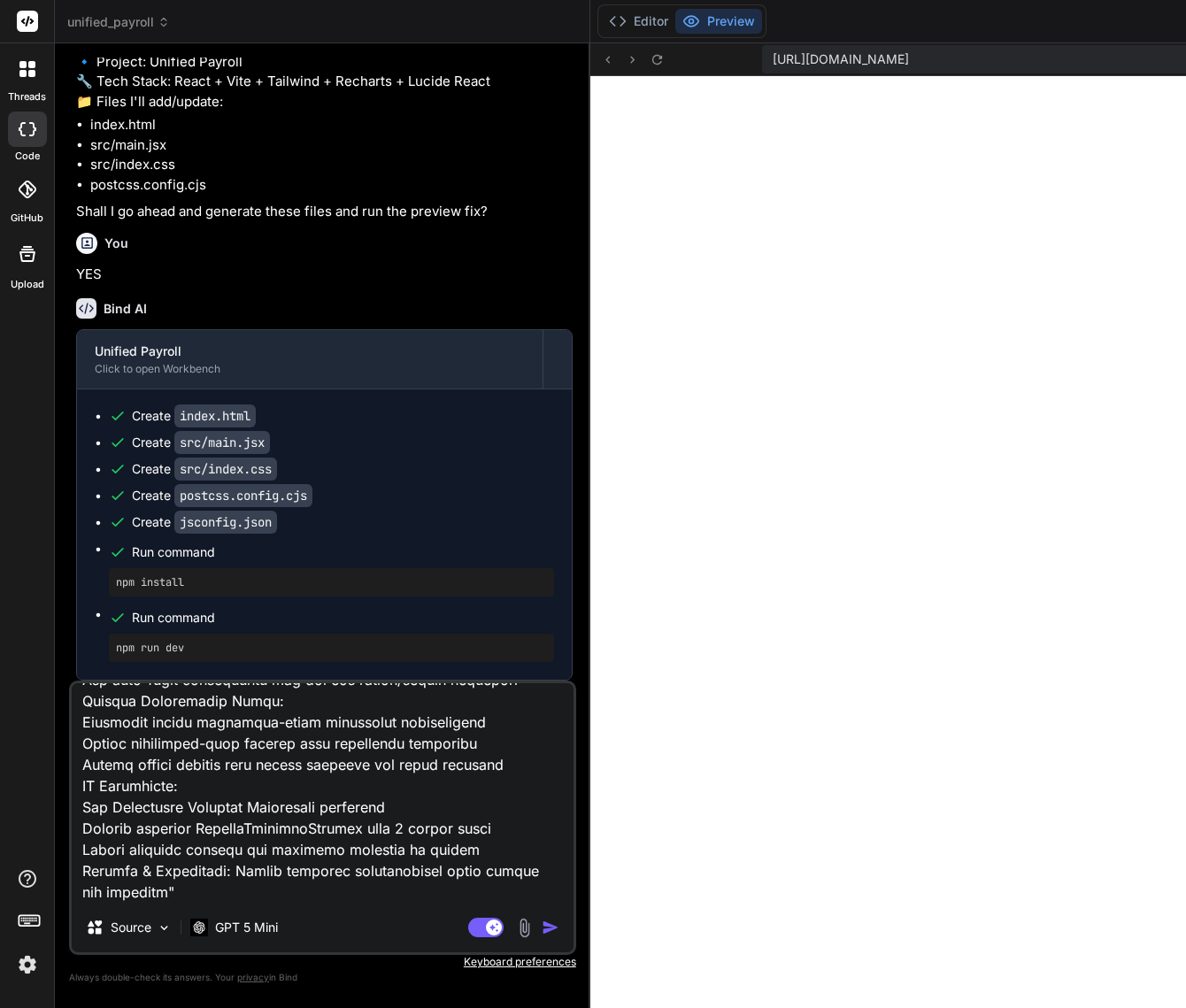
scroll to position [15907, 0]
click at [370, 896] on textarea at bounding box center [323, 793] width 502 height 219
paste textarea "Current Payroll System Analysis and Integration Capabilities Current System Ove…"
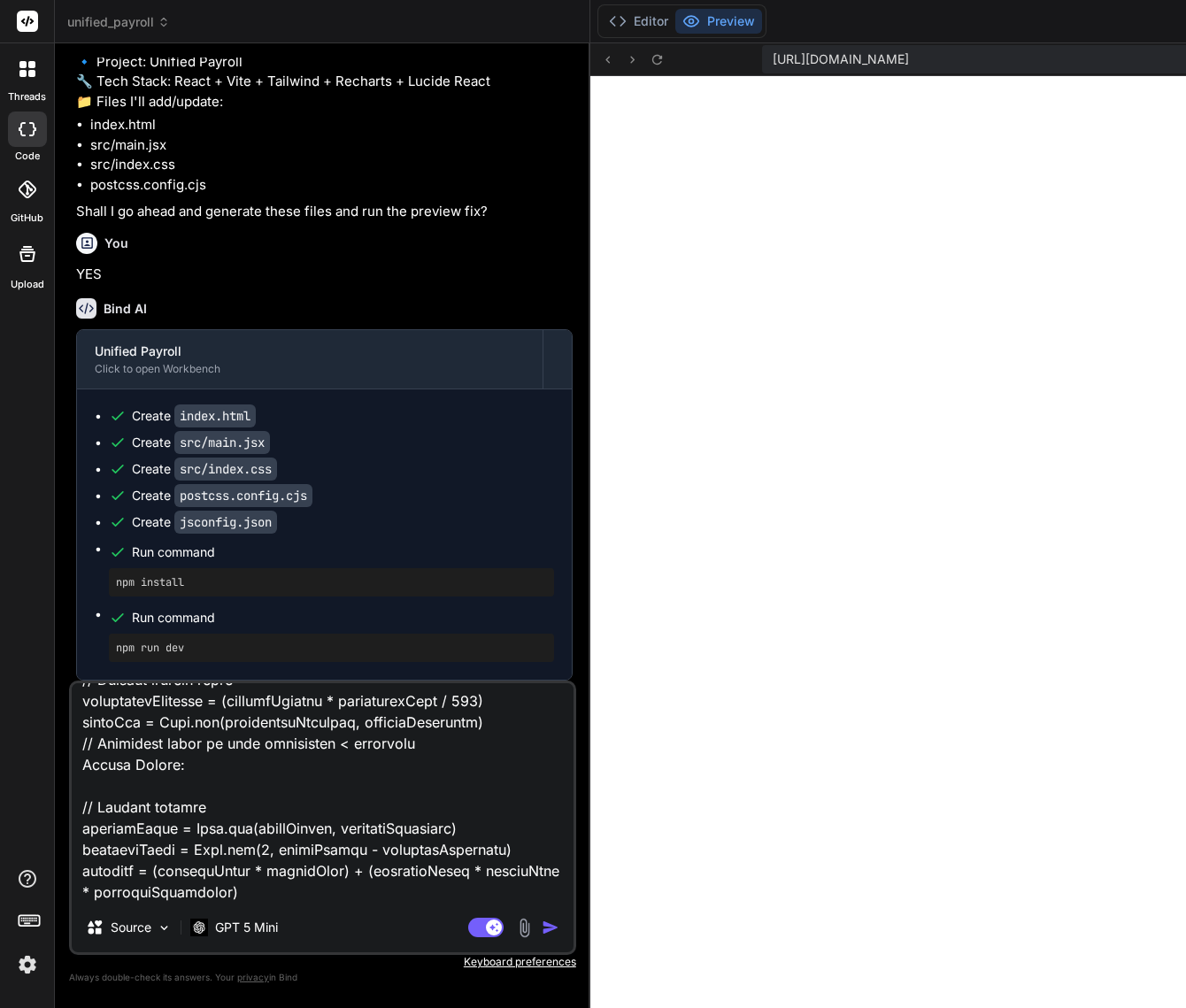
scroll to position [18072, 0]
paste textarea "Integration with Existing Systems: ✅ Database Integration: Full CRUD operations…"
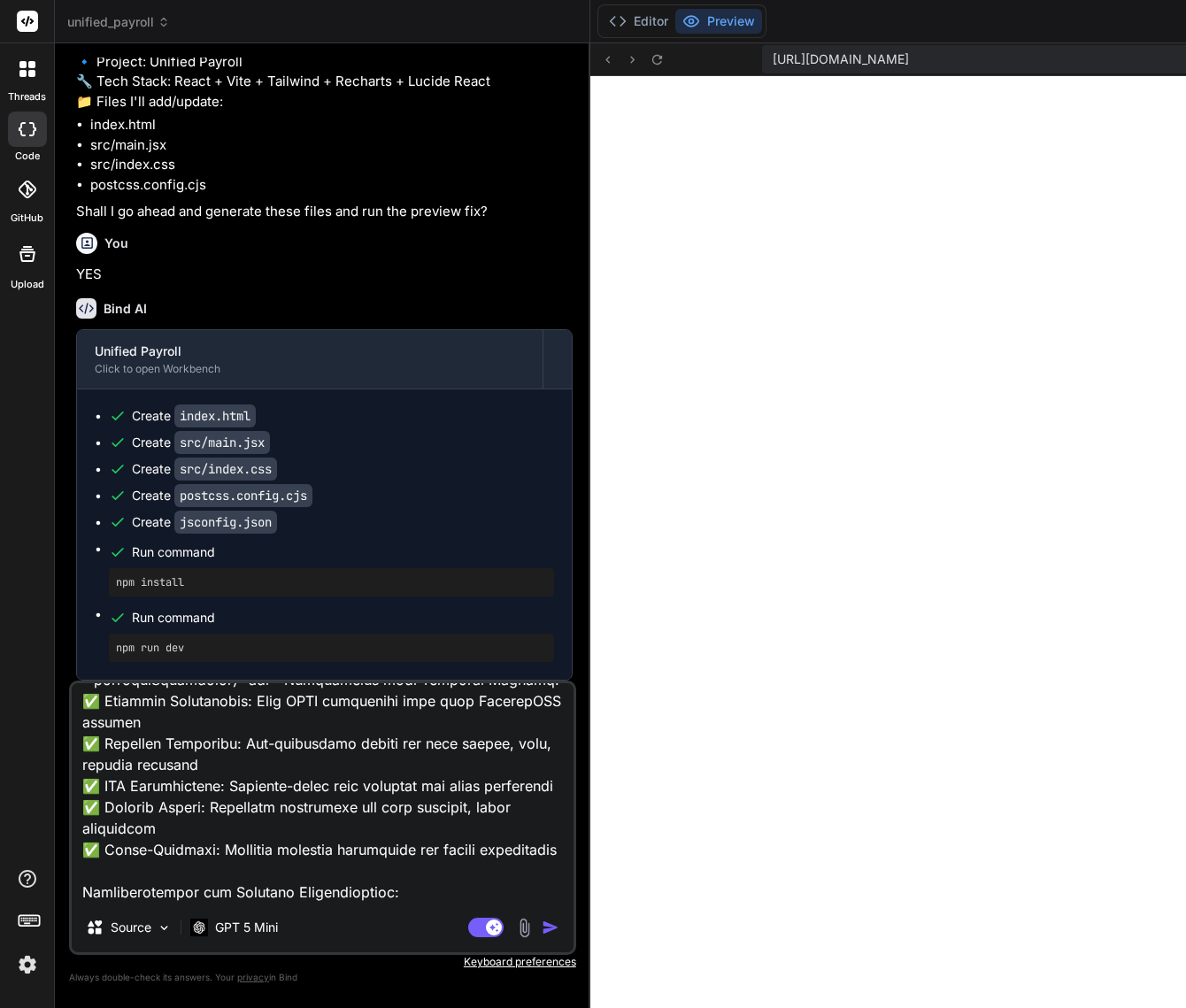
scroll to position [18370, 0]
paste textarea "Page/File: src/components/configuration/PayrollDefaultsManager.tsx Section Titl…"
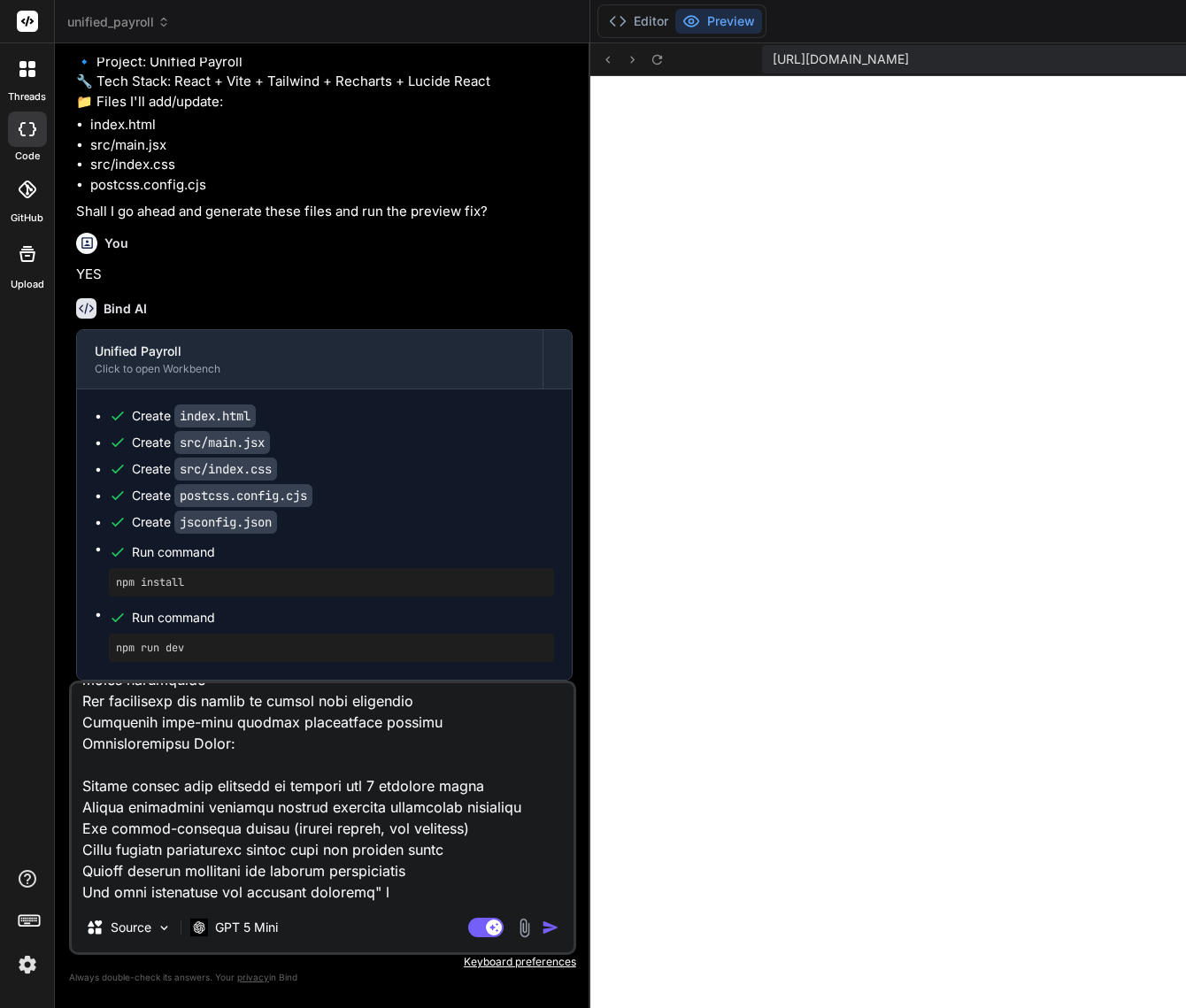
scroll to position [19453, 0]
paste textarea "The current system has excellent foundational architecture and CAN handle all y…"
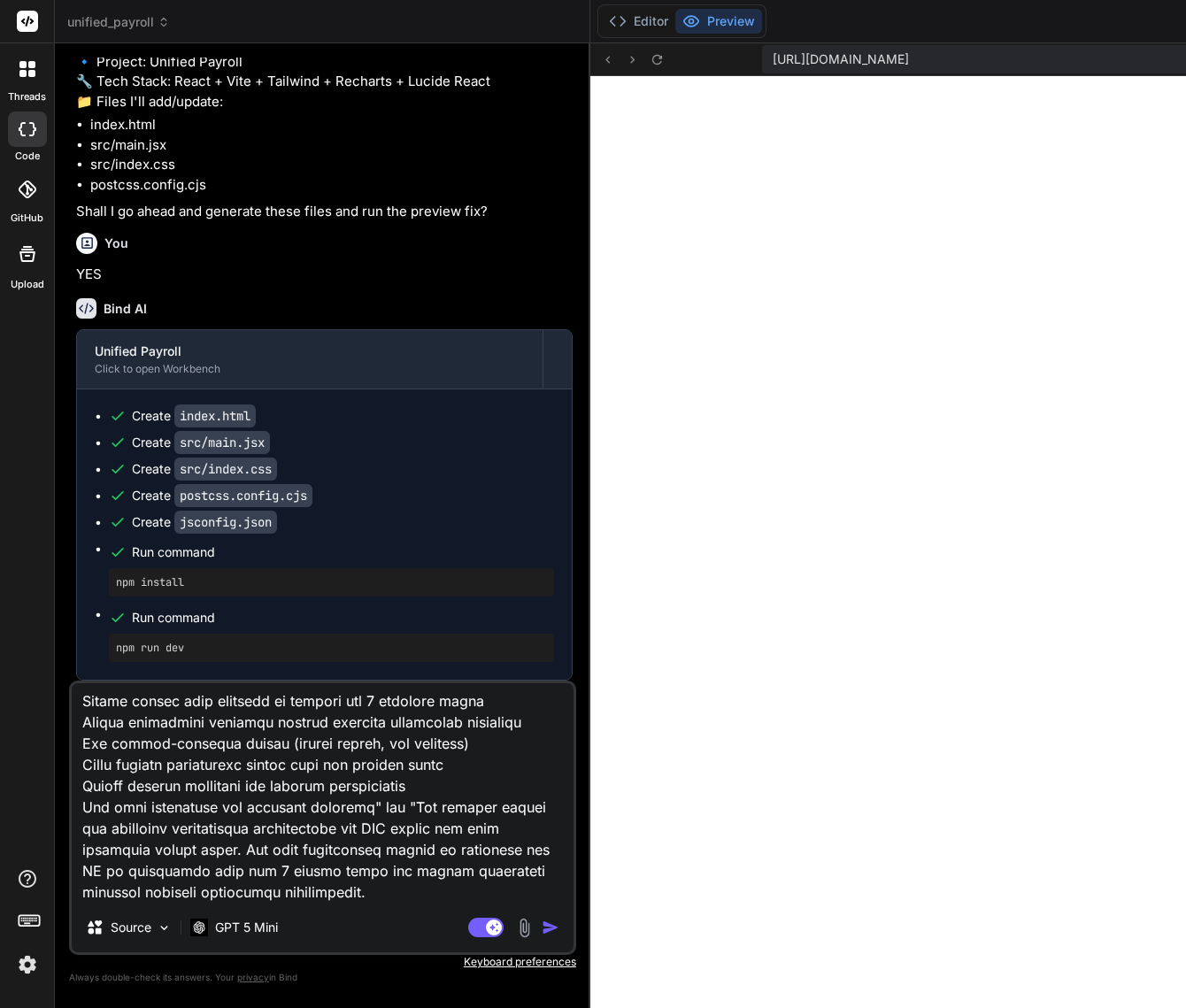
scroll to position [19580, 0]
paste textarea "the AdminDashboard component and identified several buttons that need proper in…"
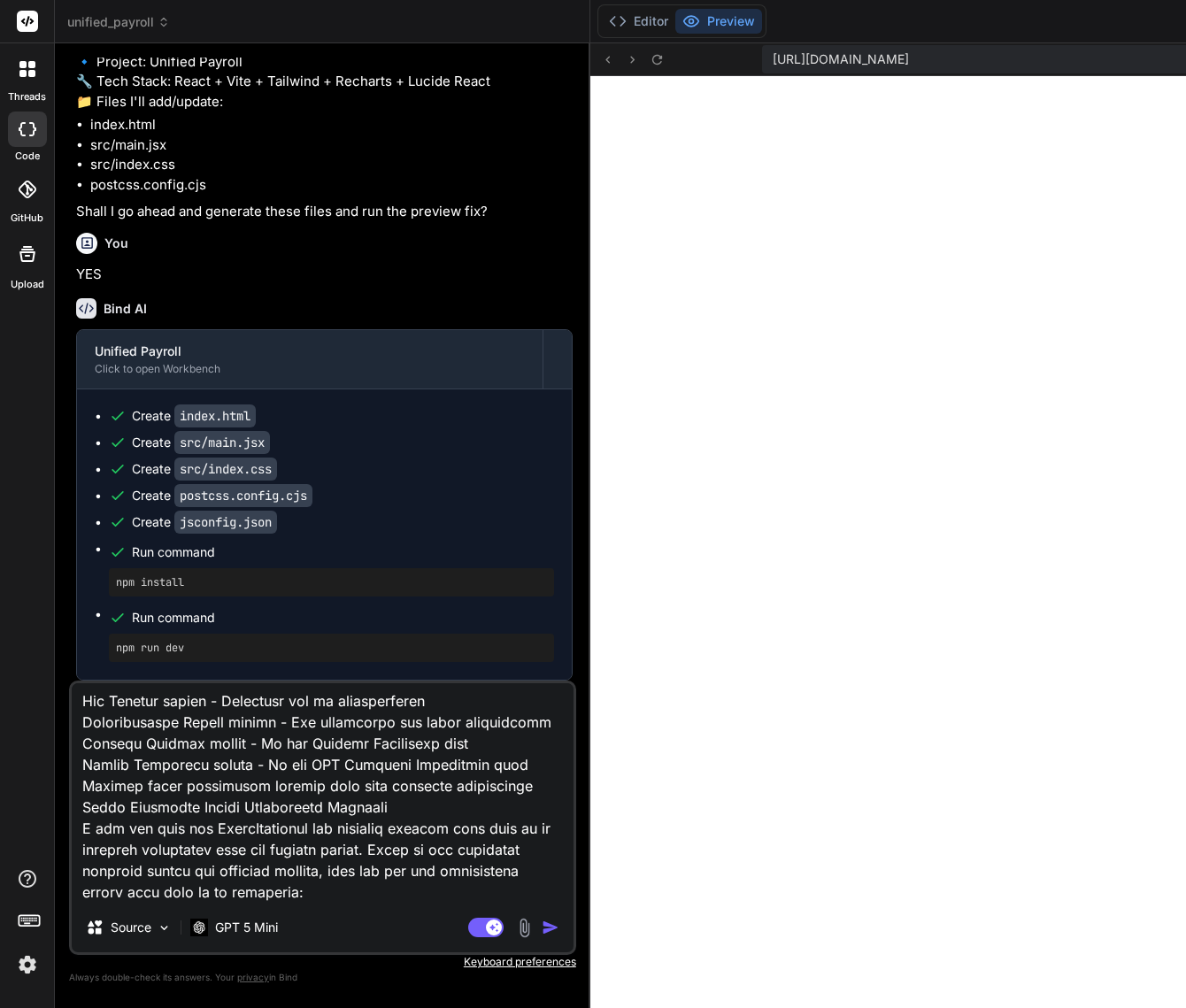
scroll to position [20026, 0]
paste textarea "Page/File: src/components/dashboards/AdminDashboard.tsx Section Title: Button I…"
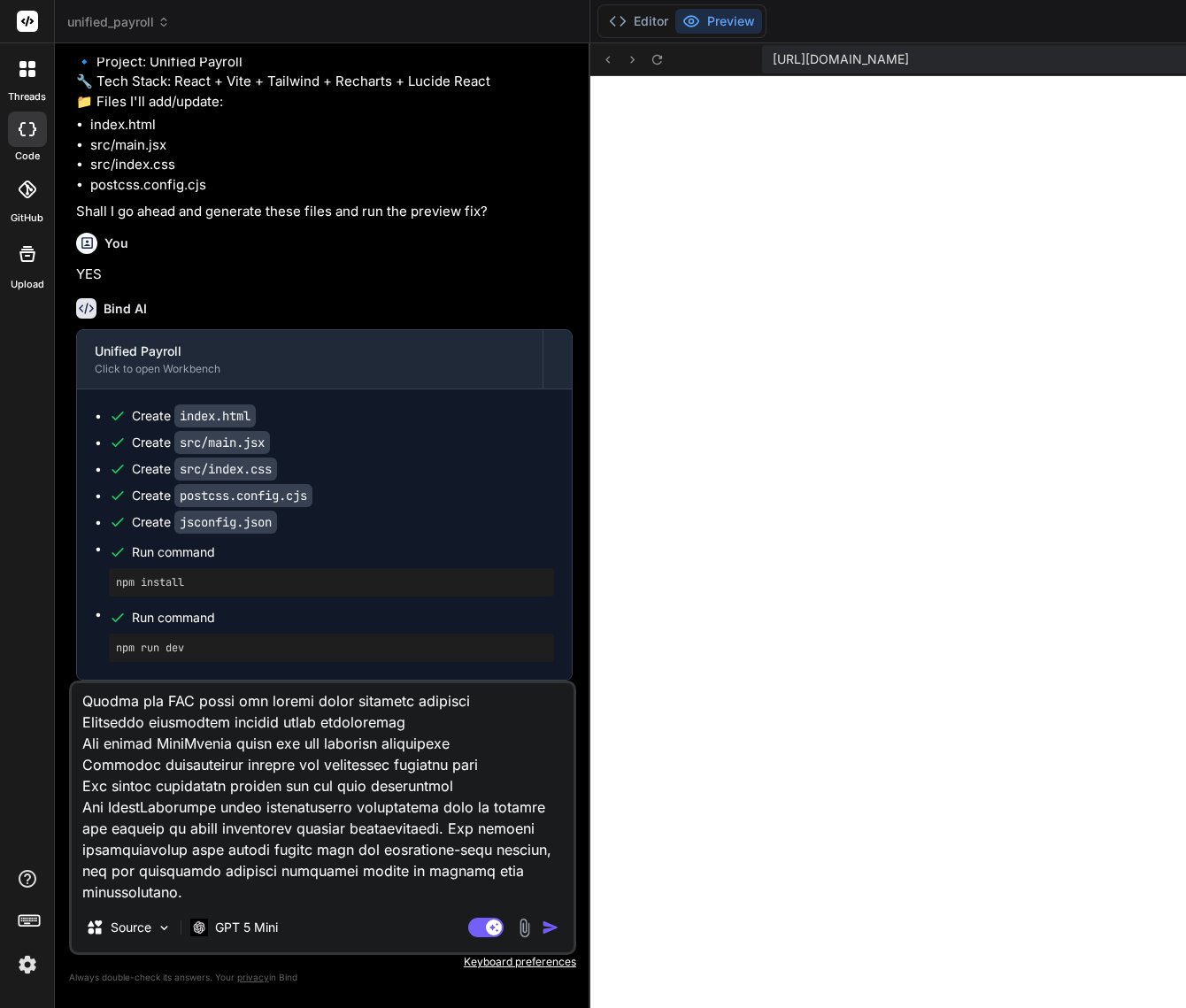
scroll to position [21492, 0]
paste textarea "Implementation Summary This comprehensive solution: Creates proper database str…"
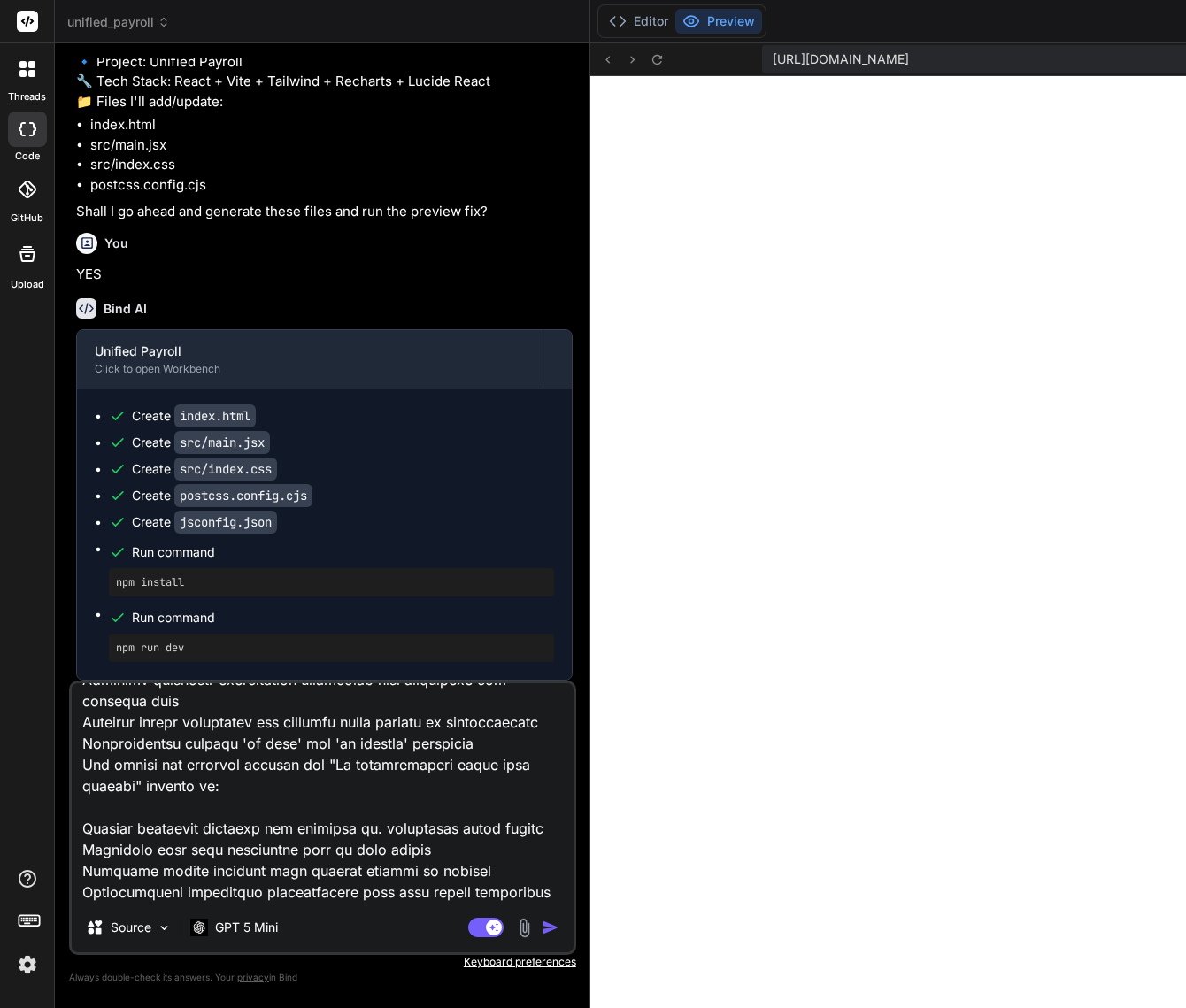
scroll to position [22192, 0]
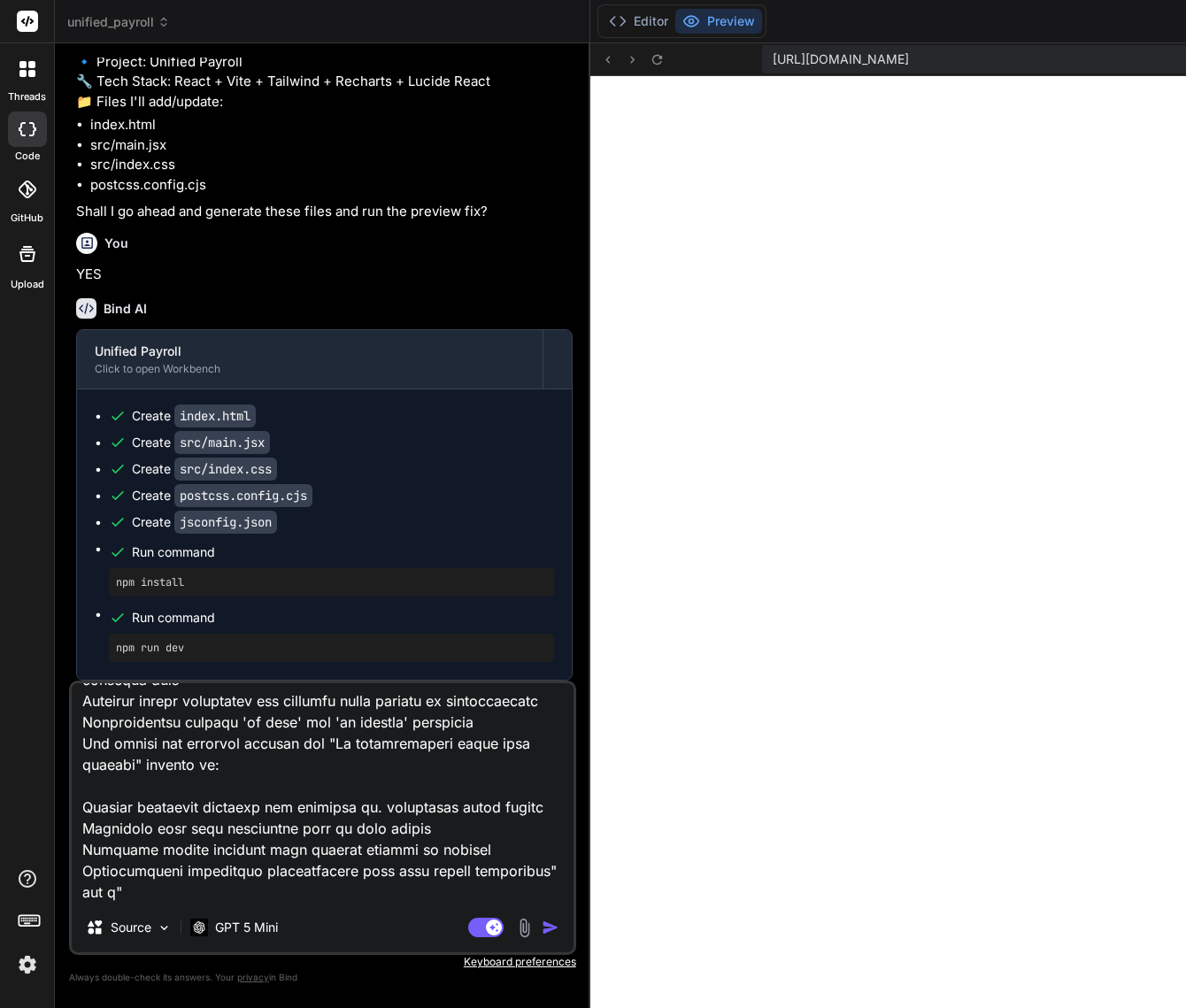
paste textarea "The 'Add Staff' button functionality is already fully implemented and working i…"
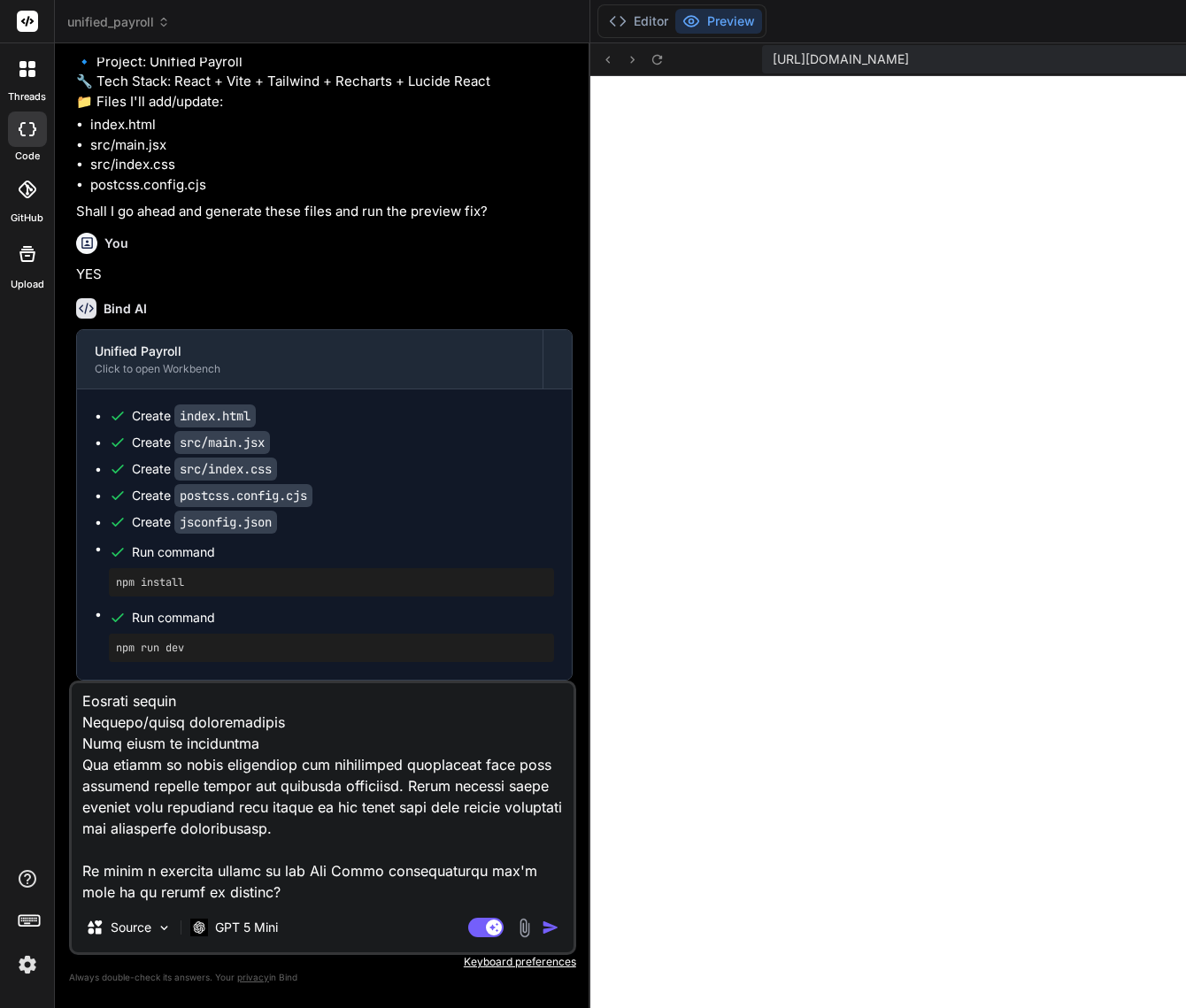
scroll to position [23126, 0]
paste textarea "Add Staff Functionality Analysis & Enhancement Plan Current Issues Identified 1…"
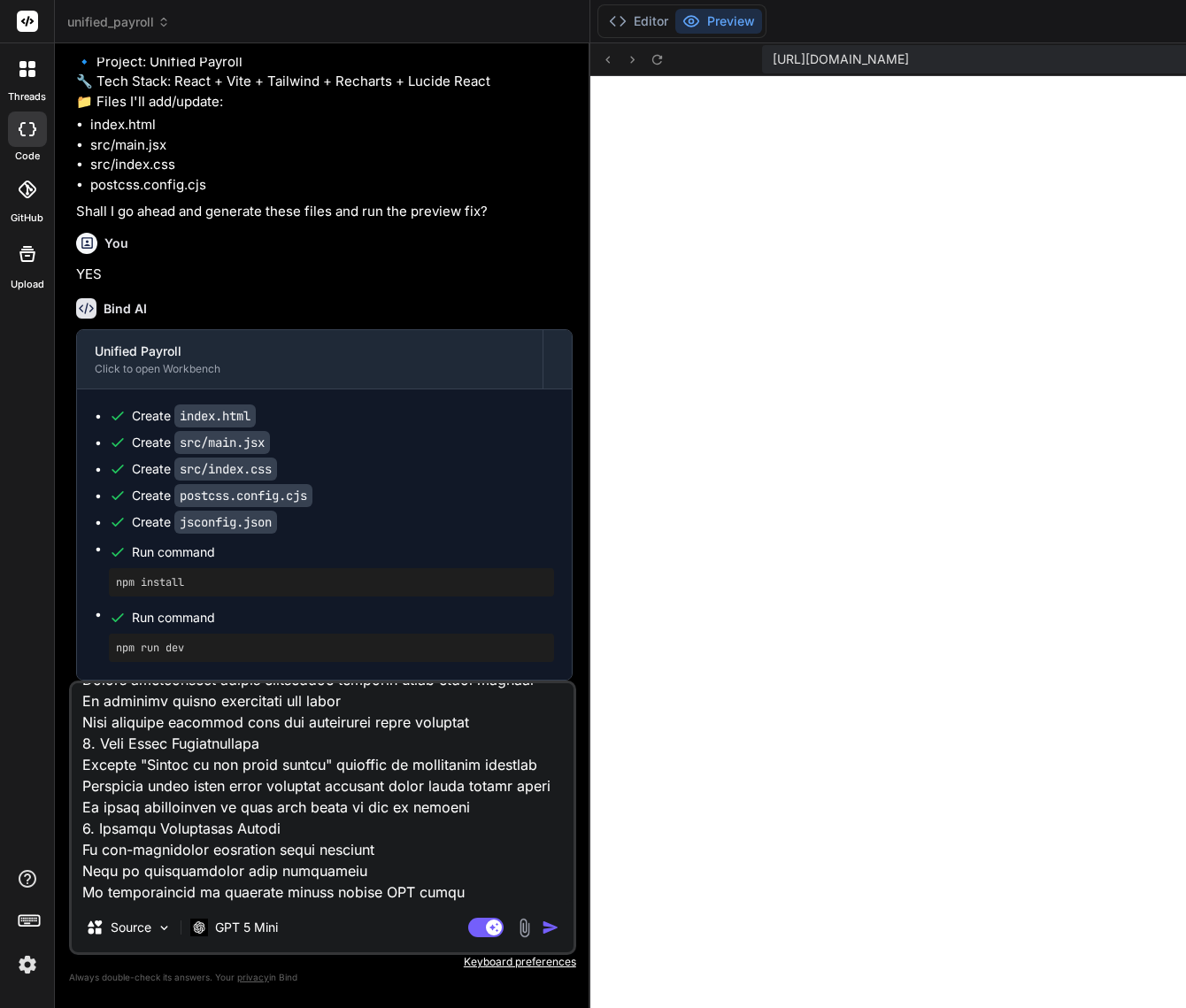
scroll to position [23551, 0]
paste textarea "Immediate Improvements: Clear Error Communication: Users understand exactly wha…"
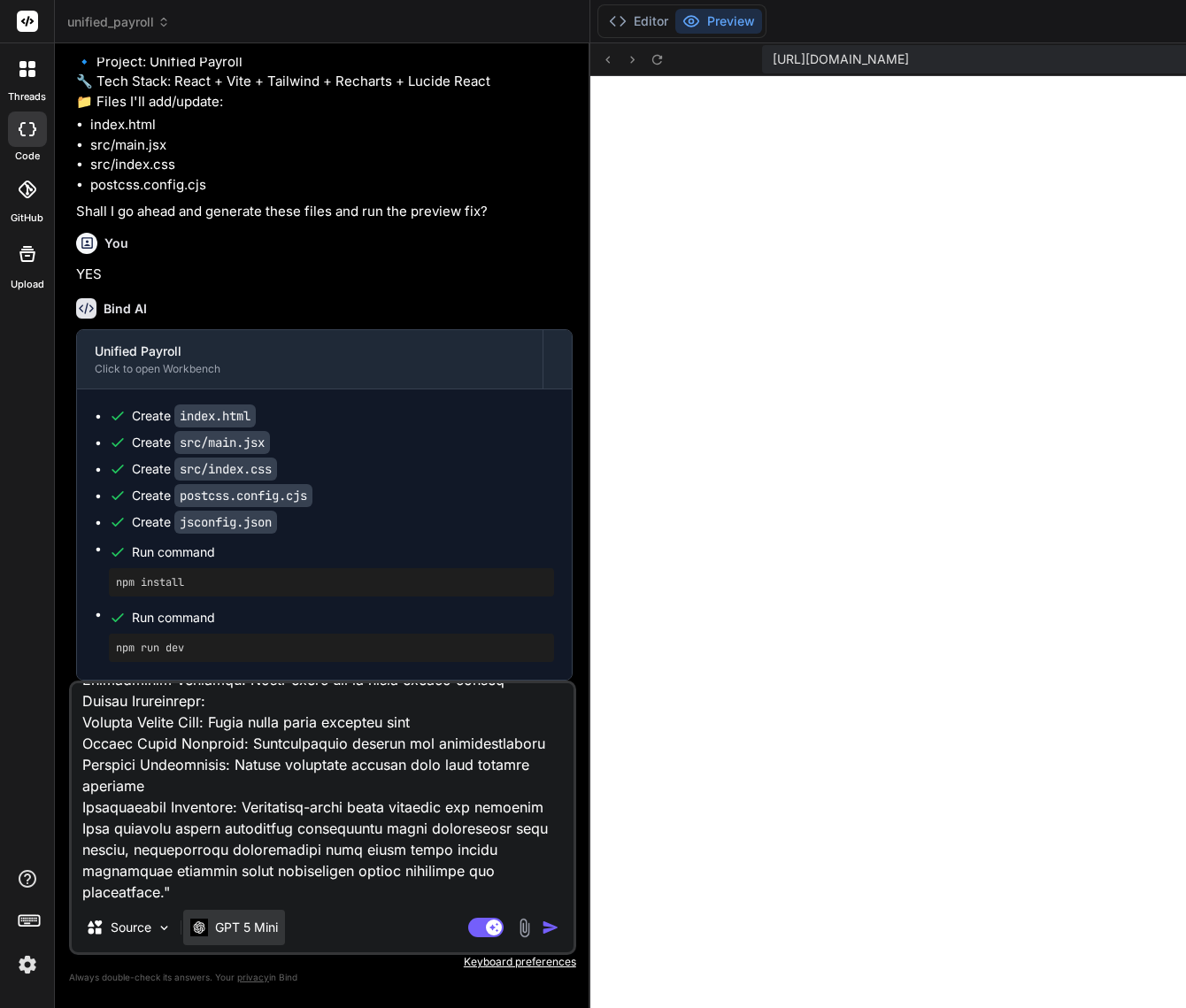
scroll to position [24198, 0]
click at [261, 922] on p "GPT 5 Mini" at bounding box center [247, 927] width 63 height 18
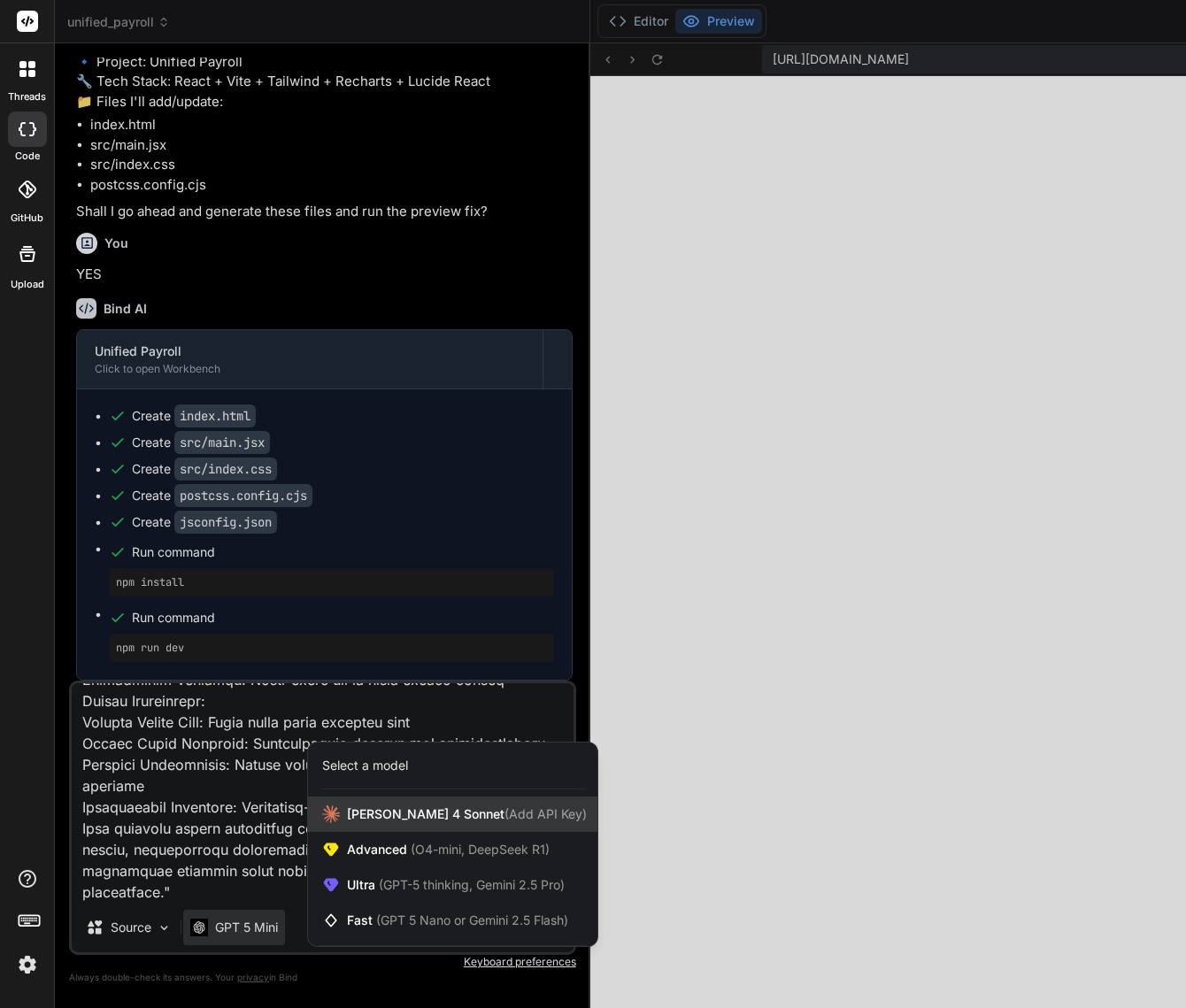
click at [370, 816] on span "Claude 4 Sonnet (Add API Key)" at bounding box center [467, 814] width 240 height 18
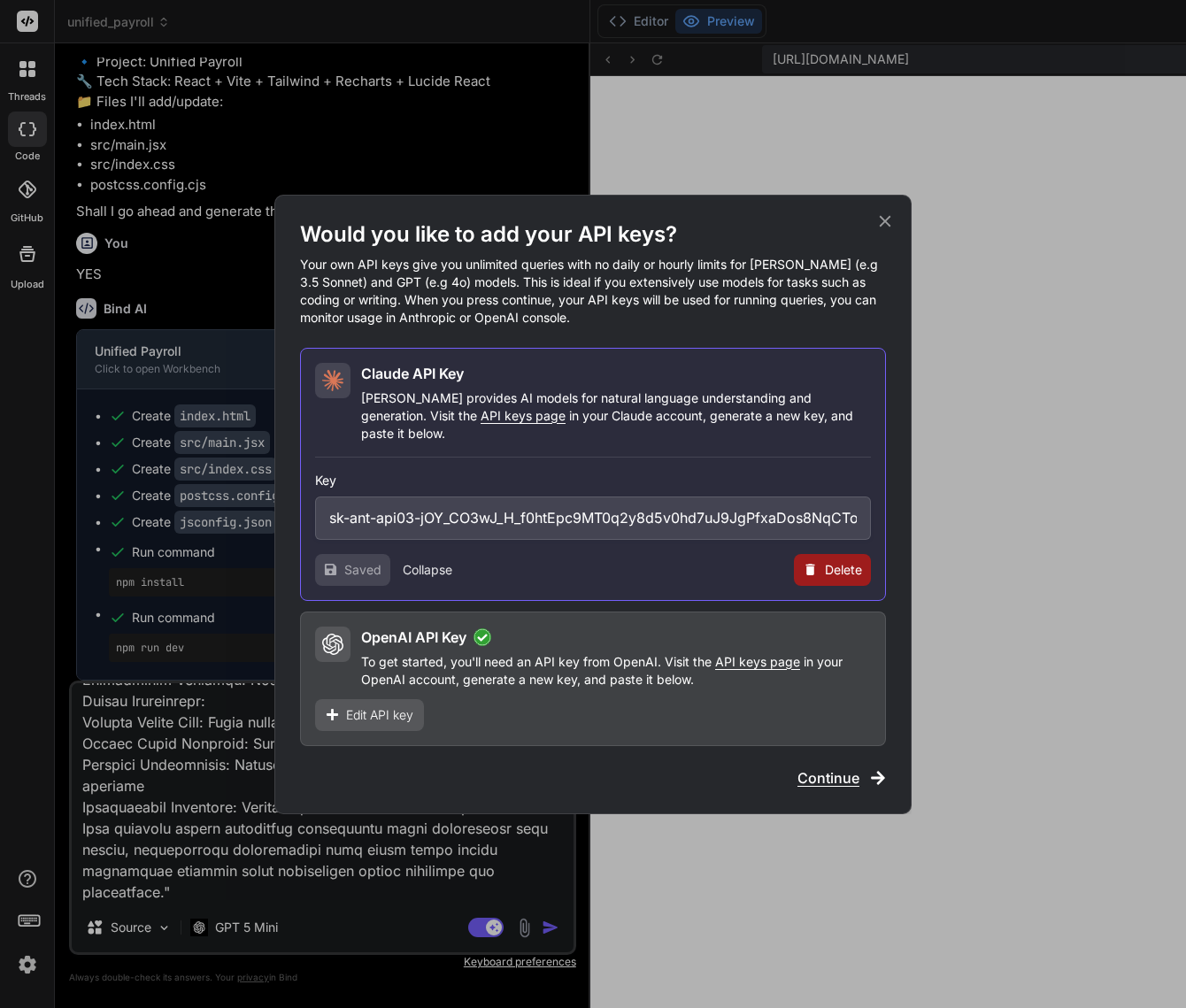
scroll to position [0, 369]
click at [962, 537] on div "Would you like to add your API keys? Your own API keys give you unlimited queri…" at bounding box center [593, 504] width 1186 height 1008
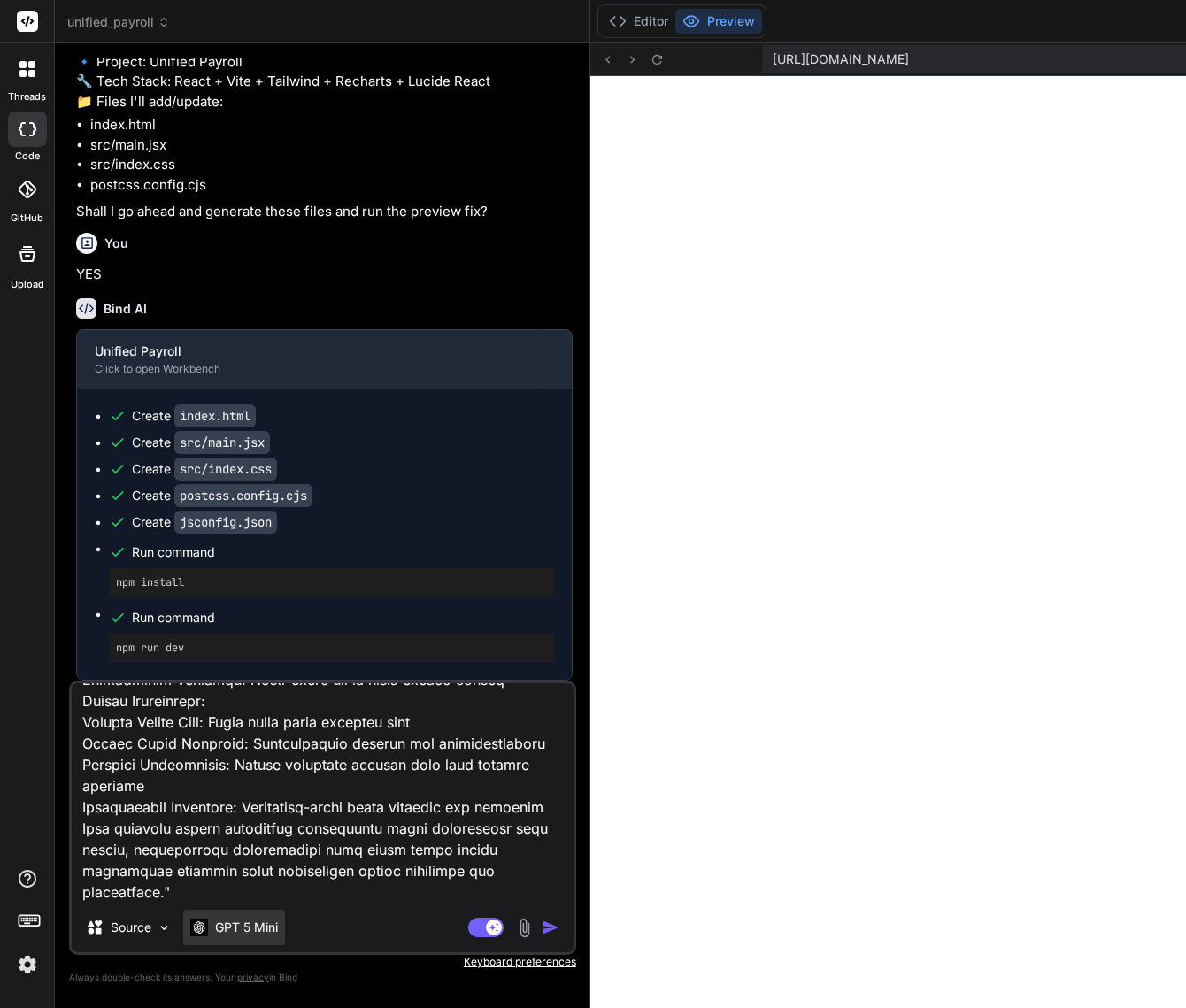
click at [278, 930] on p "GPT 5 Mini" at bounding box center [247, 927] width 63 height 18
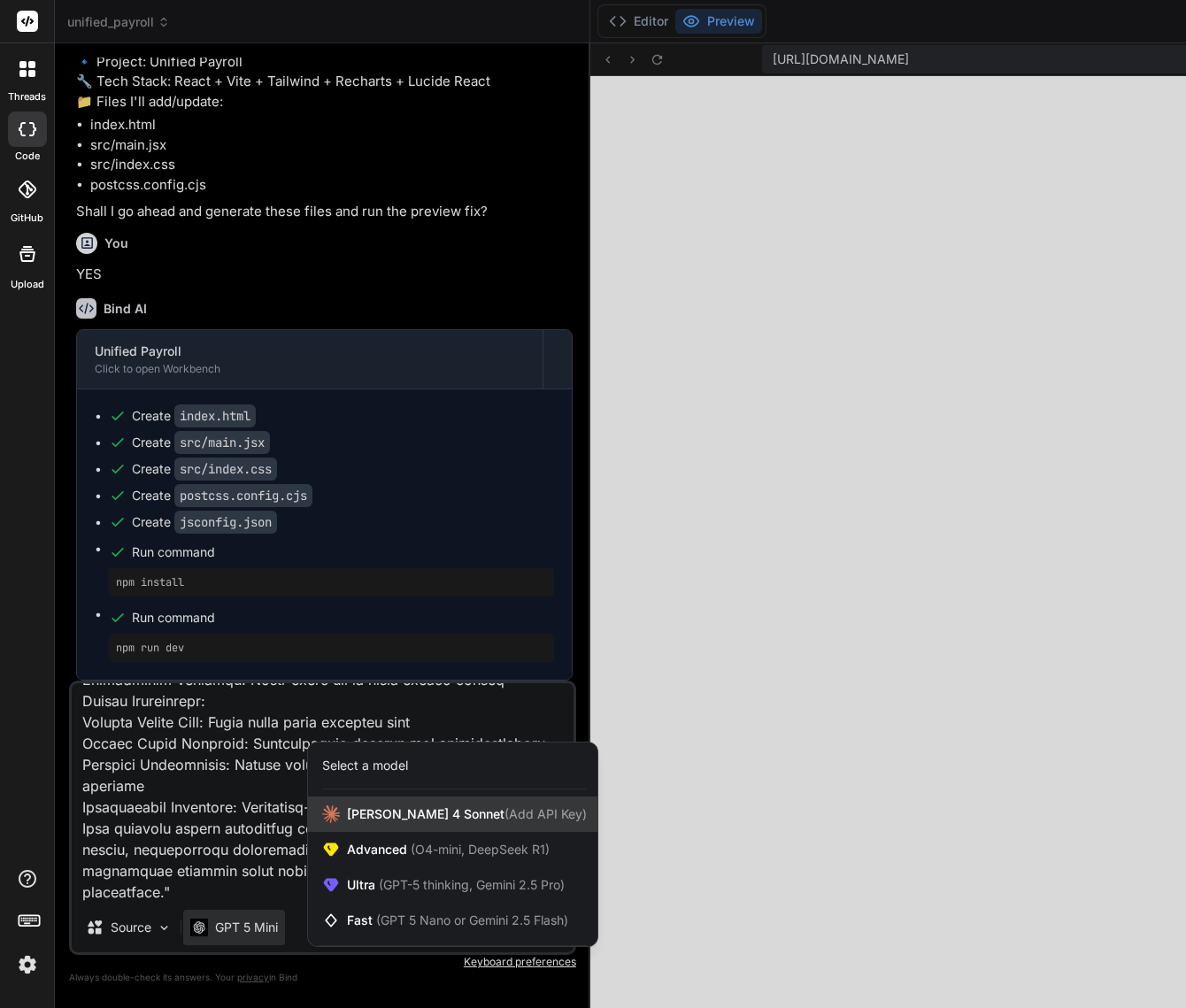
click at [413, 813] on span "Claude 4 Sonnet (Add API Key)" at bounding box center [467, 814] width 240 height 18
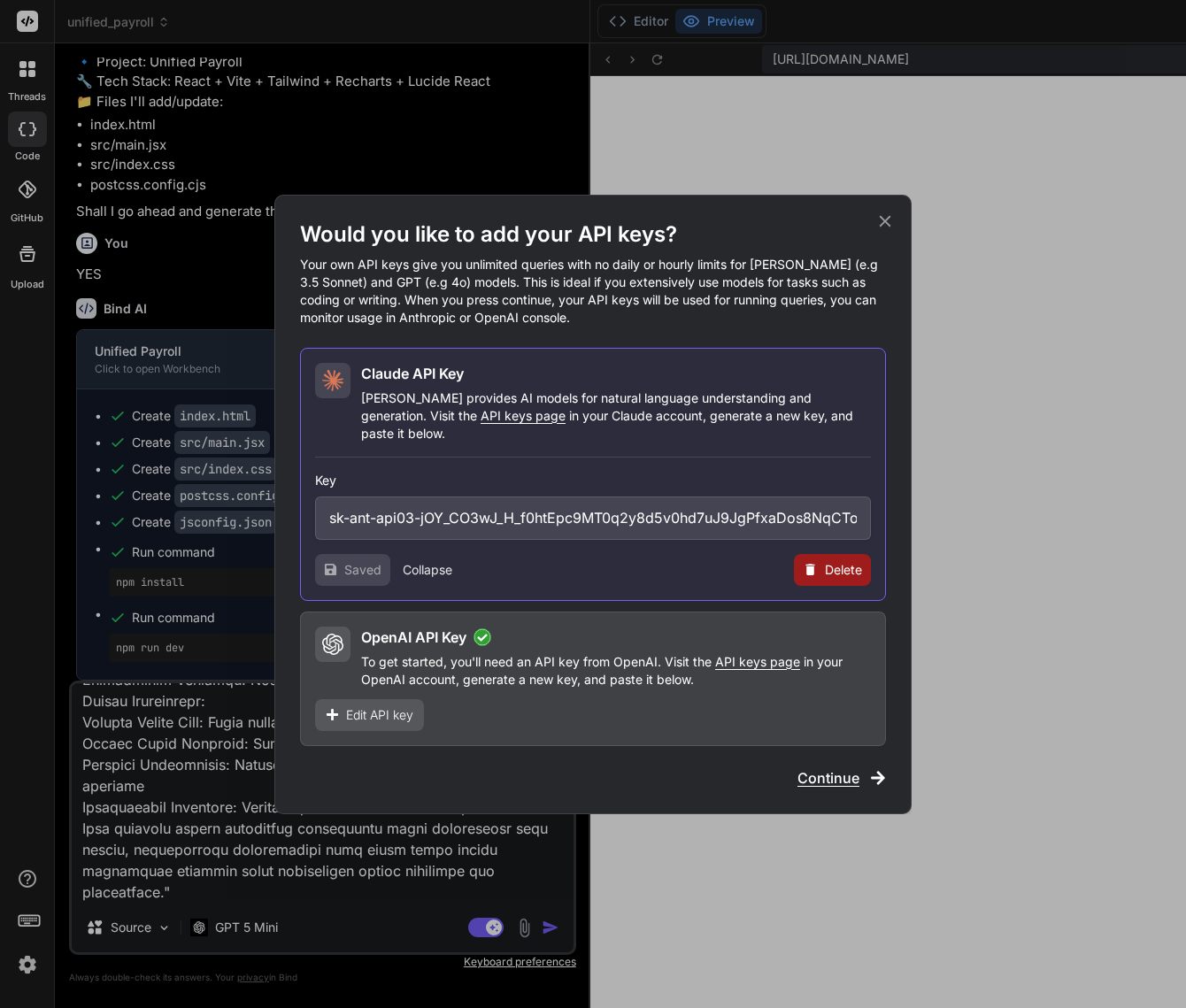
click at [834, 563] on span "Delete" at bounding box center [844, 569] width 37 height 18
click at [807, 564] on button "Delete" at bounding box center [797, 569] width 37 height 18
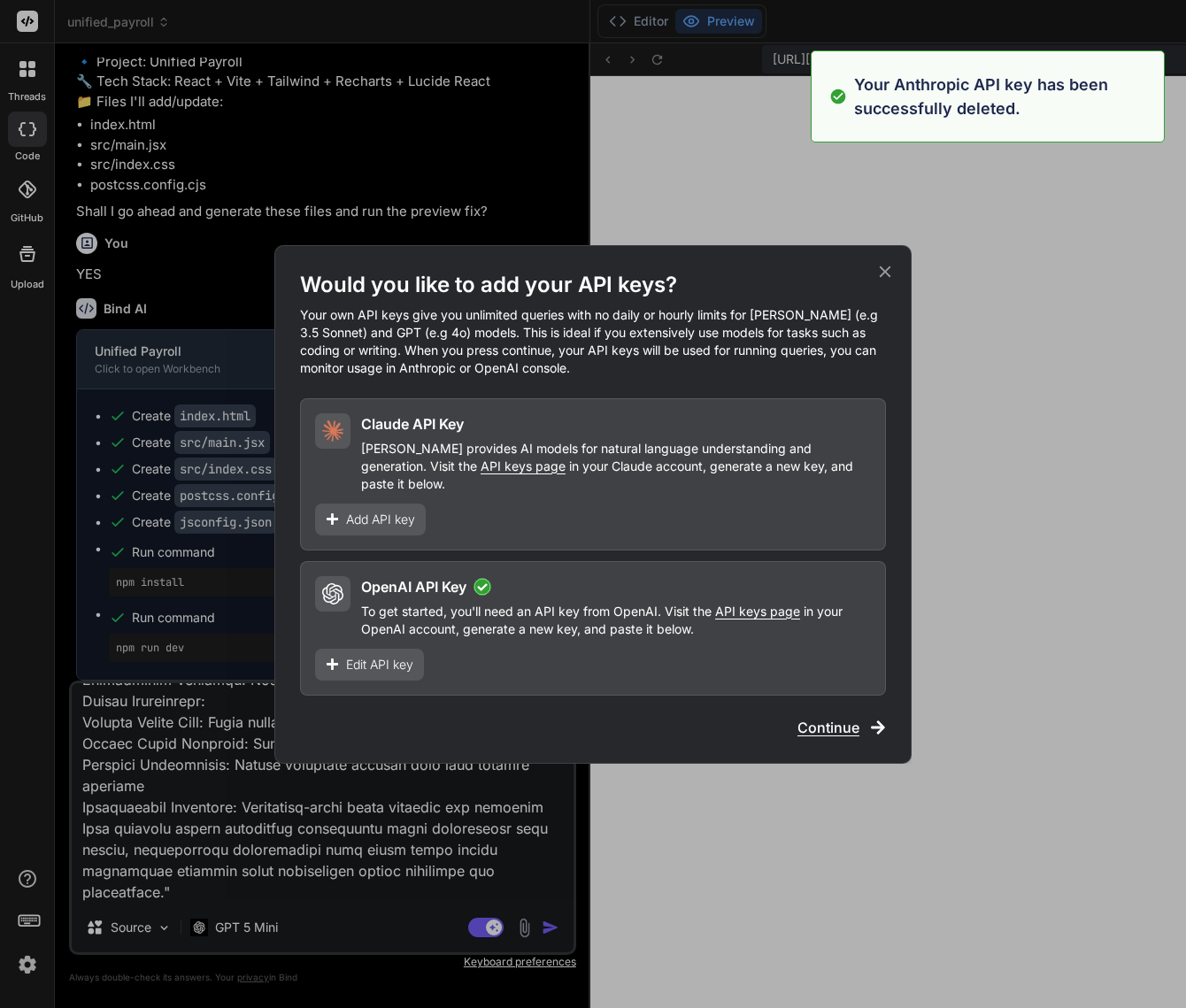
click at [825, 717] on span "Continue" at bounding box center [828, 728] width 62 height 22
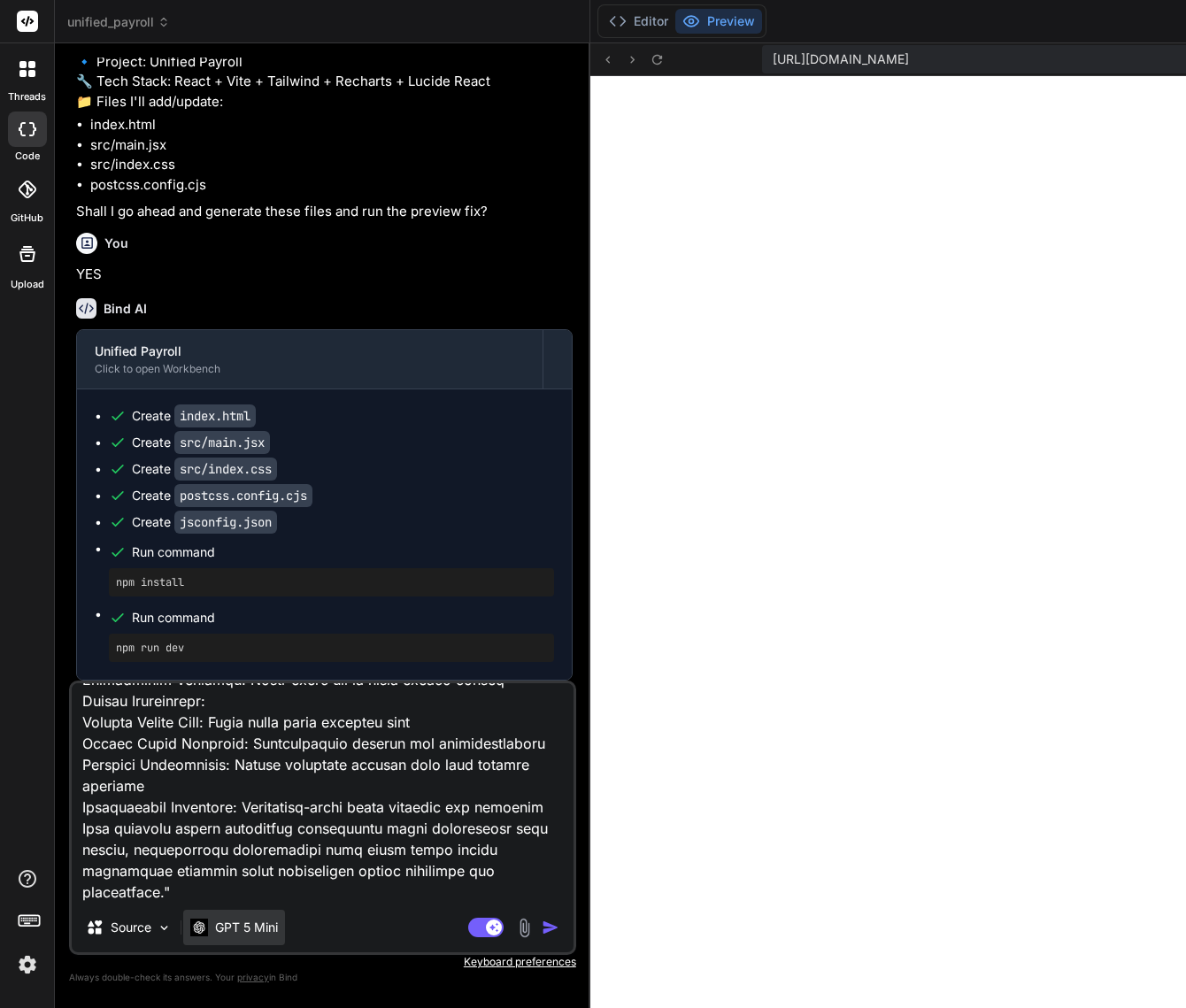
click at [264, 931] on p "GPT 5 Mini" at bounding box center [247, 927] width 63 height 18
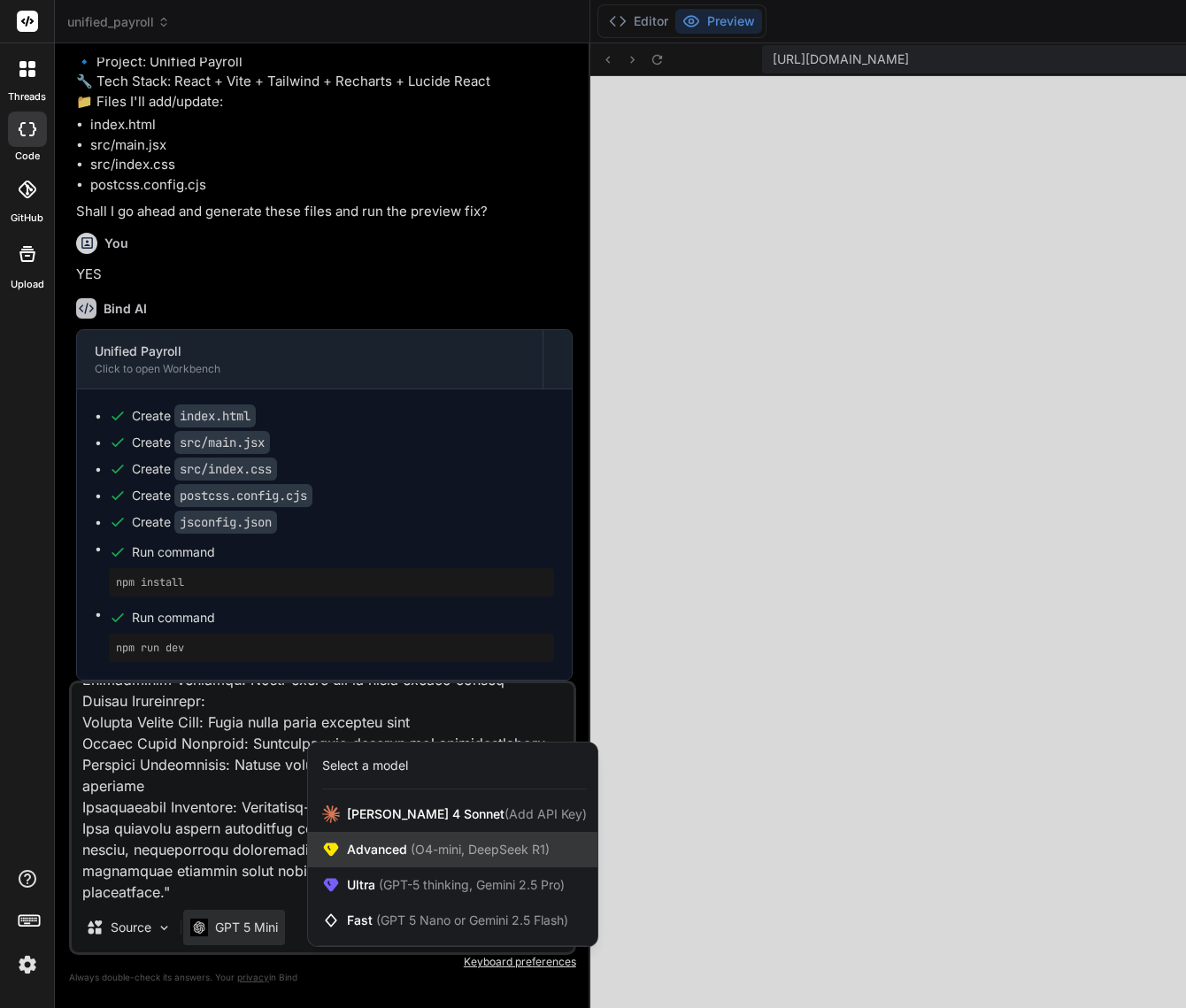
click at [356, 849] on span "Advanced (O4-mini, DeepSeek R1)" at bounding box center [448, 850] width 203 height 18
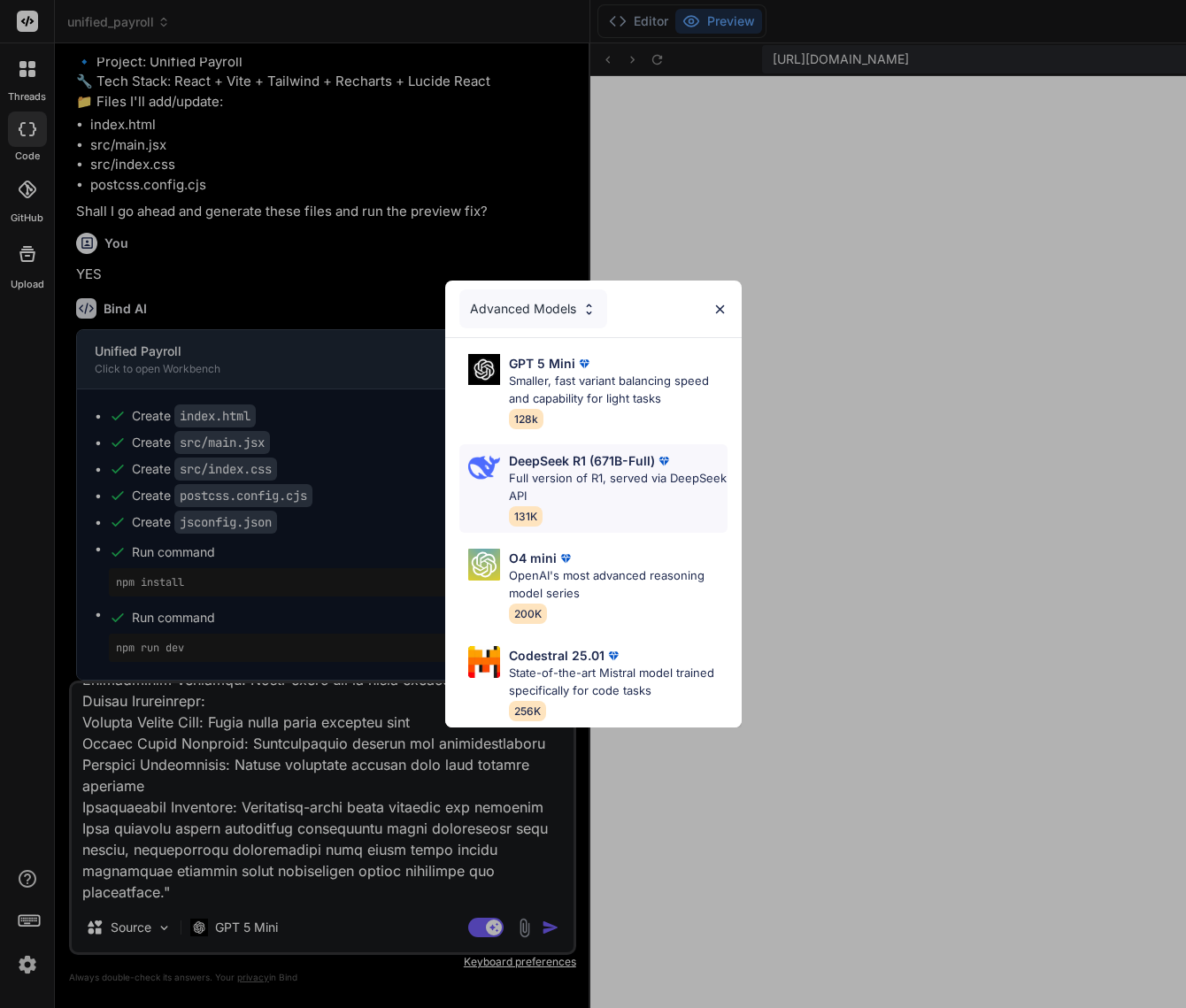
click at [585, 472] on p "Full version of R1, served via DeepSeek API" at bounding box center [618, 487] width 218 height 34
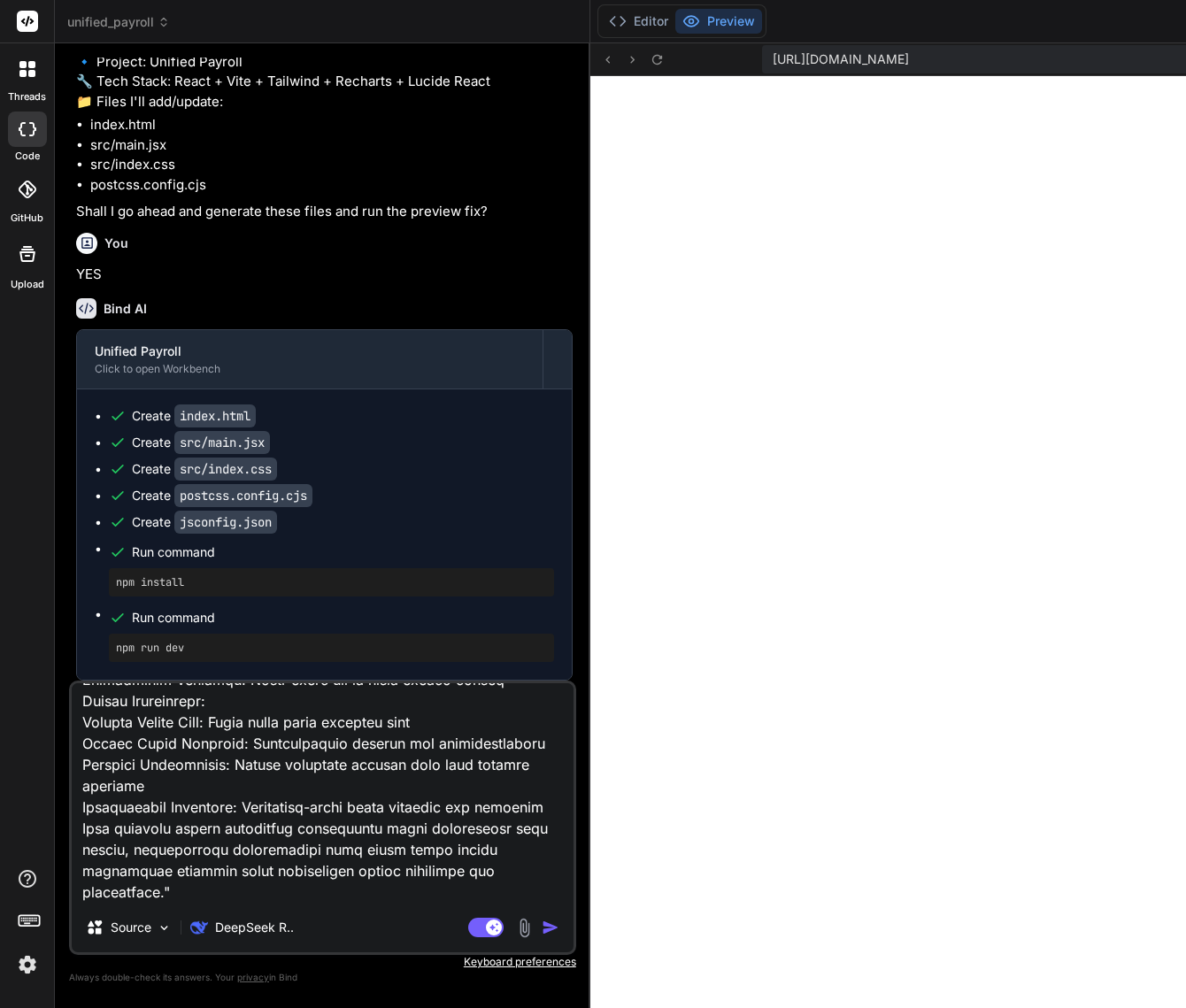
click at [542, 929] on img "button" at bounding box center [551, 927] width 18 height 18
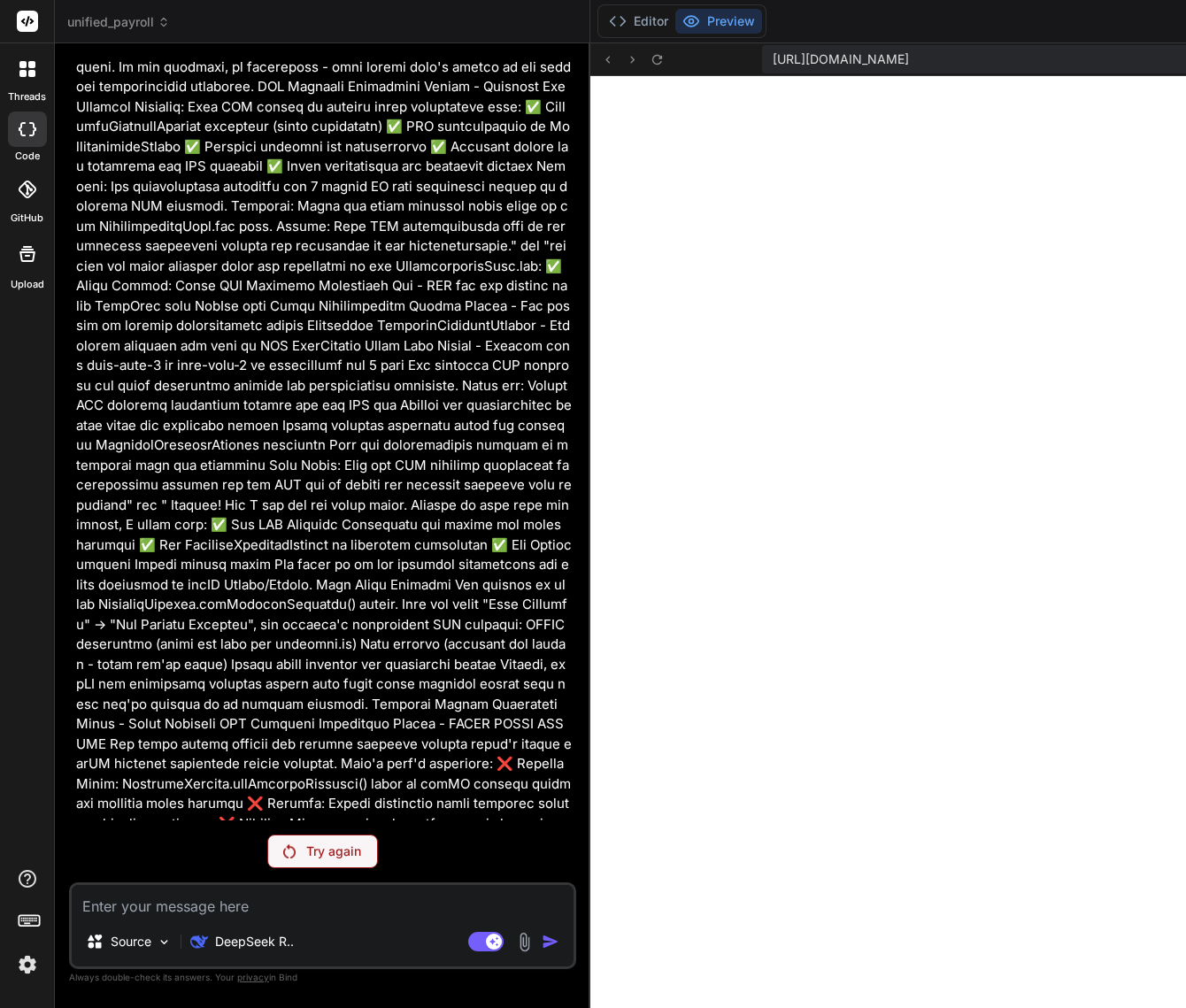
scroll to position [15495, 0]
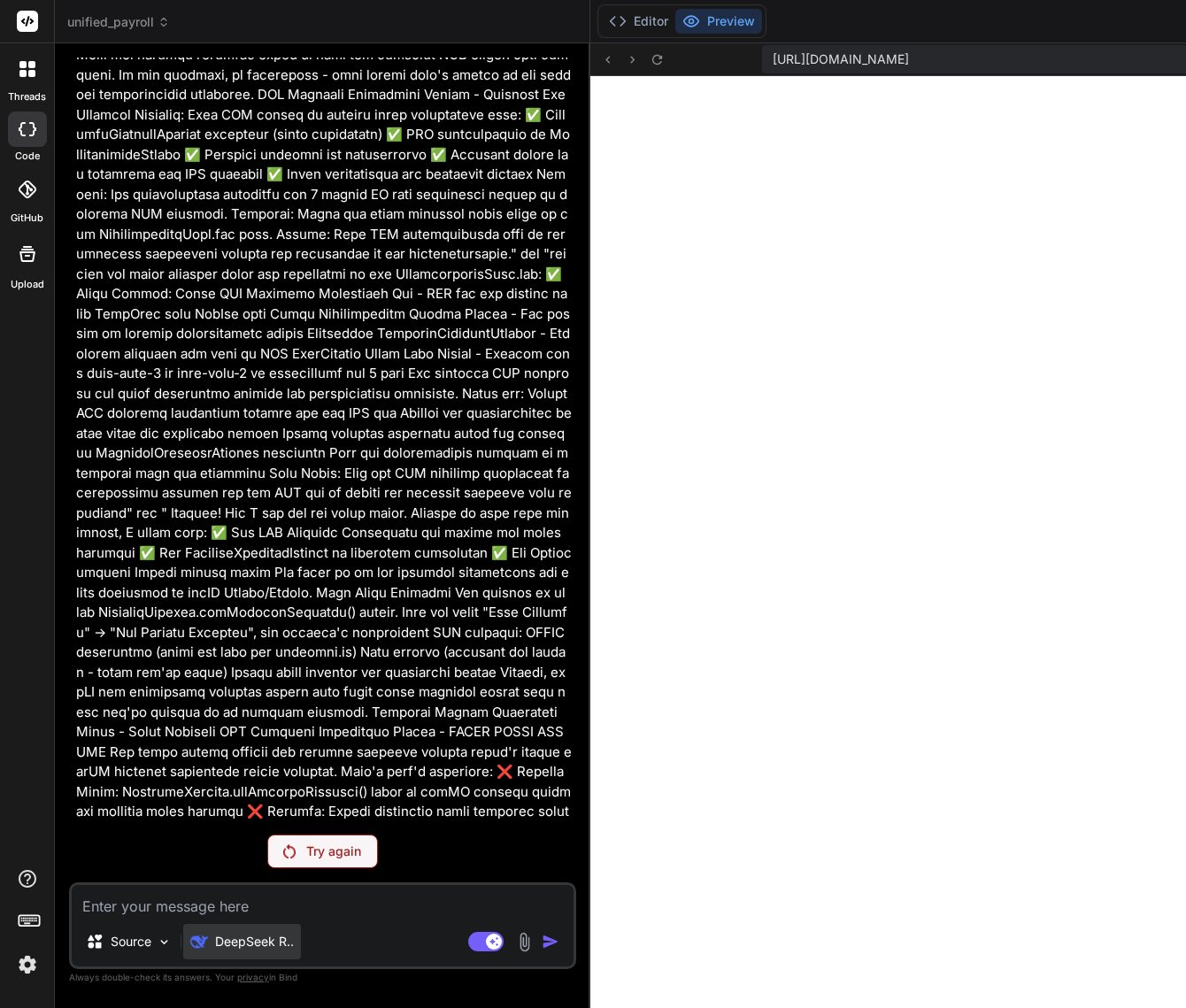
click at [263, 940] on p "DeepSeek R.." at bounding box center [255, 941] width 79 height 18
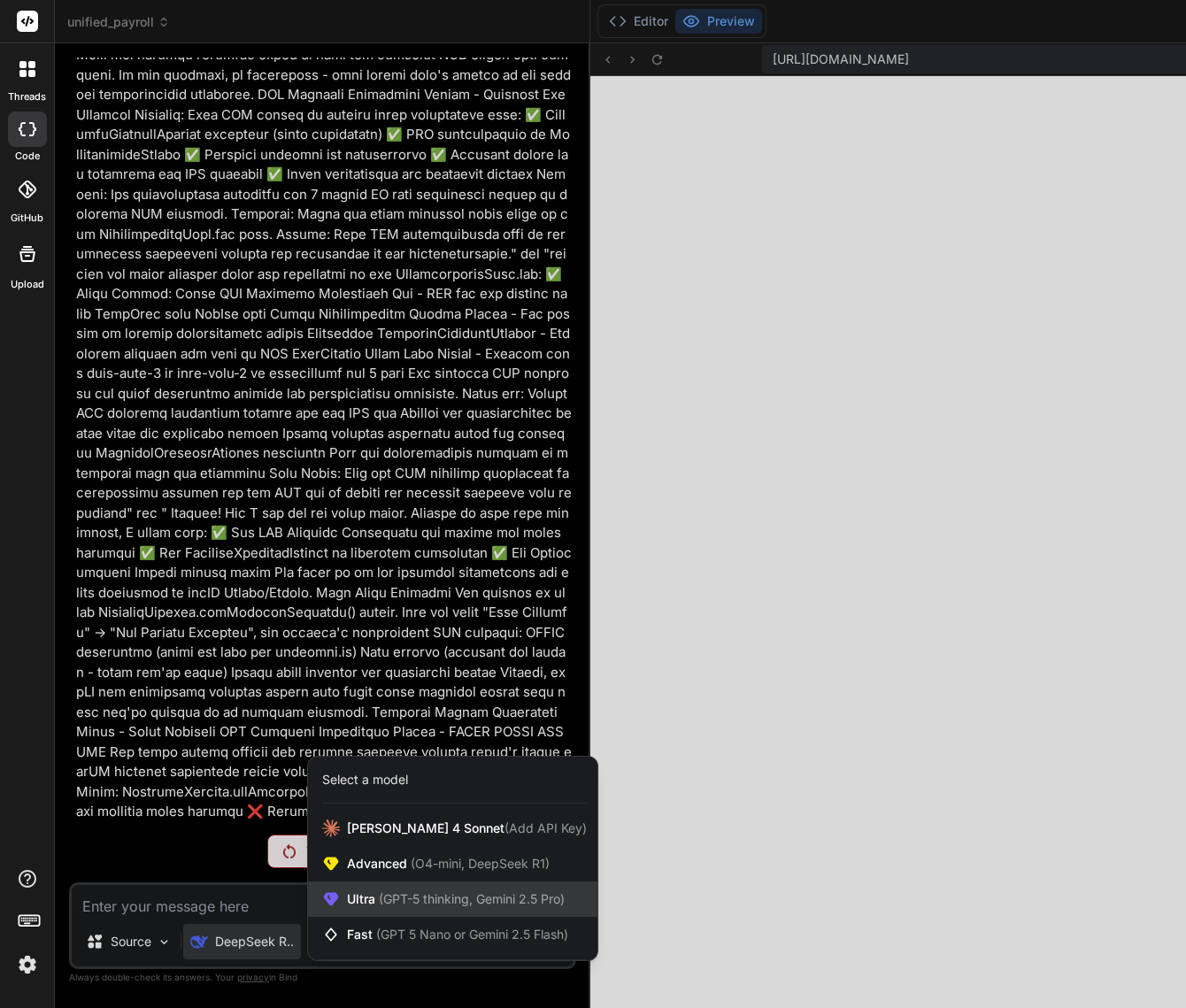
click at [398, 905] on span "(GPT-5 thinking, Gemini 2.5 Pro)" at bounding box center [469, 898] width 190 height 15
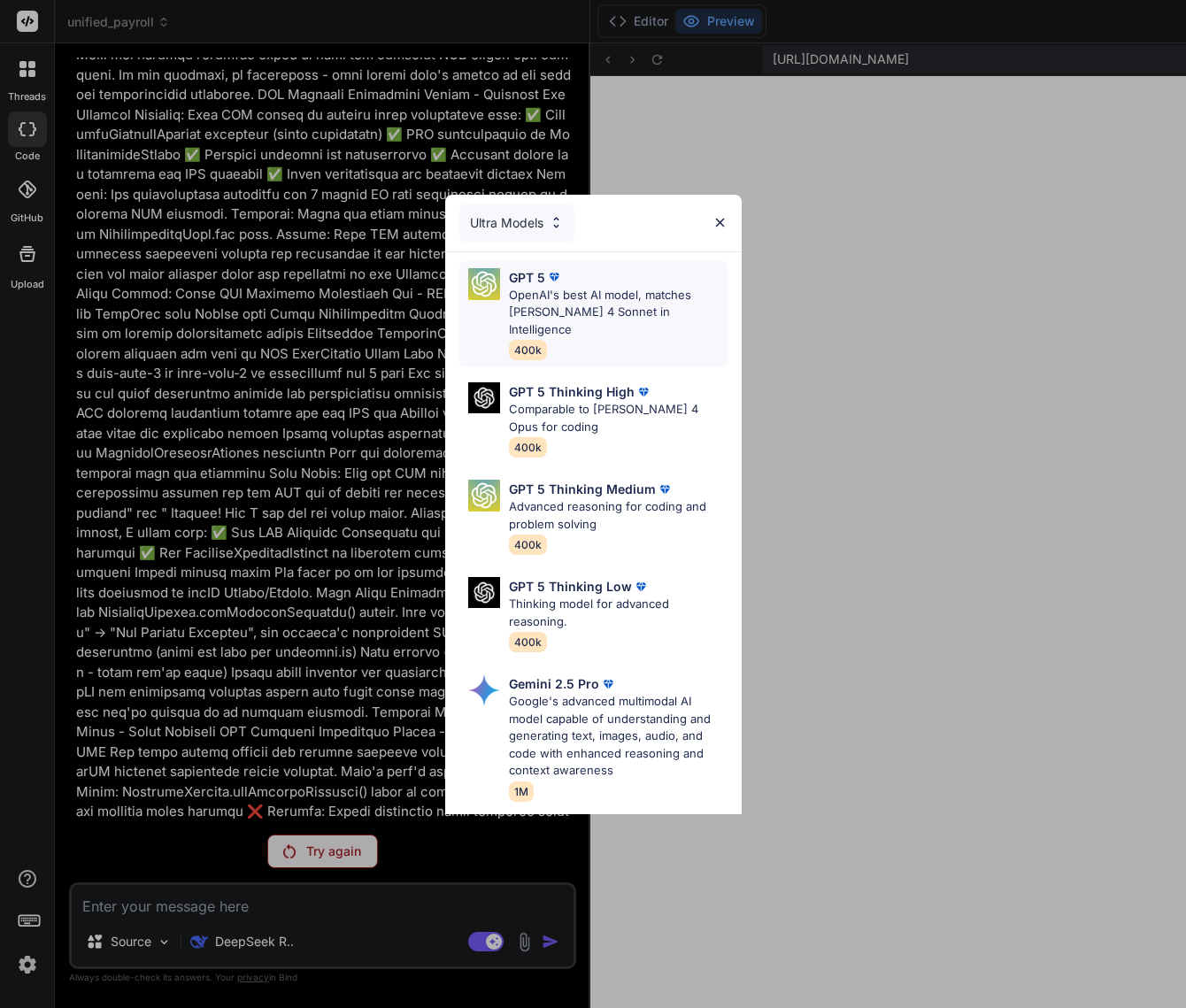
click at [612, 327] on div "GPT 5 OpenAI's best AI model, matches Claude 4 Sonnet in Intelligence 400k" at bounding box center [618, 315] width 218 height 92
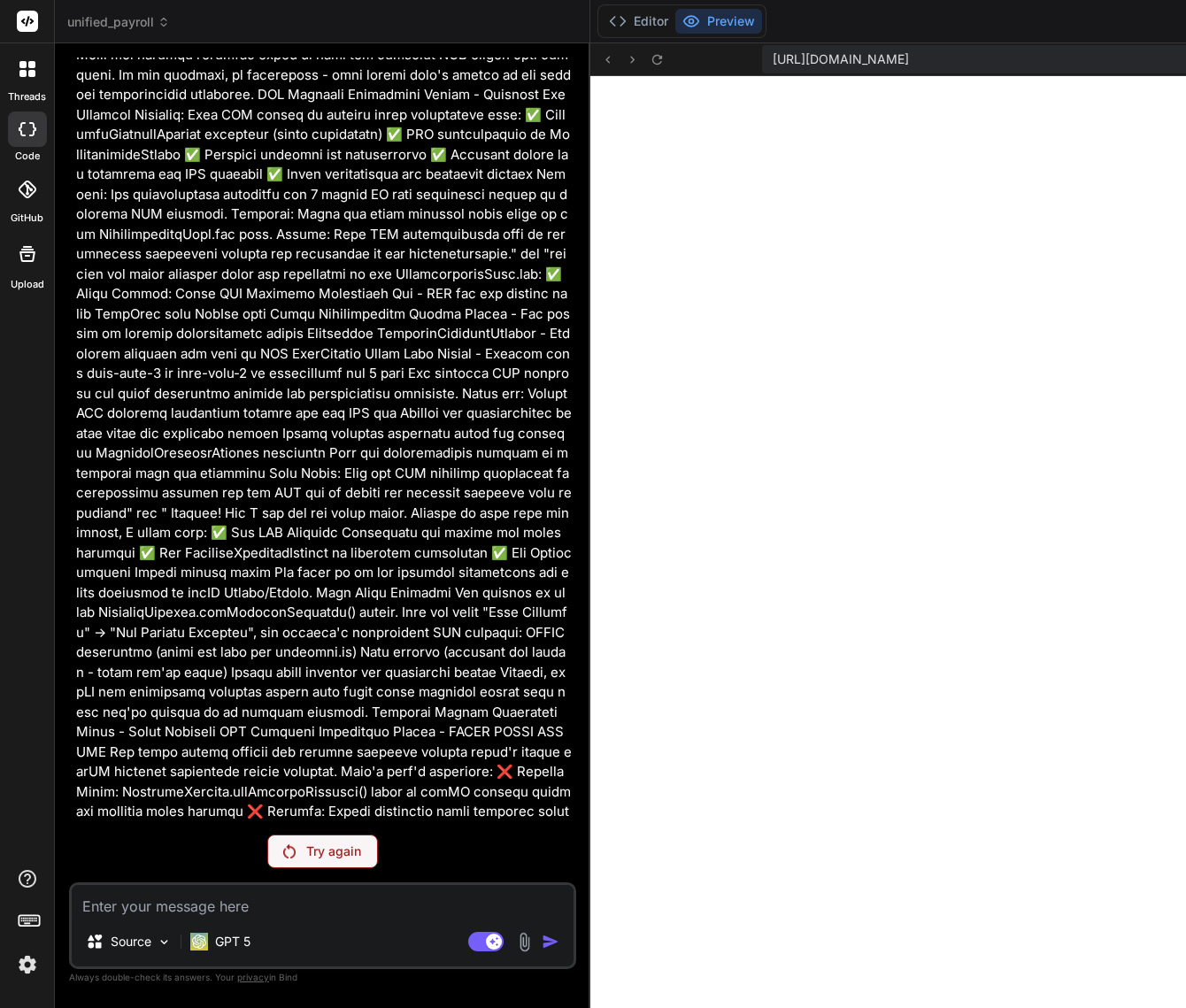
click at [306, 844] on p "Try again" at bounding box center [333, 852] width 55 height 18
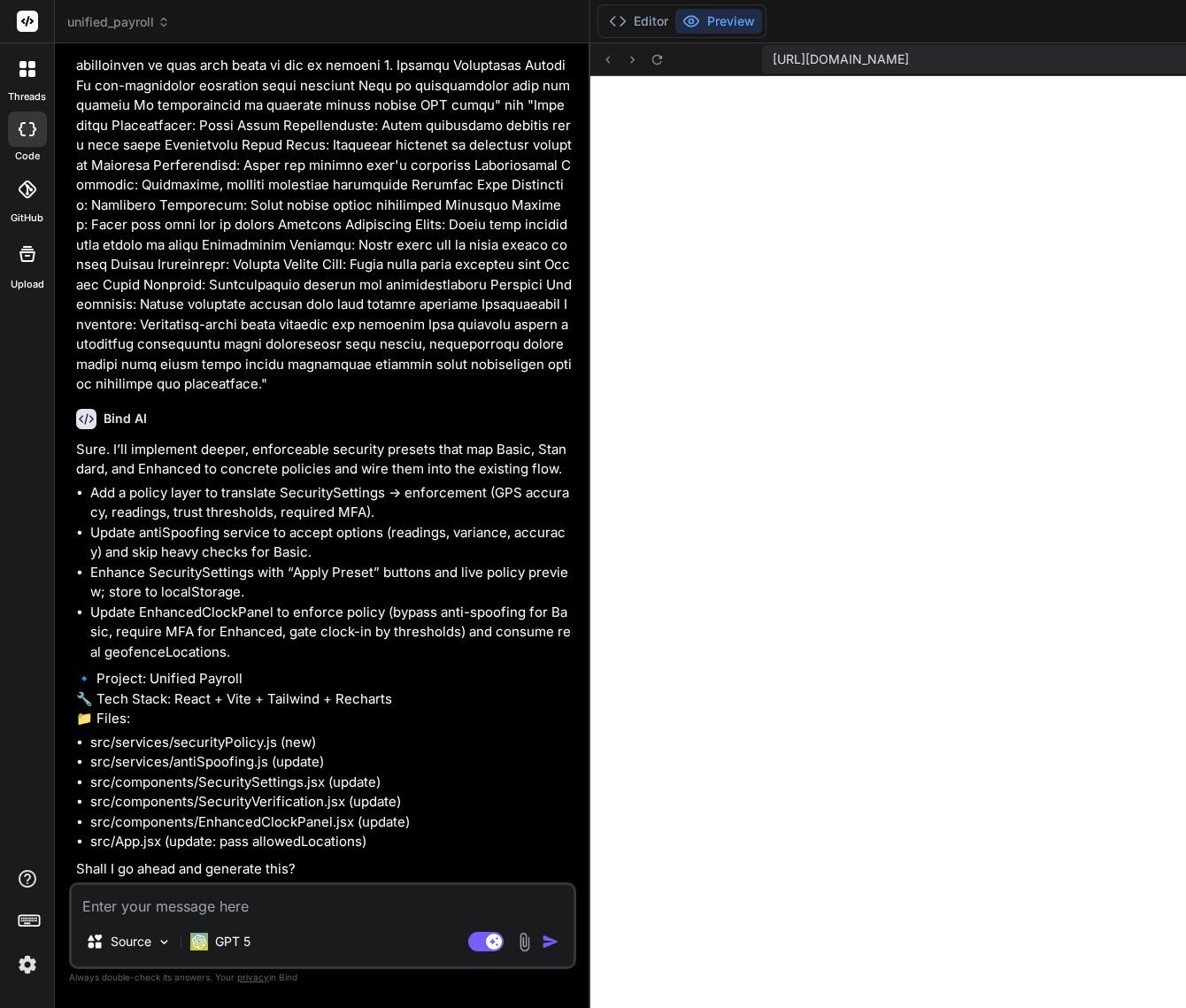
scroll to position [28534, 0]
click at [252, 904] on textarea at bounding box center [323, 901] width 502 height 31
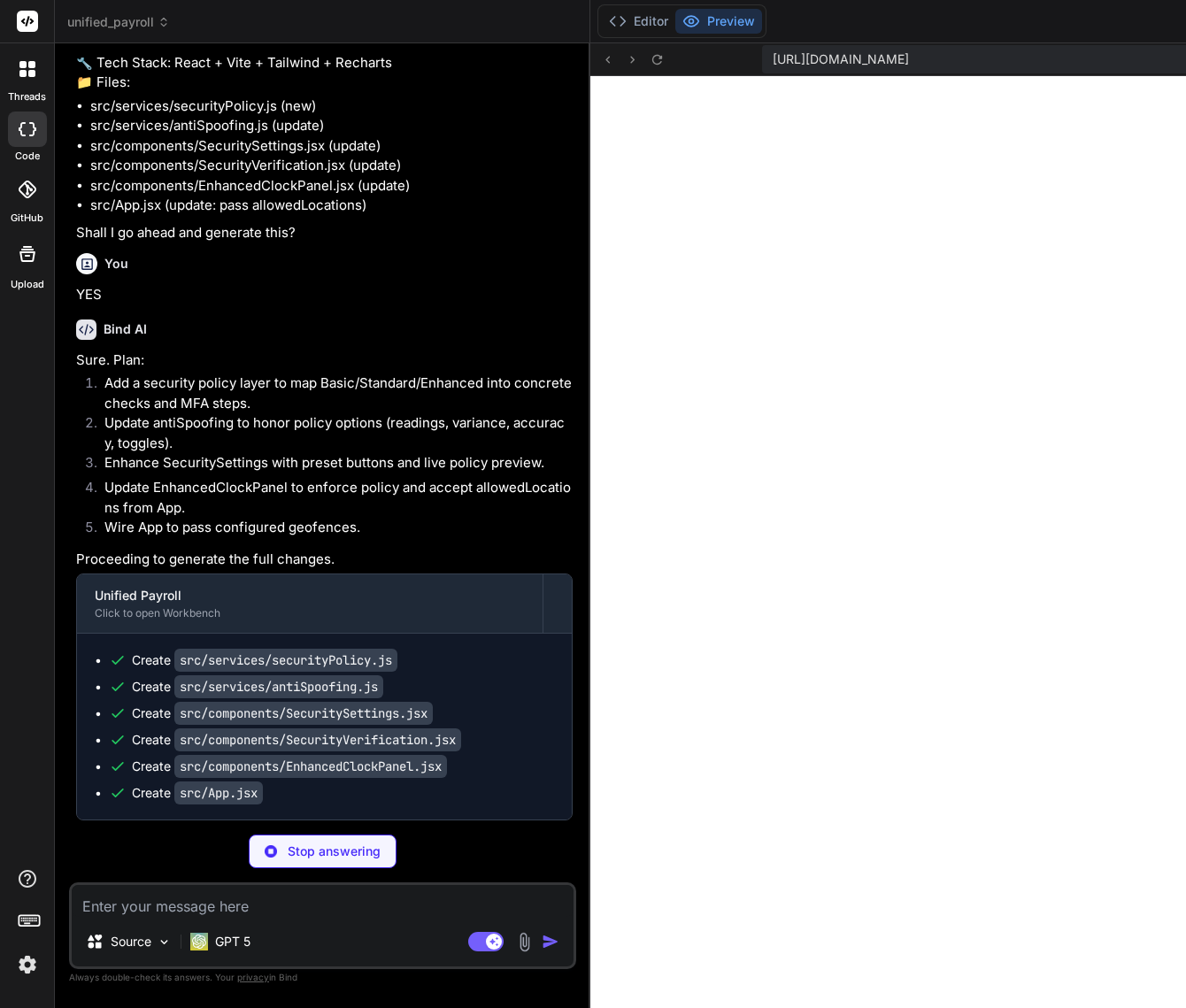
scroll to position [1009, 0]
